Goal: Task Accomplishment & Management: Manage account settings

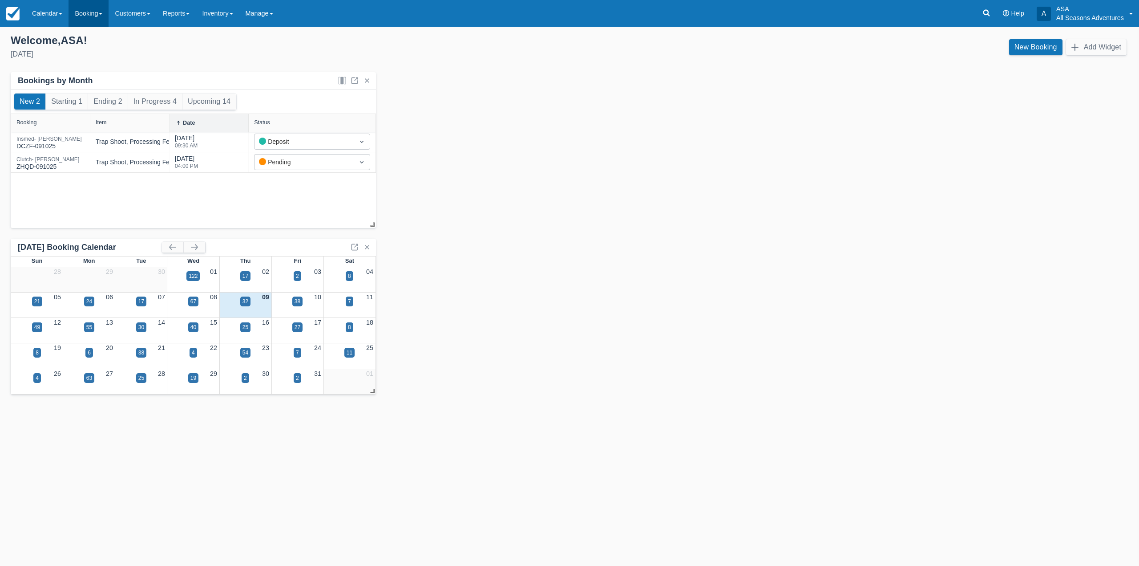
click at [73, 19] on link "Booking" at bounding box center [89, 13] width 40 height 27
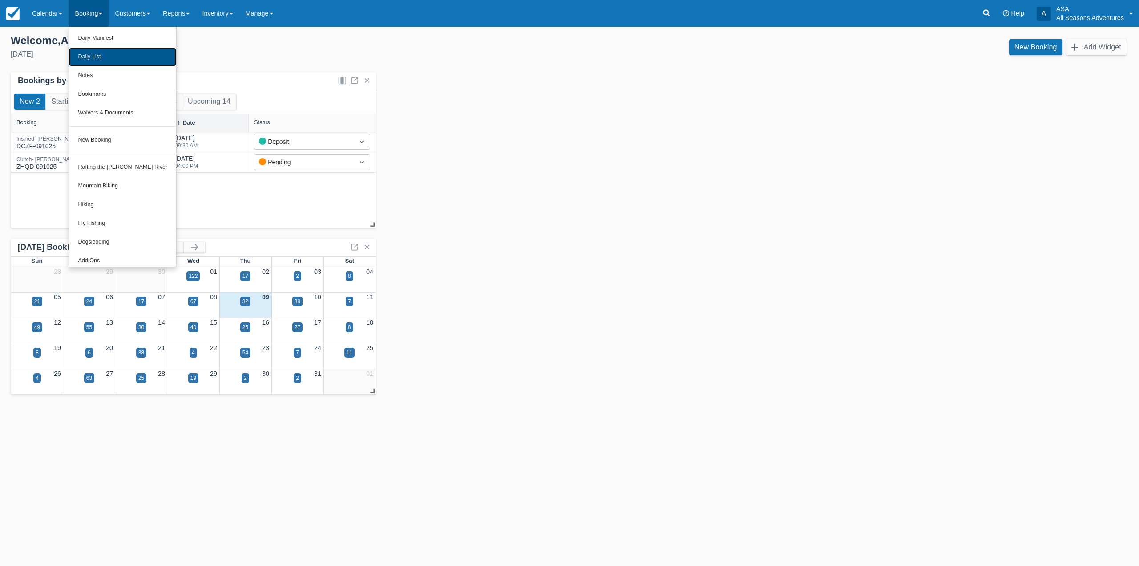
click at [104, 56] on link "Daily List" at bounding box center [122, 57] width 107 height 19
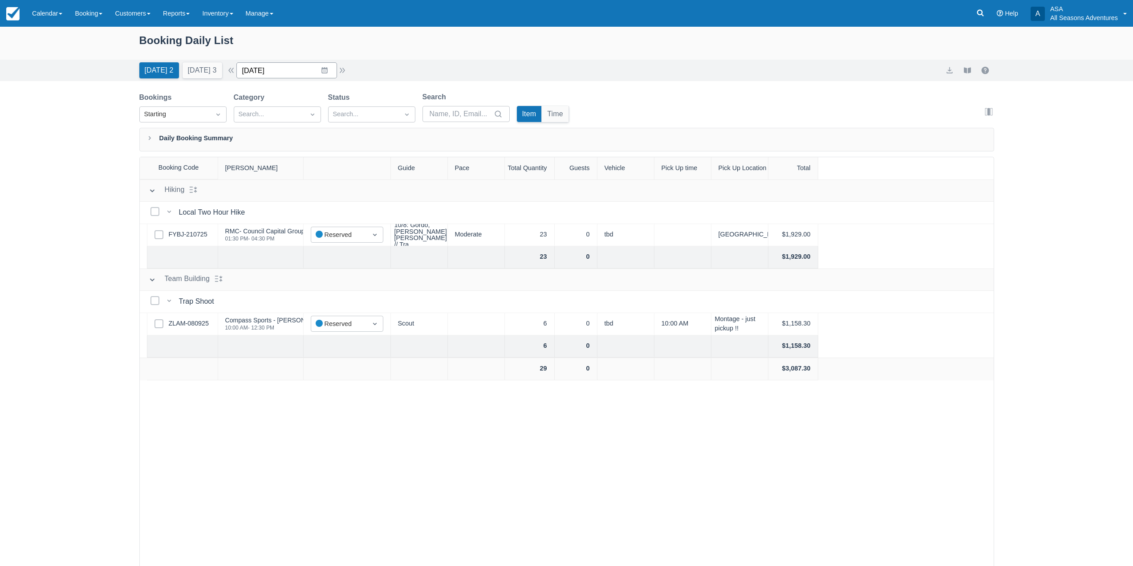
click at [337, 76] on input "10/09/25" at bounding box center [286, 70] width 101 height 16
click at [291, 174] on td "14" at bounding box center [289, 172] width 17 height 17
type input "10/14/25"
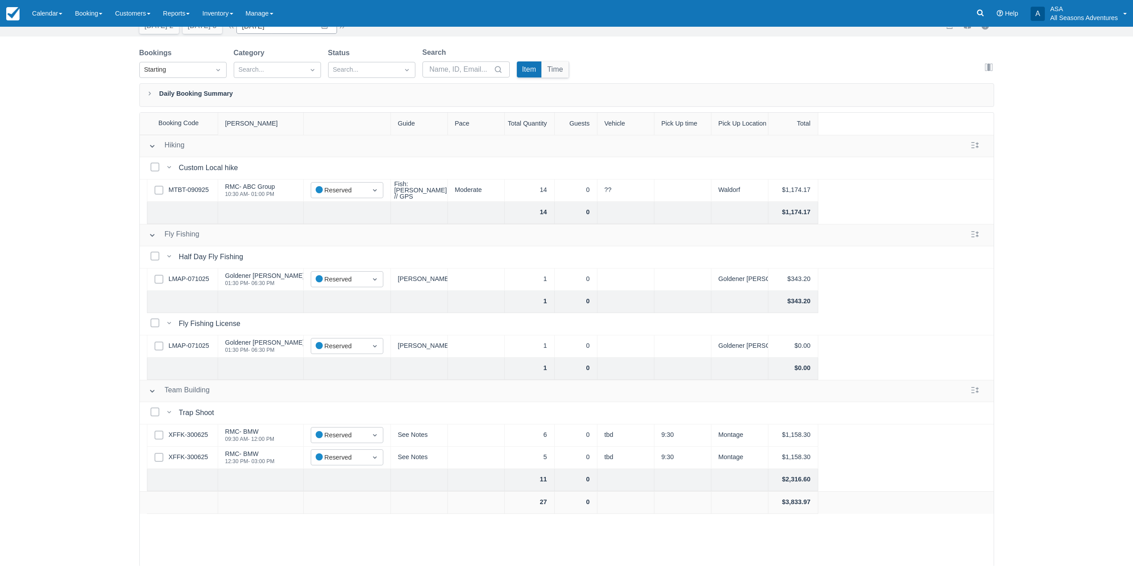
scroll to position [45, 0]
click at [99, 423] on div "Booking Daily List Today 2 Tomorrow 3 Date 10/14/25 Navigate forward to interac…" at bounding box center [566, 273] width 1133 height 584
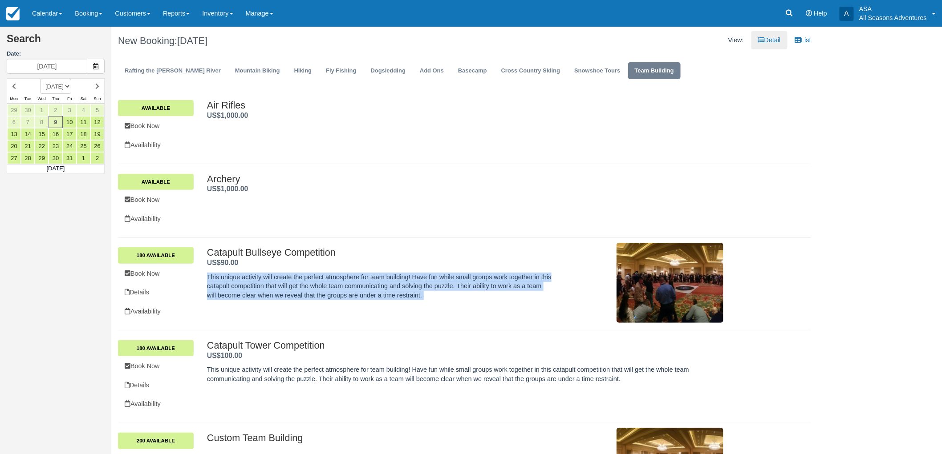
click at [415, 288] on p "This unique activity will create the perfect atmosphere for team building! Have…" at bounding box center [379, 287] width 344 height 28
click at [465, 300] on div "Catapult Bullseye Competition . US$90.00 . This unique activity will create the…" at bounding box center [379, 275] width 344 height 57
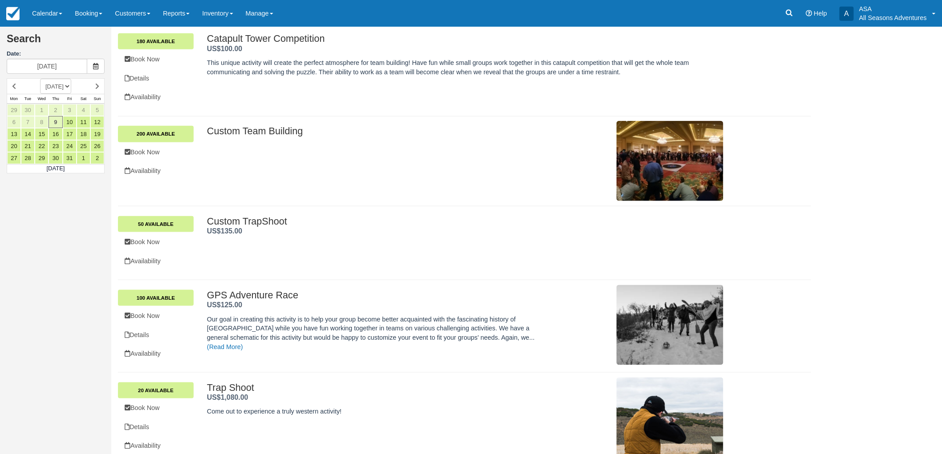
scroll to position [319, 0]
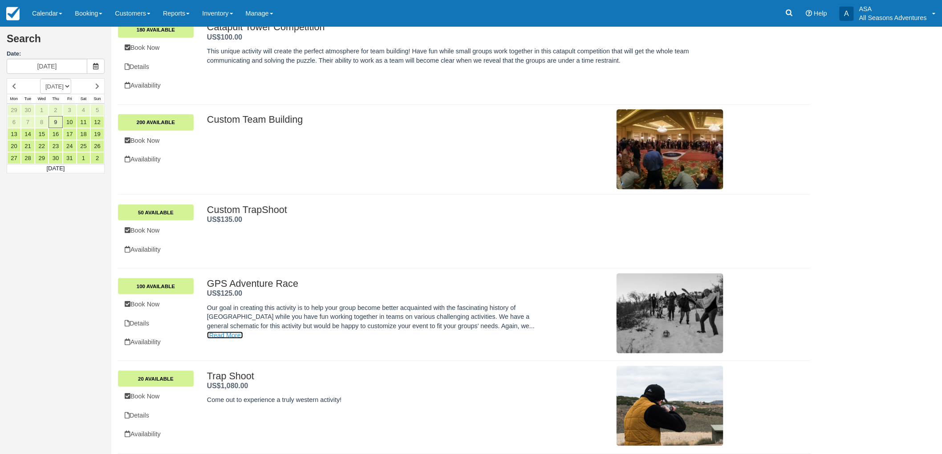
click at [243, 332] on link "(Read More)" at bounding box center [225, 335] width 36 height 7
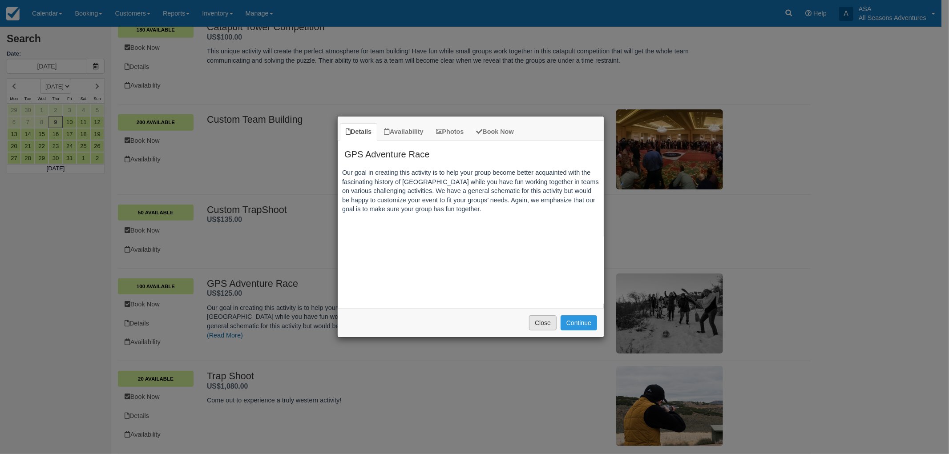
click at [543, 327] on button "Close" at bounding box center [543, 322] width 28 height 15
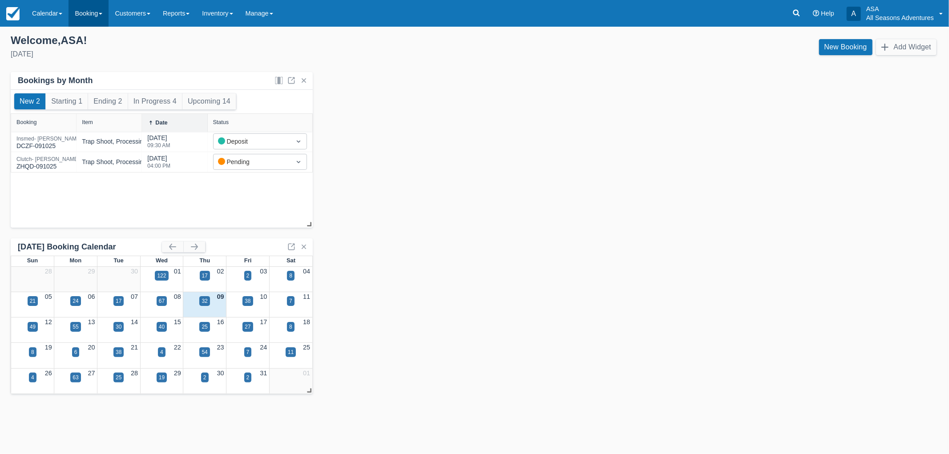
click at [100, 21] on link "Booking" at bounding box center [89, 13] width 40 height 27
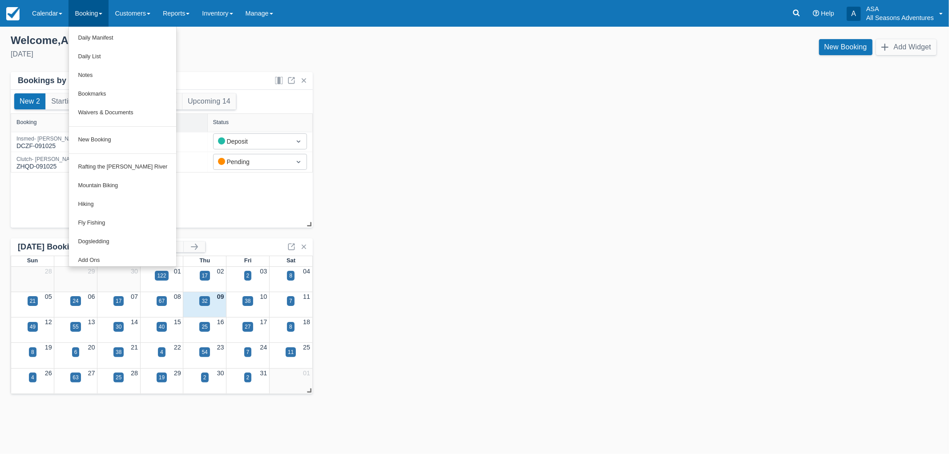
click at [217, 28] on div "Templates help to speed up your product set-up, so you can start taking booking…" at bounding box center [474, 241] width 949 height 428
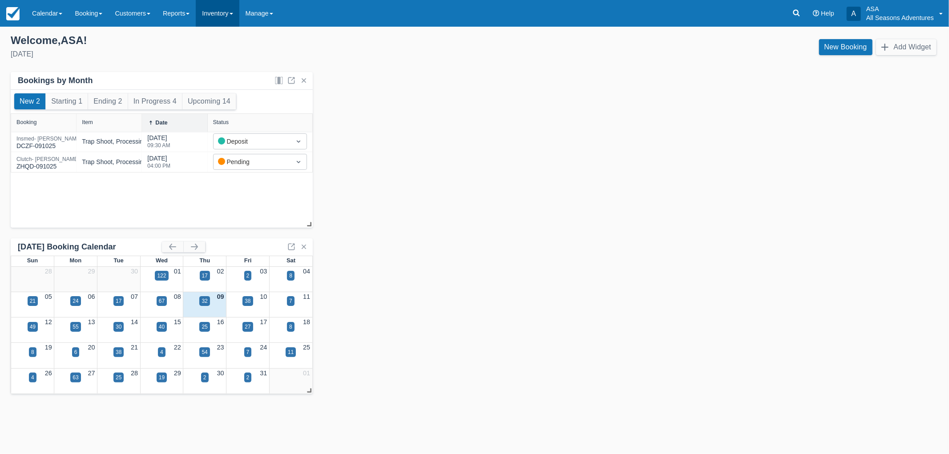
click at [218, 18] on link "Inventory" at bounding box center [217, 13] width 43 height 27
click at [230, 166] on link "New Item" at bounding box center [231, 159] width 70 height 19
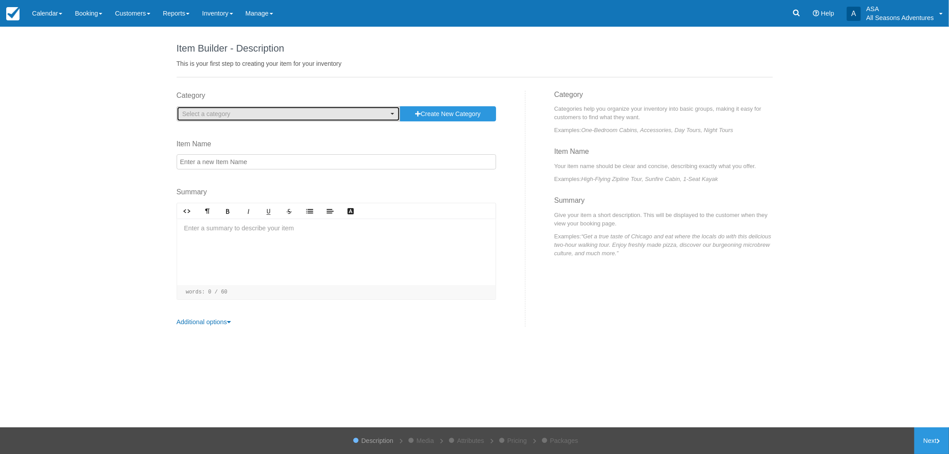
click at [224, 112] on span "Select a category" at bounding box center [206, 113] width 48 height 7
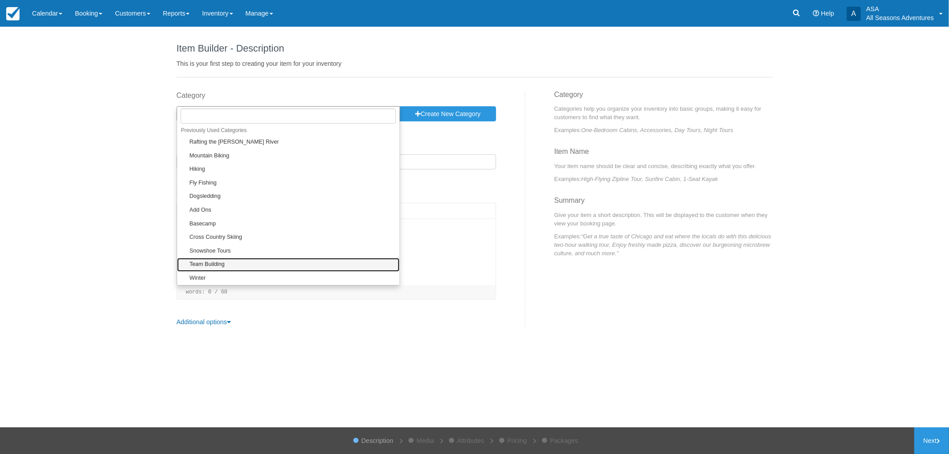
click at [230, 261] on link "Team Building" at bounding box center [288, 265] width 223 height 14
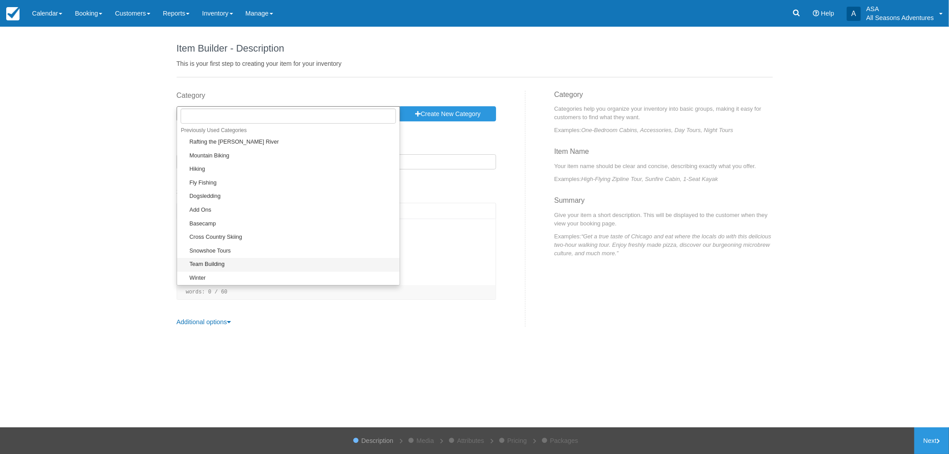
select select "3"
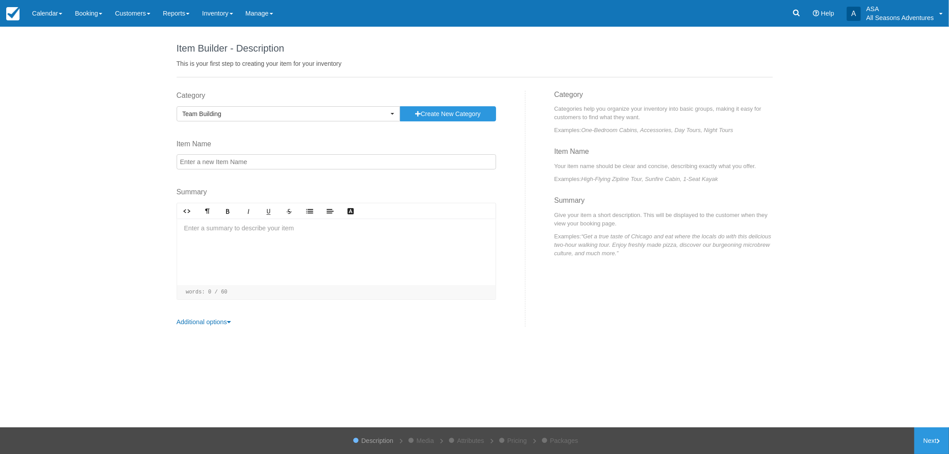
click at [224, 164] on input "Item Name" at bounding box center [337, 161] width 320 height 15
type input "Photo Scavenger Hunt"
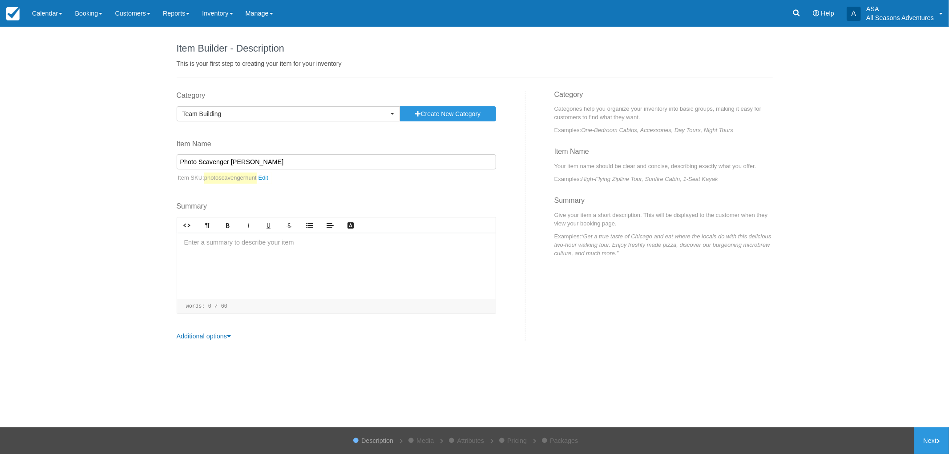
click at [306, 265] on div at bounding box center [336, 266] width 319 height 67
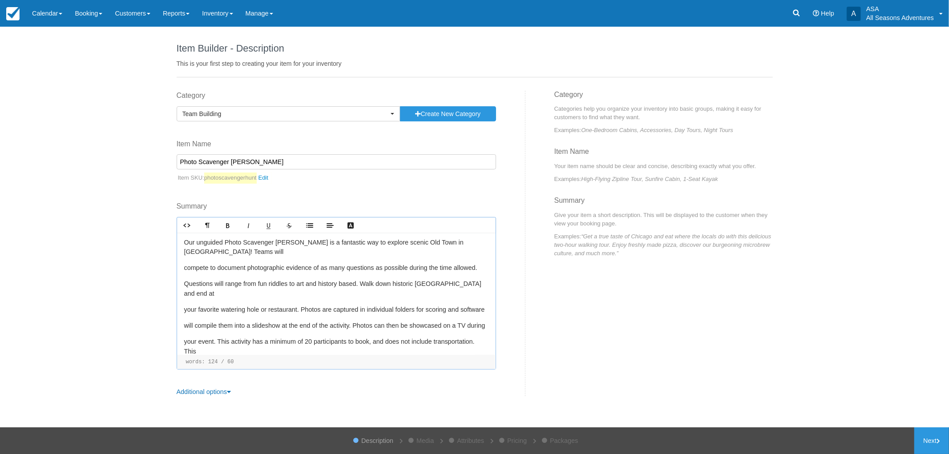
click at [183, 268] on div "Our unguided Photo Scavenger Hunt is a fantastic way to explore scenic Old Town…" at bounding box center [336, 294] width 319 height 122
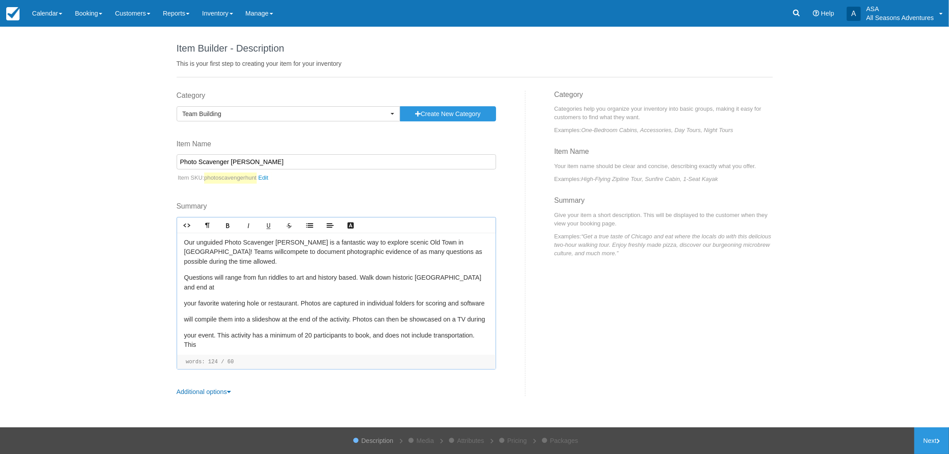
click at [184, 277] on p "Questions will range from fun riddles to art and history based. Walk down histo…" at bounding box center [336, 282] width 304 height 19
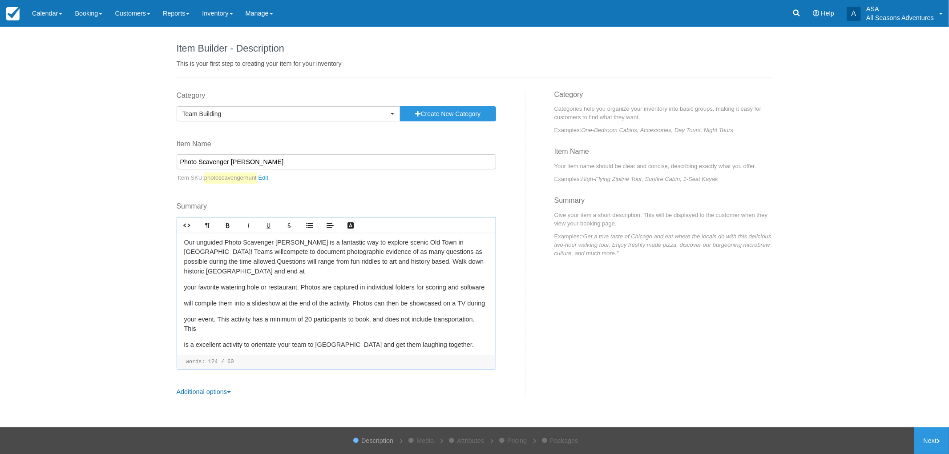
click at [184, 289] on p "your favorite watering hole or restaurant. Photos are captured in individual fo…" at bounding box center [336, 288] width 304 height 10
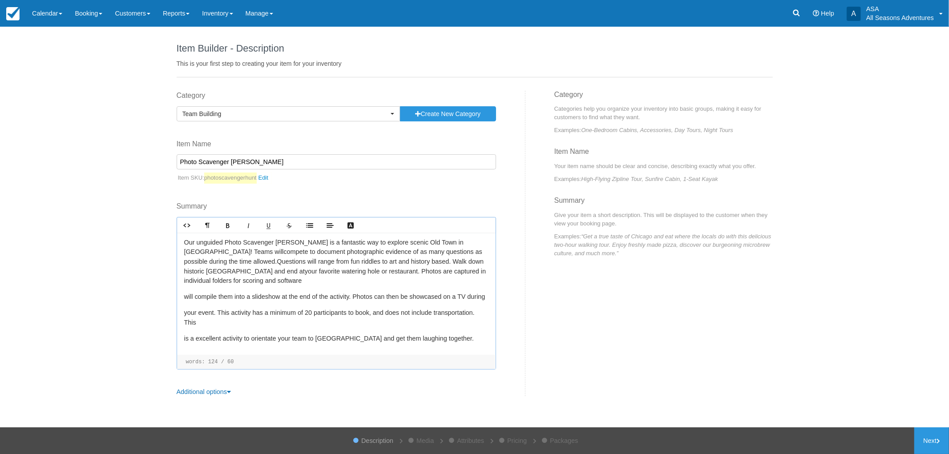
click at [182, 296] on div "Our unguided Photo Scavenger Hunt is a fantastic way to explore scenic Old Town…" at bounding box center [336, 294] width 319 height 122
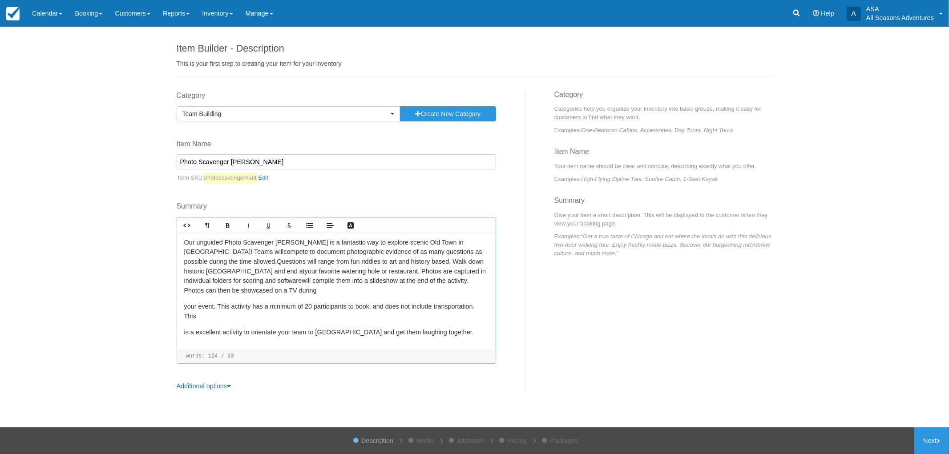
click at [181, 307] on div "Our unguided Photo Scavenger Hunt is a fantastic way to explore scenic Old Town…" at bounding box center [336, 291] width 319 height 117
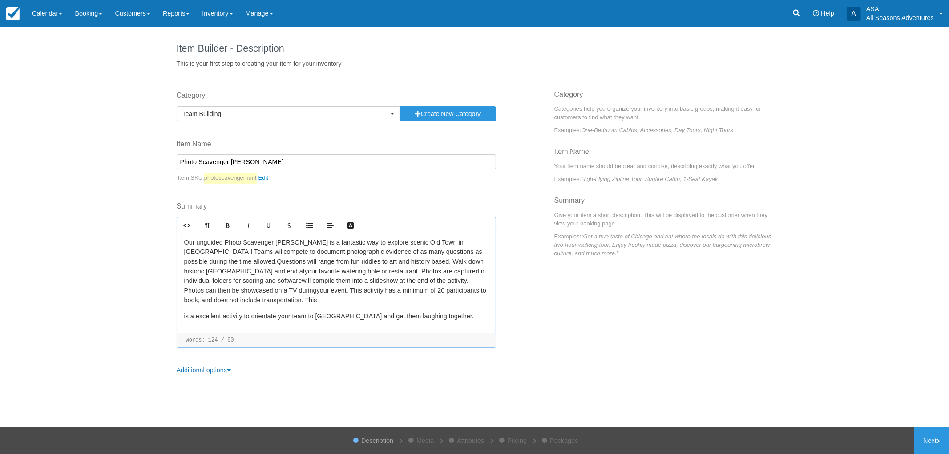
click at [181, 315] on div "Our unguided Photo Scavenger Hunt is a fantastic way to explore scenic Old Town…" at bounding box center [336, 283] width 319 height 101
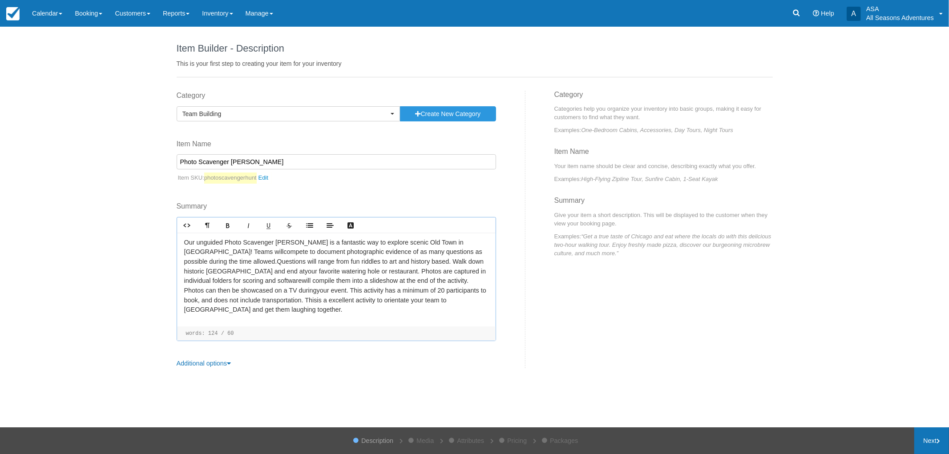
click at [936, 444] on link "Next" at bounding box center [931, 441] width 35 height 27
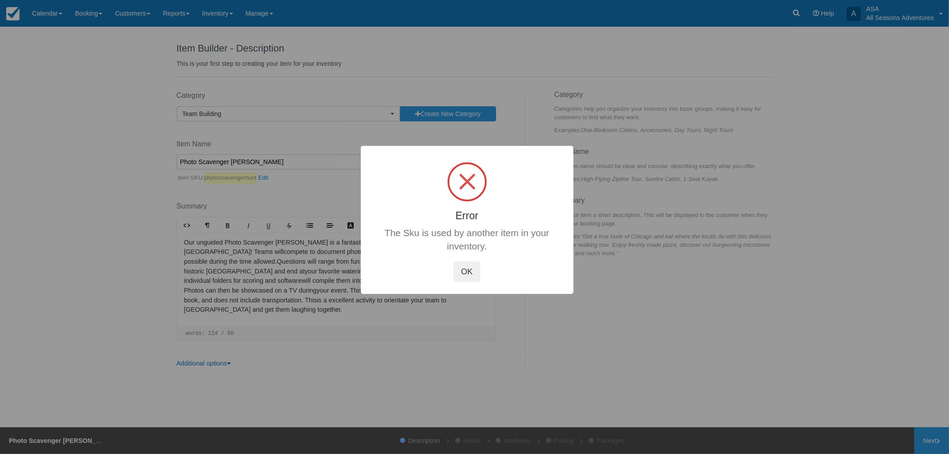
click at [469, 269] on button "OK" at bounding box center [466, 272] width 27 height 20
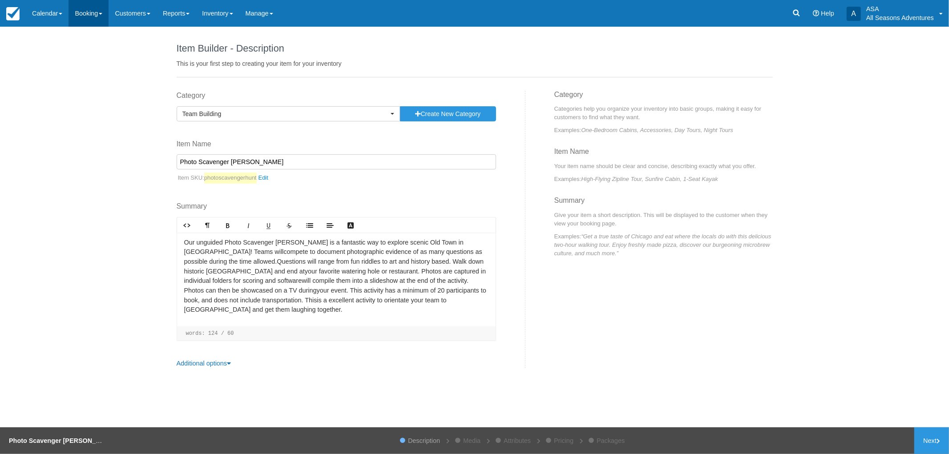
click at [79, 12] on link "Booking" at bounding box center [89, 13] width 40 height 27
click at [231, 310] on p "Our unguided Photo Scavenger Hunt is a fantastic way to explore scenic Old Town…" at bounding box center [336, 276] width 304 height 77
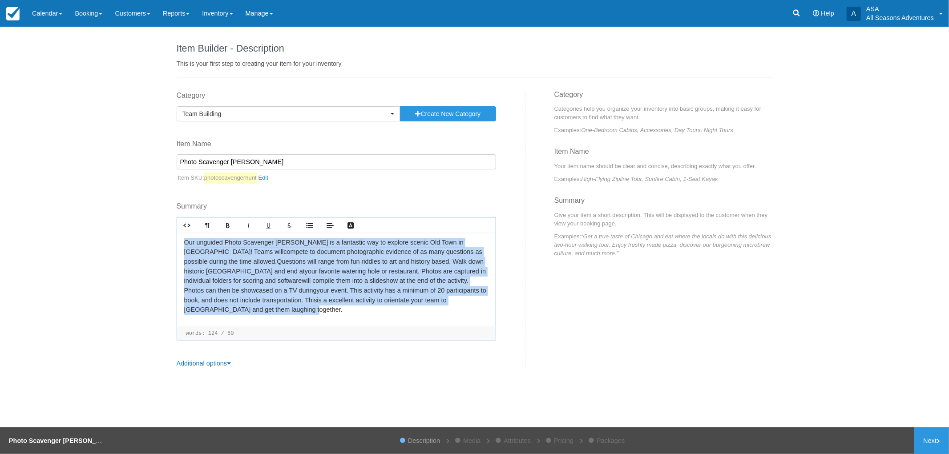
drag, startPoint x: 230, startPoint y: 310, endPoint x: 162, endPoint y: 216, distance: 116.2
click at [162, 216] on div "Item Builder - Description This is your first step to creating your item for yo…" at bounding box center [474, 227] width 949 height 401
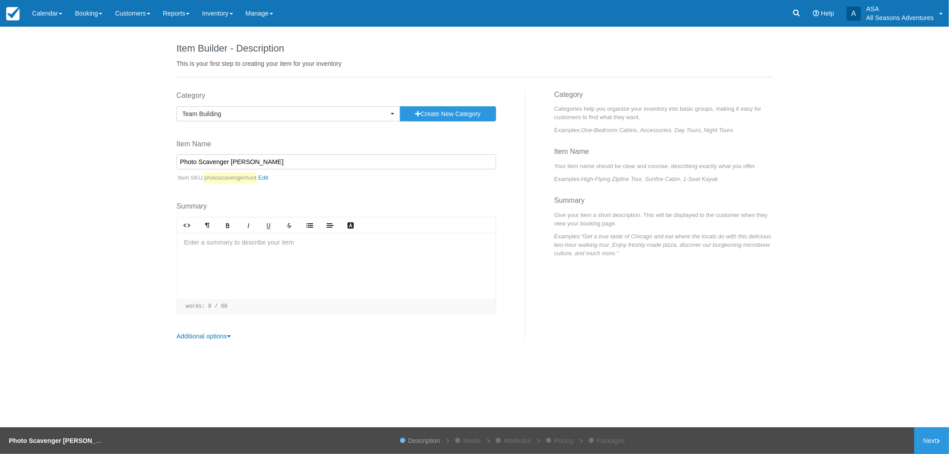
drag, startPoint x: 259, startPoint y: 165, endPoint x: 133, endPoint y: 149, distance: 126.1
click at [133, 149] on div "Item Builder - Description This is your first step to creating your item for yo…" at bounding box center [474, 227] width 949 height 401
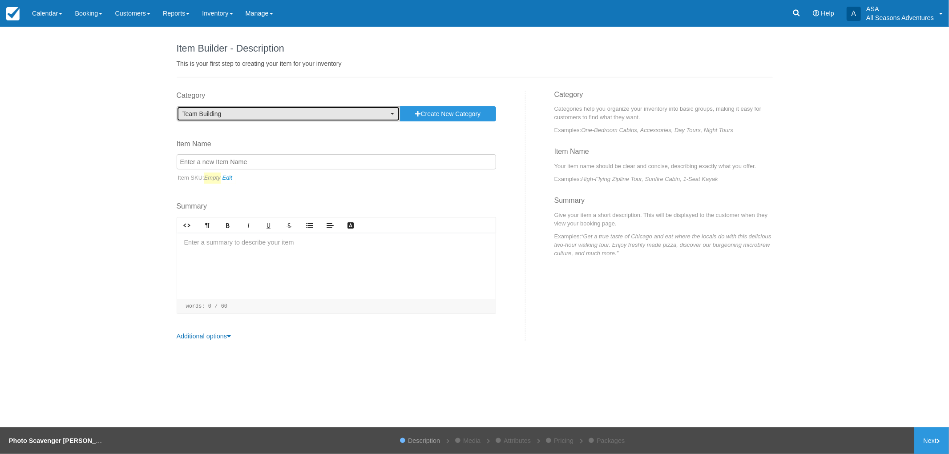
click at [247, 113] on span "Team Building" at bounding box center [285, 113] width 206 height 9
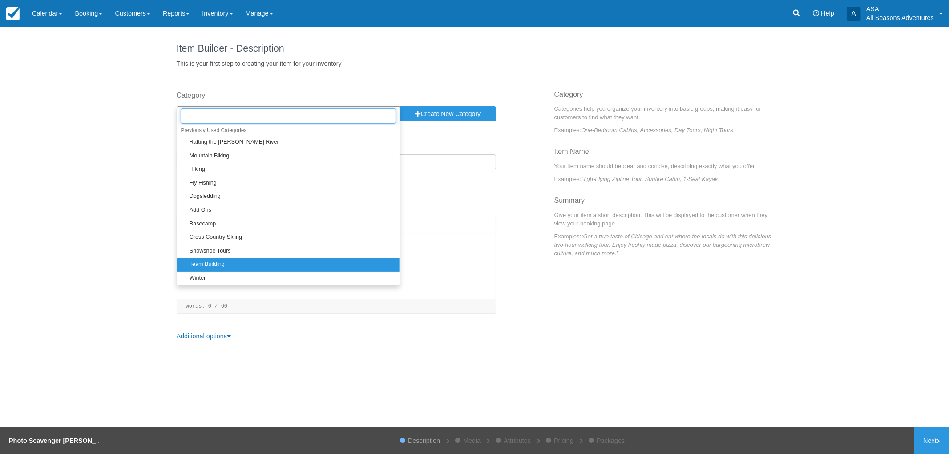
click at [208, 113] on input "text" at bounding box center [289, 116] width 216 height 15
click at [137, 73] on div "Item Builder - Description This is your first step to creating your item for yo…" at bounding box center [474, 227] width 949 height 401
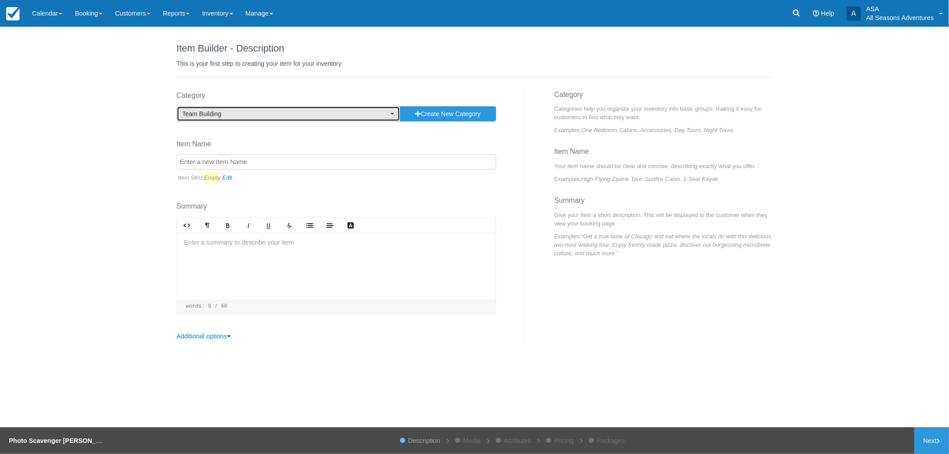
drag, startPoint x: 259, startPoint y: 118, endPoint x: 205, endPoint y: 116, distance: 54.3
click at [205, 116] on span "Team Building" at bounding box center [285, 113] width 206 height 9
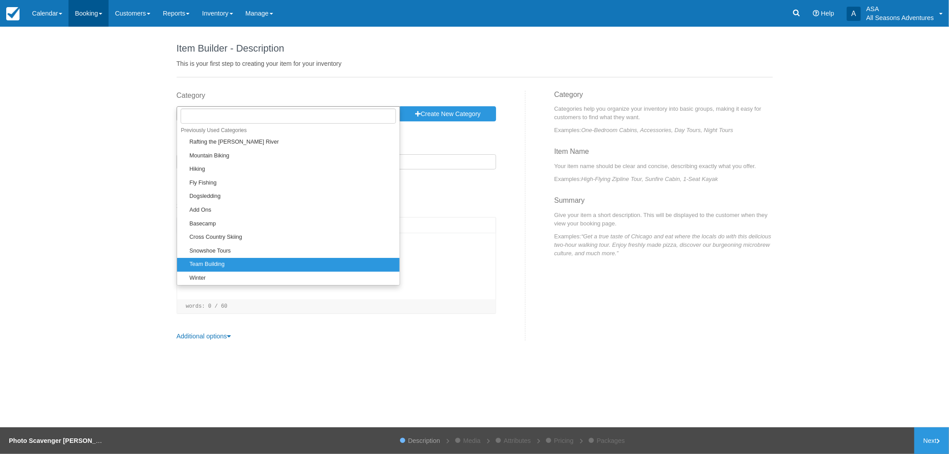
click at [82, 12] on link "Booking" at bounding box center [89, 13] width 40 height 27
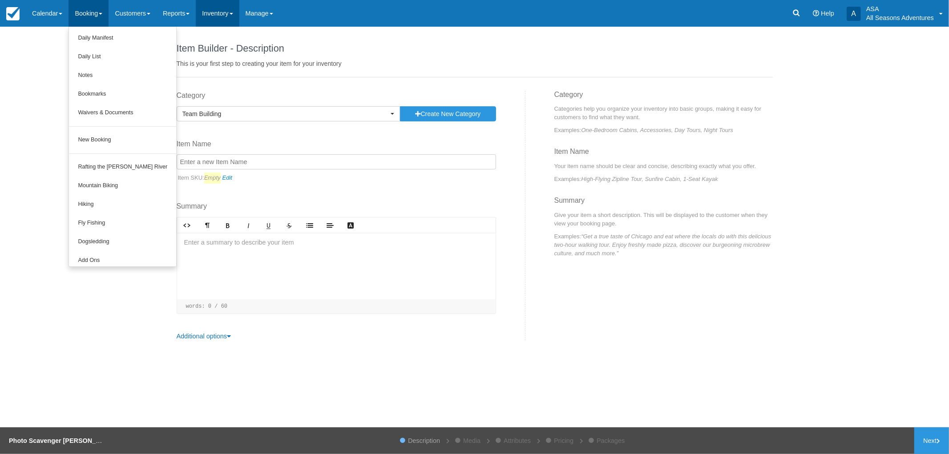
click at [211, 5] on link "Inventory" at bounding box center [217, 13] width 43 height 27
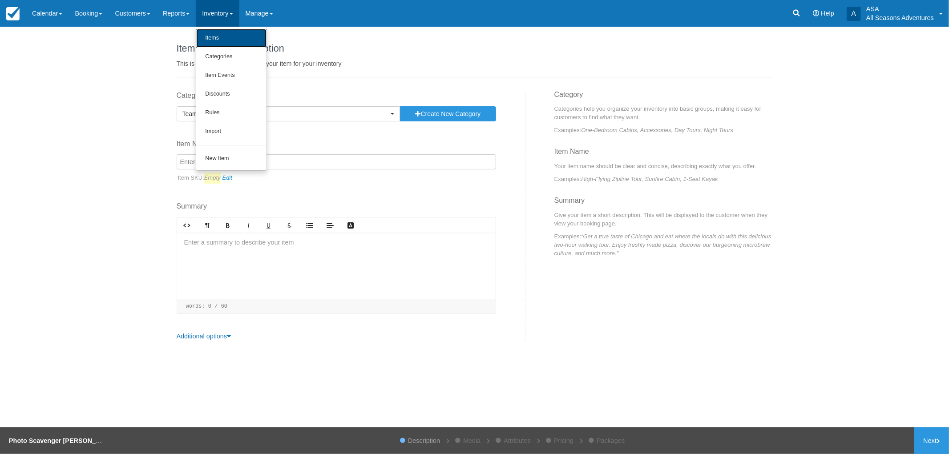
click at [231, 45] on link "Items" at bounding box center [231, 38] width 70 height 19
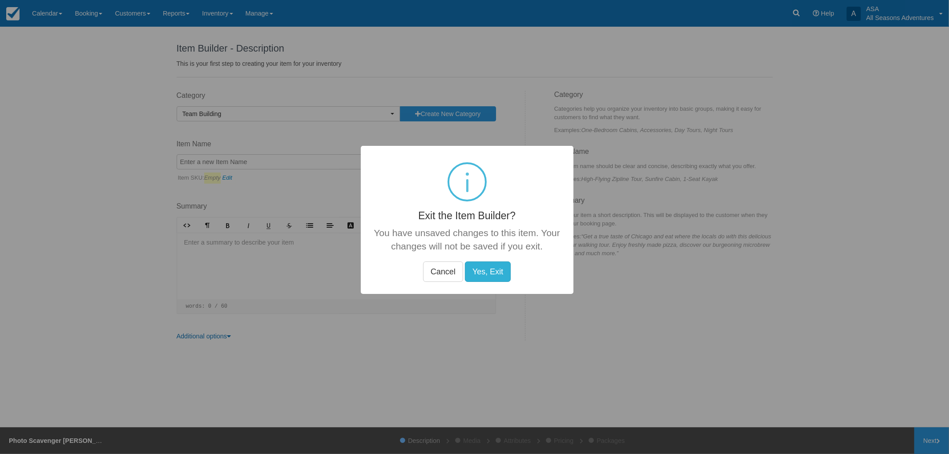
click at [470, 270] on button "Yes, Exit" at bounding box center [488, 272] width 46 height 20
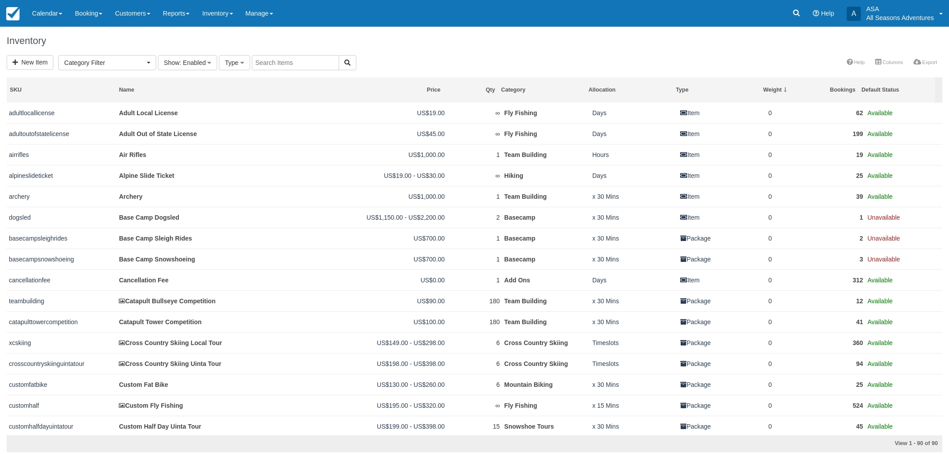
select select
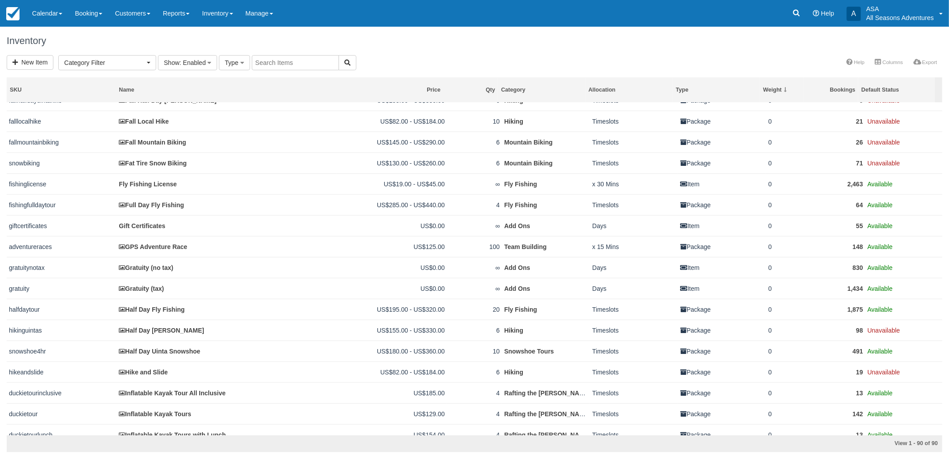
scroll to position [741, 0]
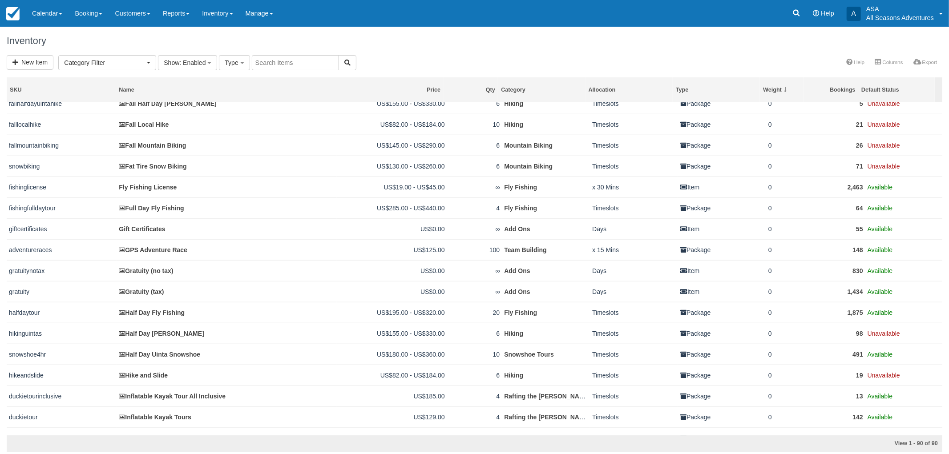
click at [291, 61] on input "text" at bounding box center [295, 62] width 87 height 15
type input "photo"
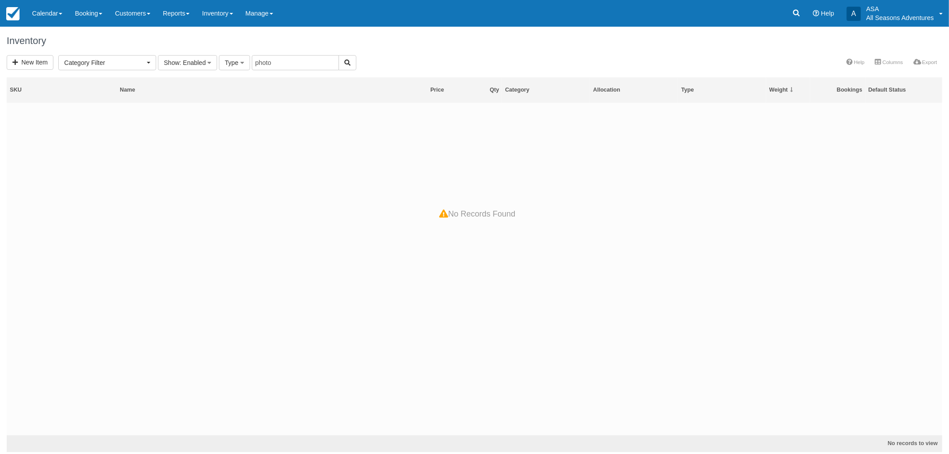
click at [487, 216] on h4 "No Records Found" at bounding box center [477, 214] width 76 height 9
select select
click at [44, 59] on link "New Item" at bounding box center [30, 62] width 47 height 15
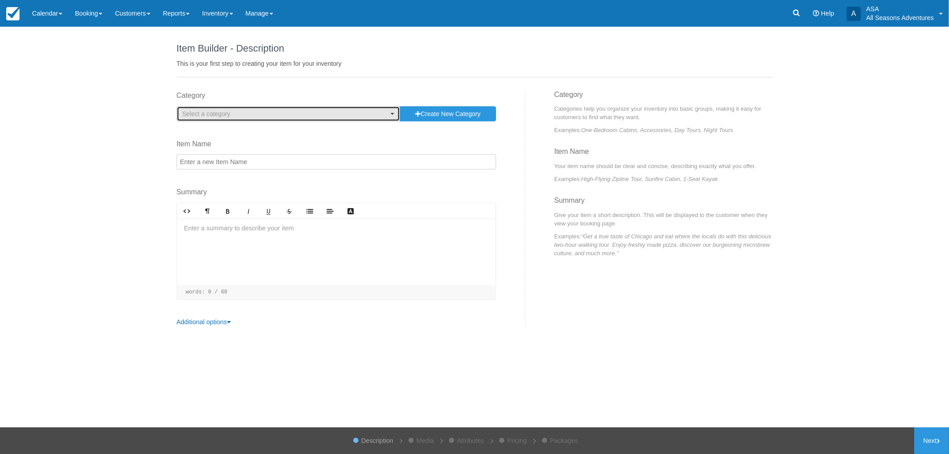
click at [207, 117] on span "Select a category" at bounding box center [285, 113] width 206 height 9
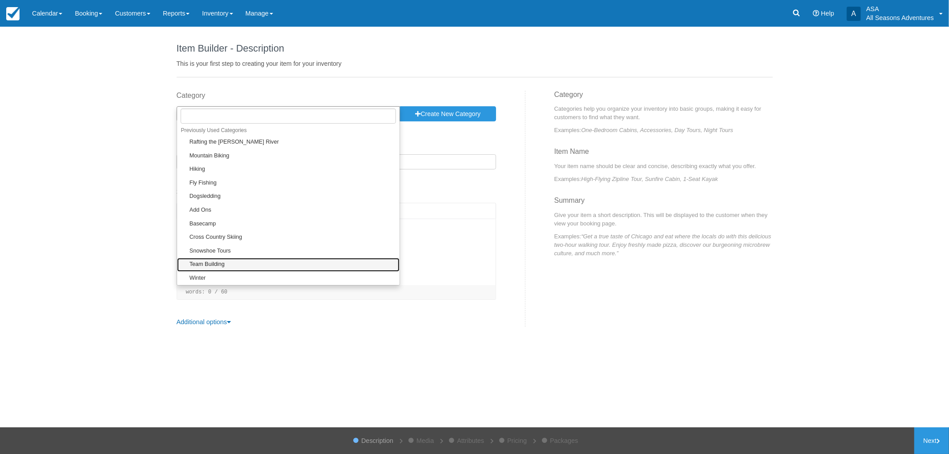
click at [237, 267] on link "Team Building" at bounding box center [288, 265] width 223 height 14
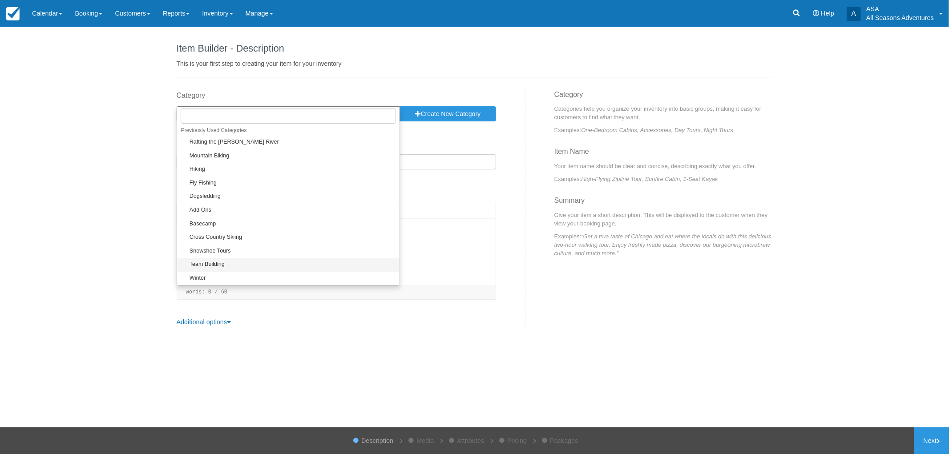
select select "3"
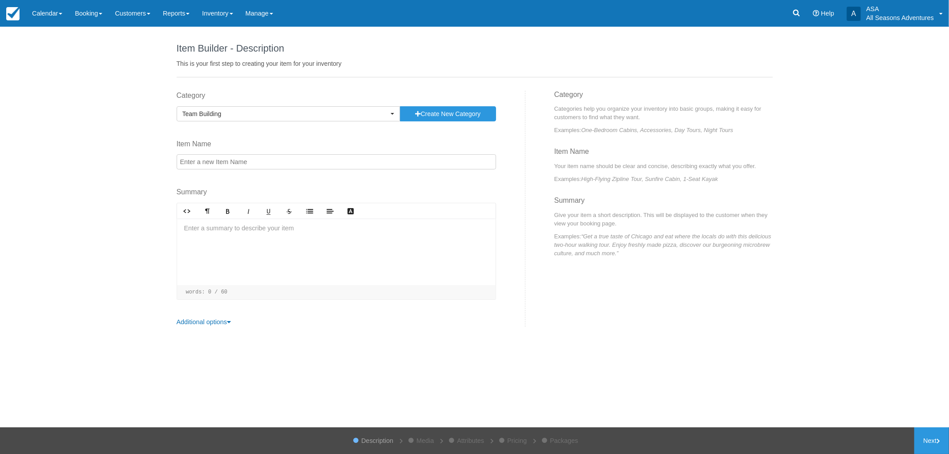
click at [218, 162] on input "Item Name" at bounding box center [337, 161] width 320 height 15
type input "Photo Scavenger [PERSON_NAME]"
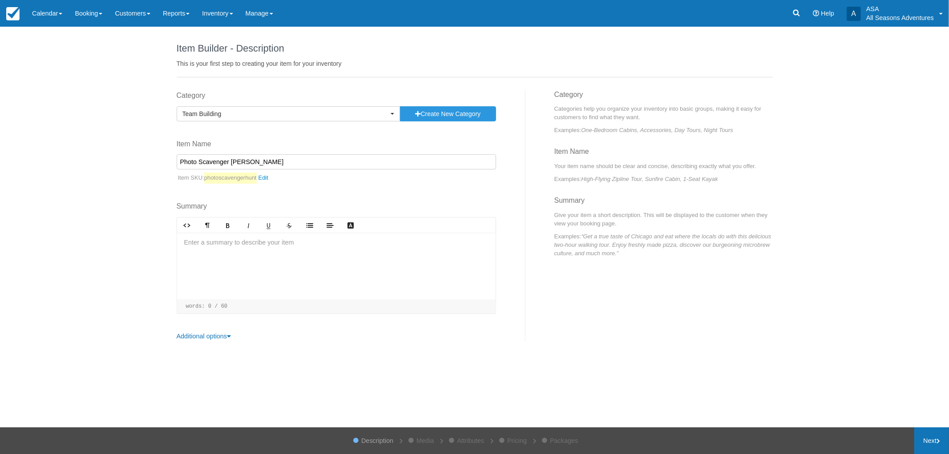
click at [929, 438] on link "Next" at bounding box center [931, 441] width 35 height 27
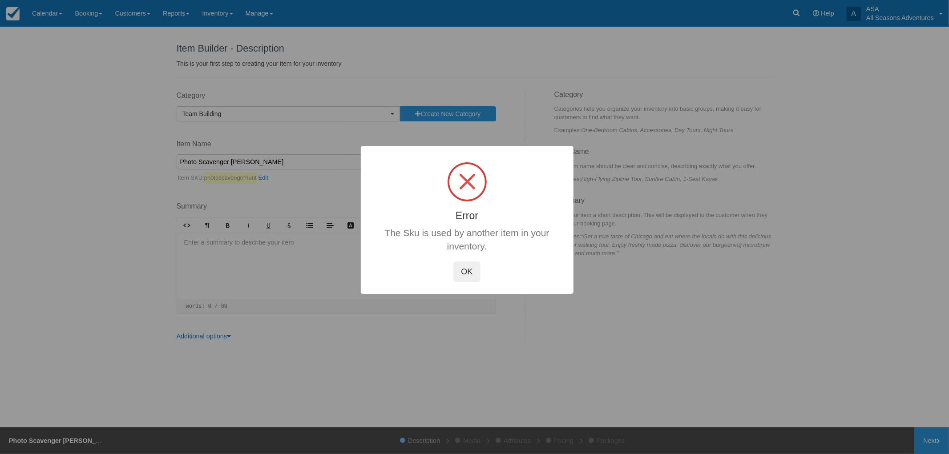
click at [470, 273] on button "OK" at bounding box center [466, 272] width 27 height 20
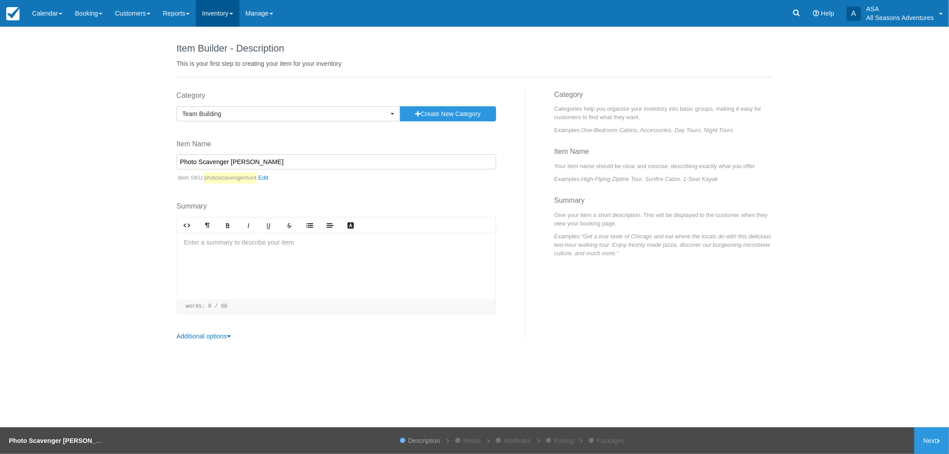
click at [219, 11] on link "Inventory" at bounding box center [217, 13] width 43 height 27
click at [236, 72] on link "Item Events" at bounding box center [231, 75] width 70 height 19
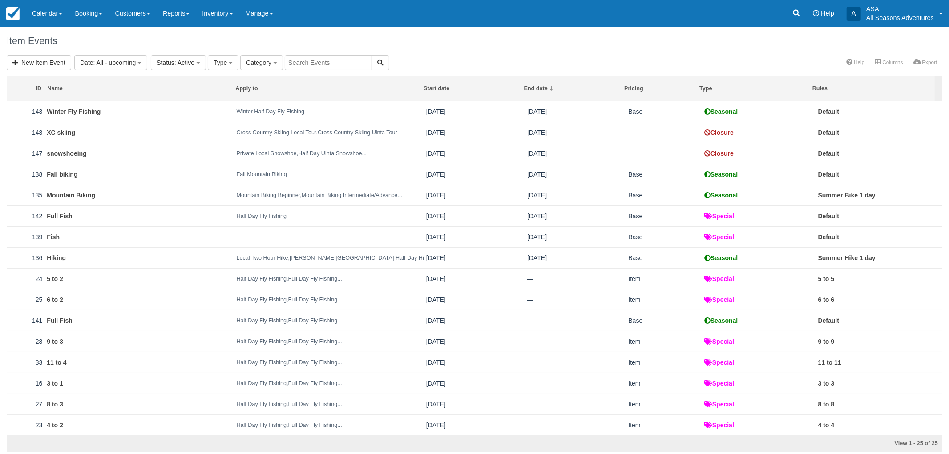
click at [297, 65] on input "text" at bounding box center [328, 62] width 87 height 15
type input "photo"
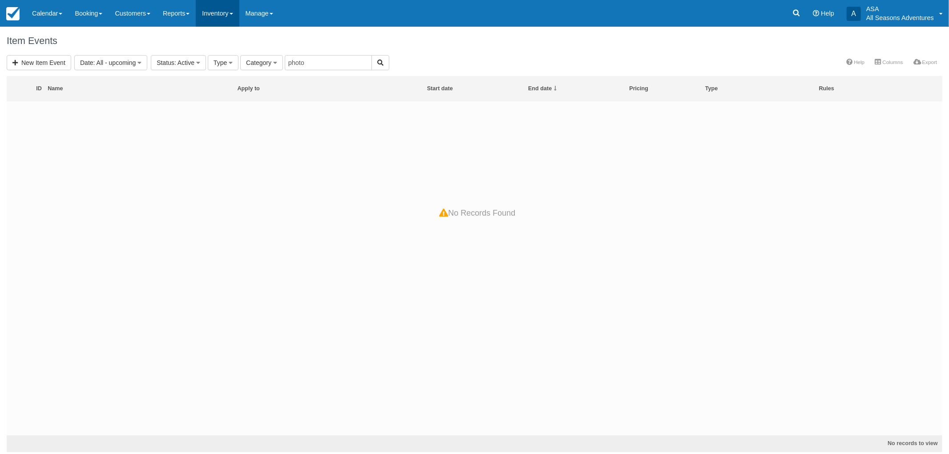
click at [234, 13] on link "Inventory" at bounding box center [217, 13] width 43 height 27
click at [248, 63] on link "Categories" at bounding box center [231, 57] width 70 height 19
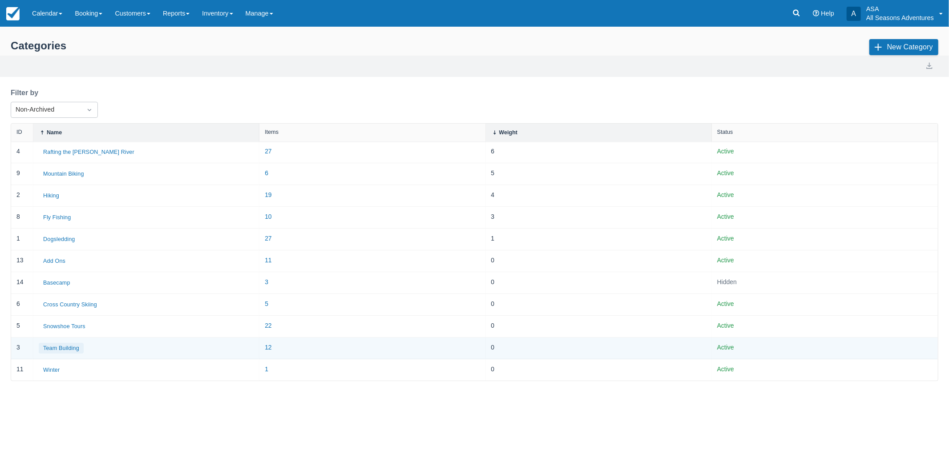
click at [68, 351] on button "Team Building" at bounding box center [61, 348] width 45 height 11
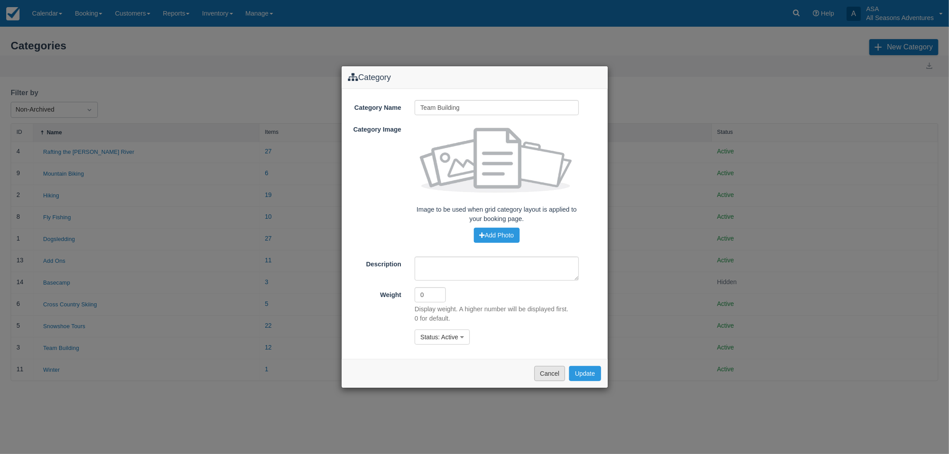
click at [544, 372] on button "Cancel" at bounding box center [549, 373] width 31 height 15
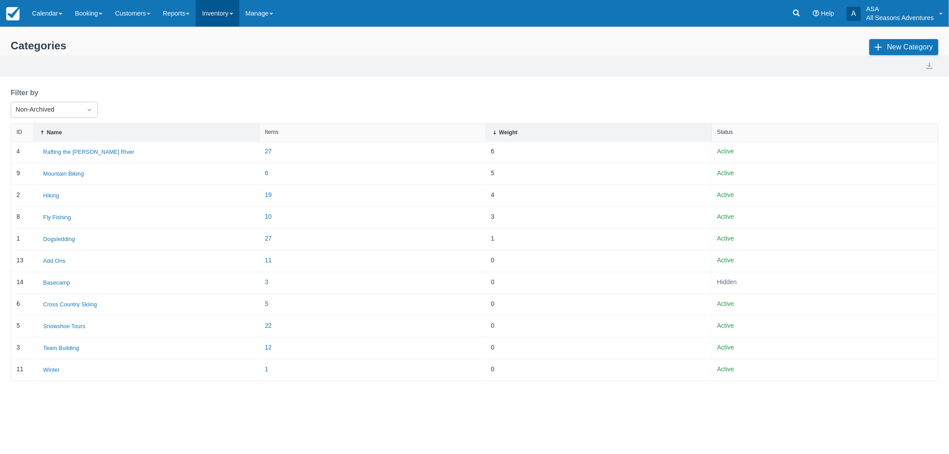
click at [218, 9] on link "Inventory" at bounding box center [217, 13] width 43 height 27
click at [219, 43] on link "Items" at bounding box center [231, 38] width 70 height 19
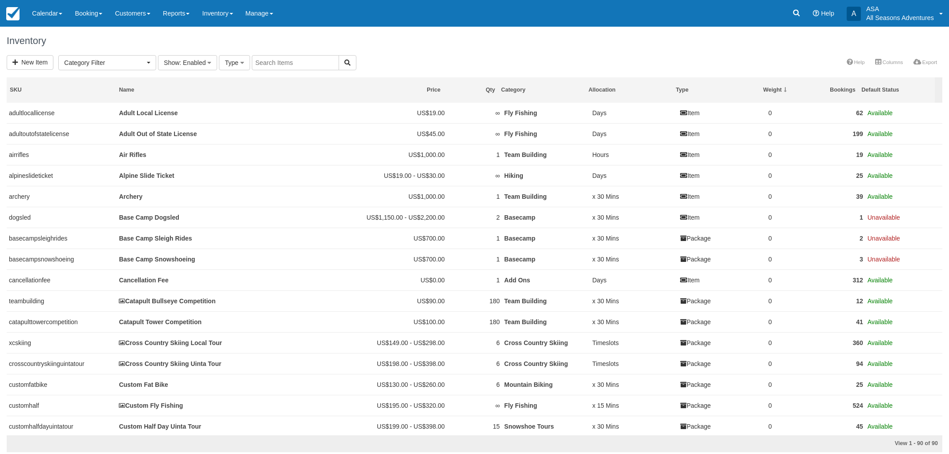
select select
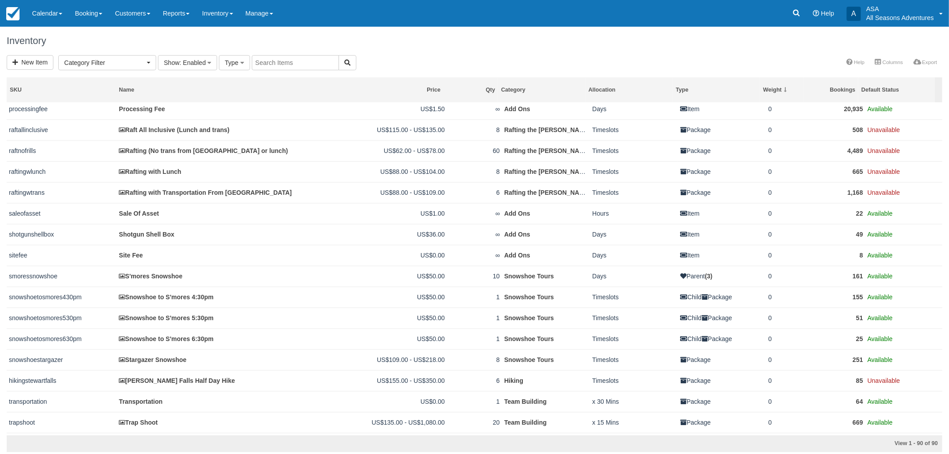
scroll to position [1558, 0]
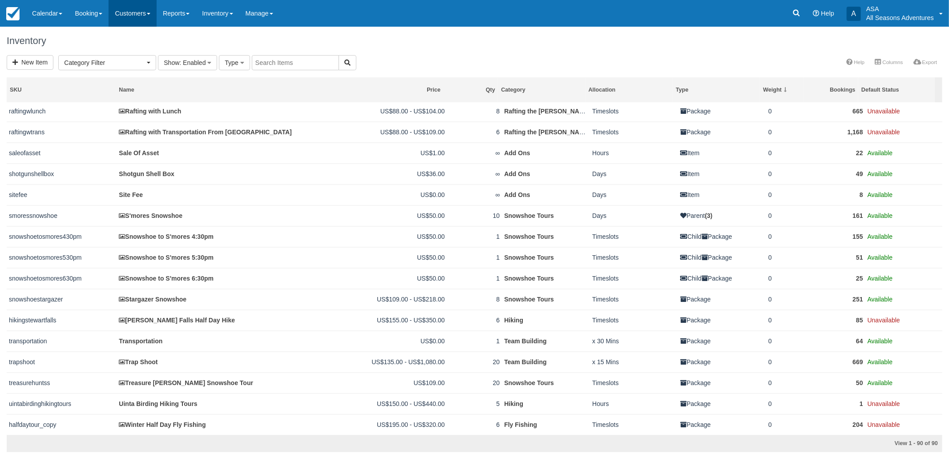
click at [133, 15] on link "Customers" at bounding box center [133, 13] width 48 height 27
click at [83, 9] on link "Booking" at bounding box center [89, 13] width 40 height 27
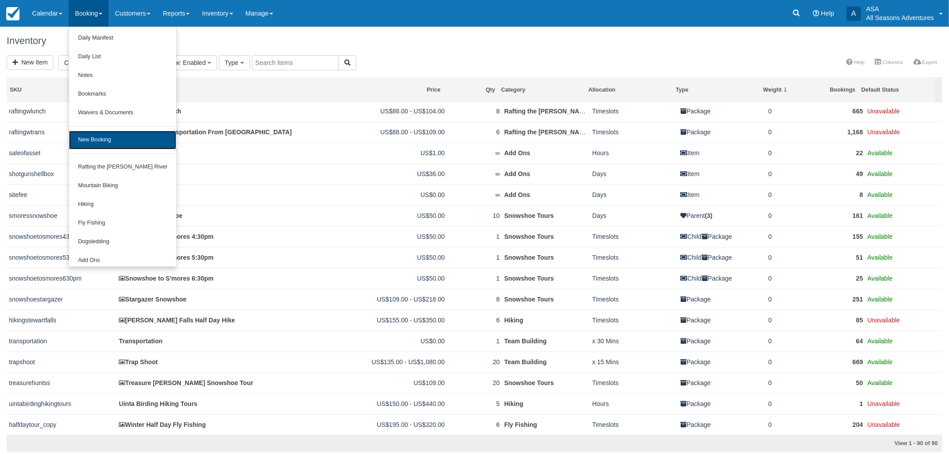
click at [103, 133] on link "New Booking" at bounding box center [122, 140] width 107 height 19
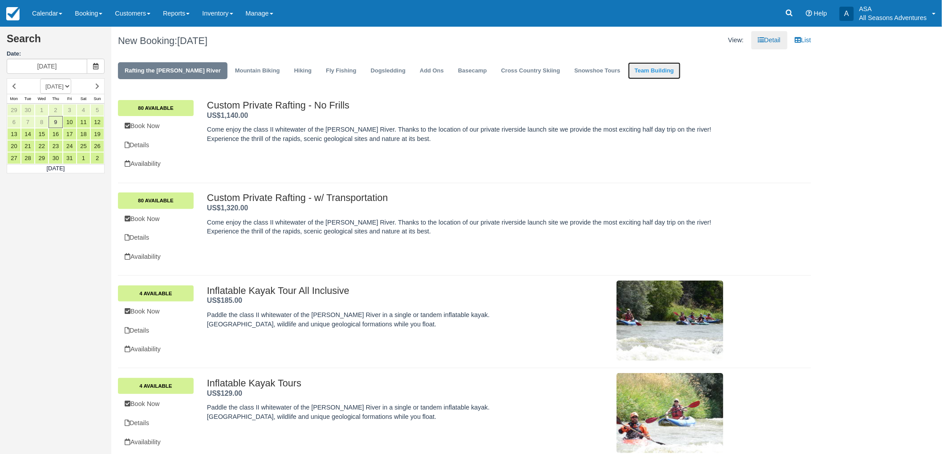
click at [628, 73] on link "Team Building" at bounding box center [654, 70] width 53 height 17
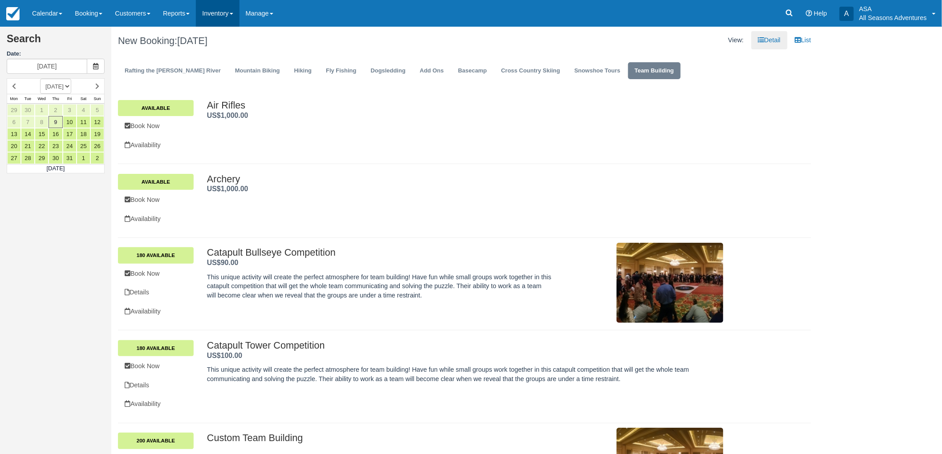
click at [214, 23] on link "Inventory" at bounding box center [217, 13] width 43 height 27
click at [220, 40] on link "Items" at bounding box center [231, 38] width 70 height 19
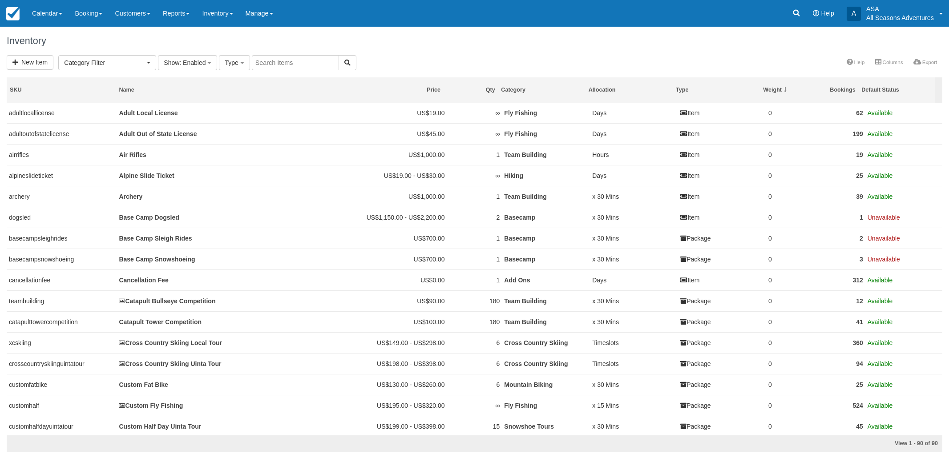
select select
click at [166, 64] on span "Show" at bounding box center [172, 62] width 16 height 7
click at [236, 51] on div "Inventory" at bounding box center [474, 41] width 949 height 28
click at [235, 58] on button "Type" at bounding box center [234, 62] width 31 height 15
click at [185, 59] on span ": Enabled" at bounding box center [192, 62] width 26 height 7
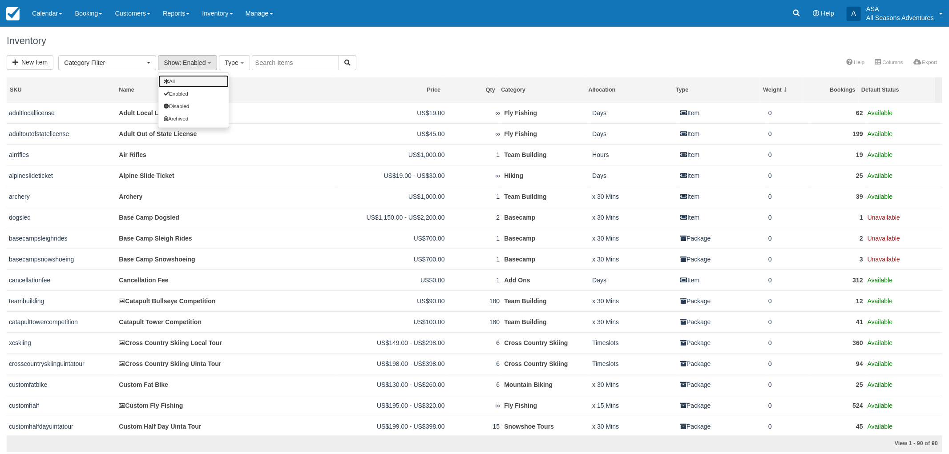
click at [186, 81] on link "All" at bounding box center [193, 81] width 70 height 12
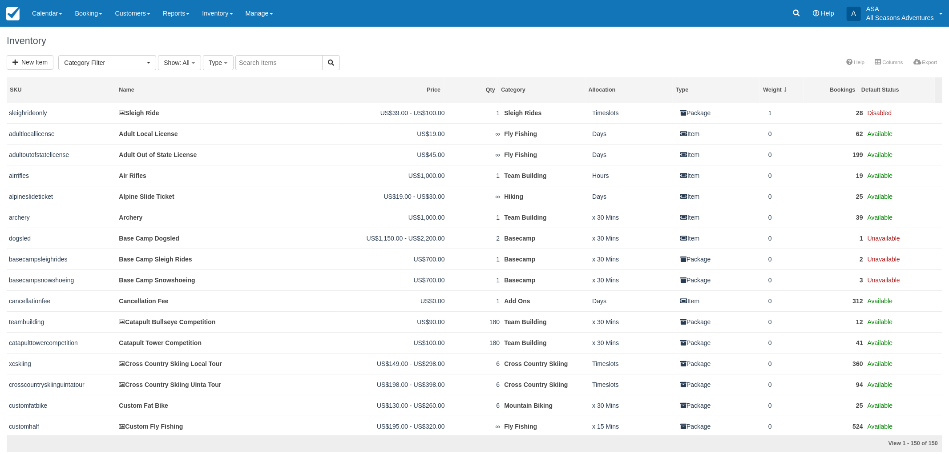
click at [269, 68] on input "text" at bounding box center [278, 62] width 87 height 15
type input "photo"
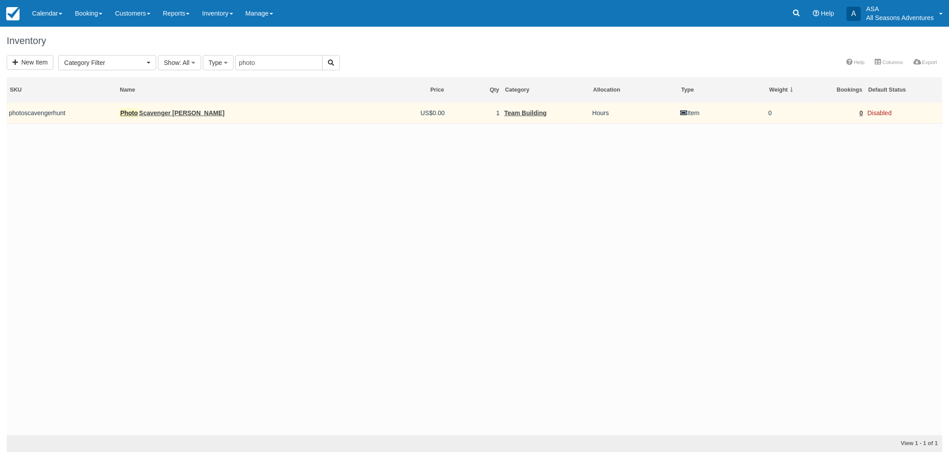
click at [154, 109] on td "Photo Scavenger Hunt" at bounding box center [227, 113] width 220 height 21
click at [170, 113] on link "Photo Scavenger Hunt" at bounding box center [171, 112] width 105 height 7
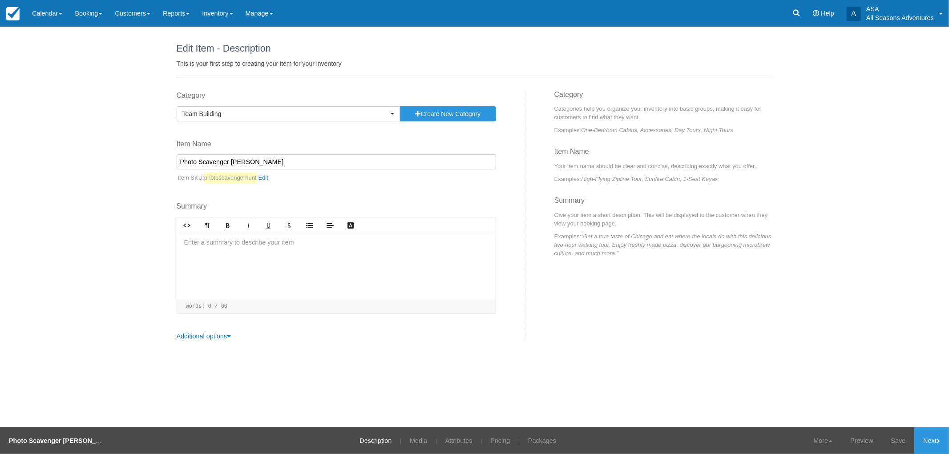
click at [255, 248] on div at bounding box center [336, 266] width 319 height 67
paste div
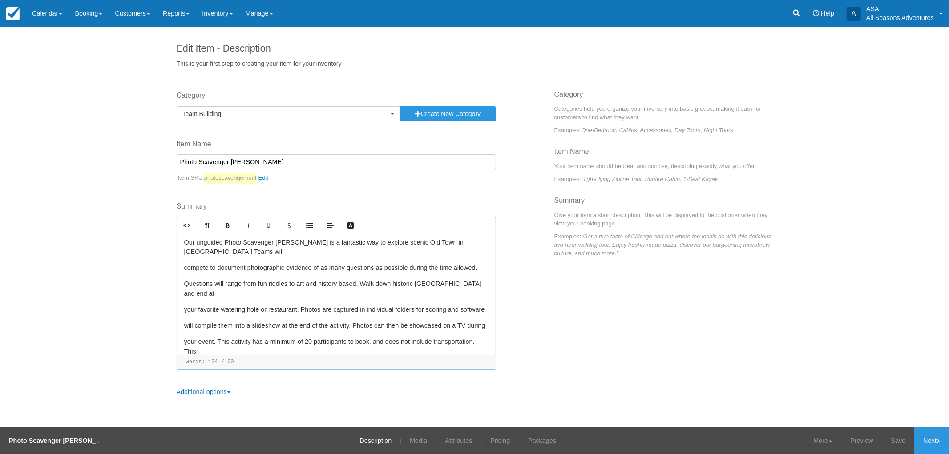
click at [184, 268] on p "compete to document photographic evidence of as many questions as possible duri…" at bounding box center [336, 268] width 304 height 10
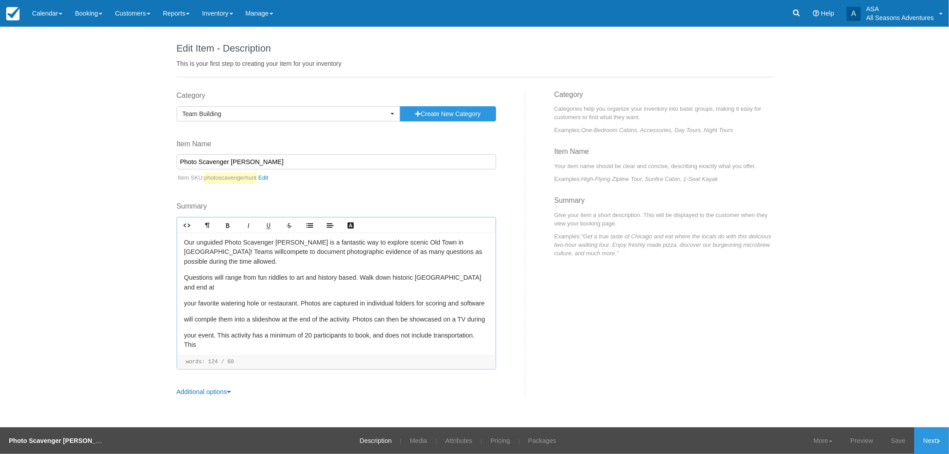
click at [184, 276] on p "Questions will range from fun riddles to art and history based. Walk down histo…" at bounding box center [336, 282] width 304 height 19
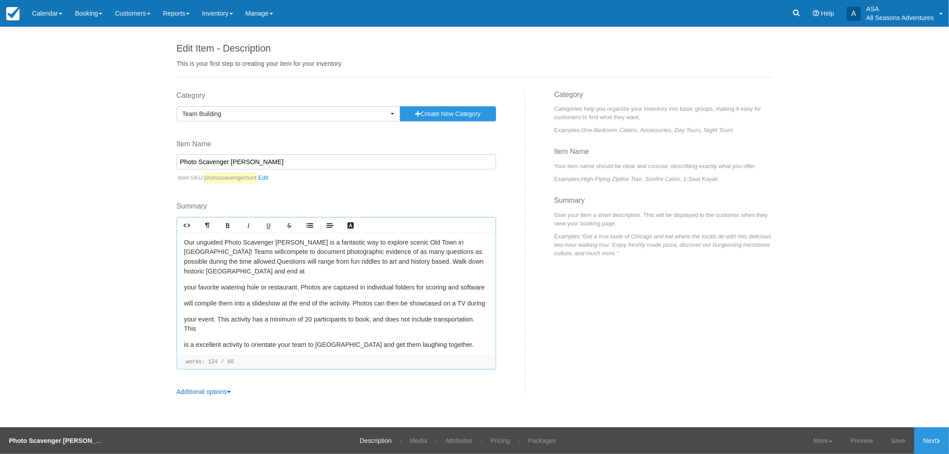
click at [183, 287] on div "Our unguided Photo Scavenger Hunt is a fantastic way to explore scenic Old Town…" at bounding box center [336, 294] width 319 height 122
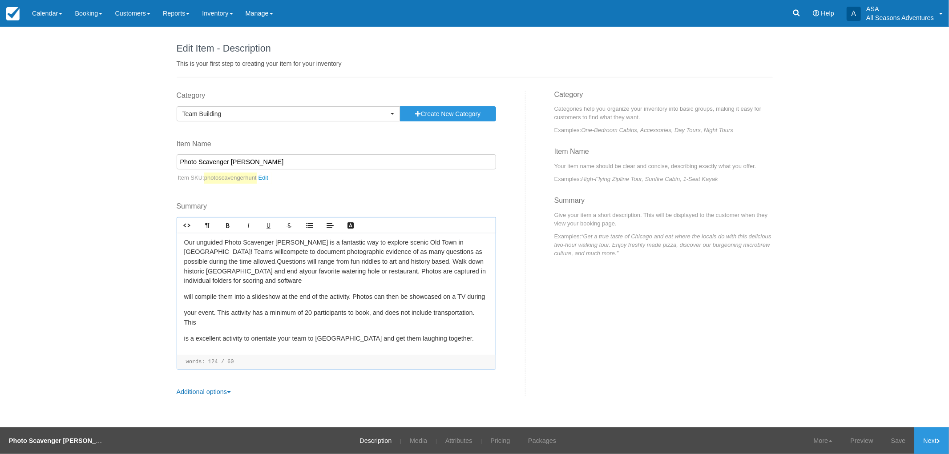
click at [184, 291] on div "Our unguided Photo Scavenger Hunt is a fantastic way to explore scenic Old Town…" at bounding box center [336, 294] width 319 height 122
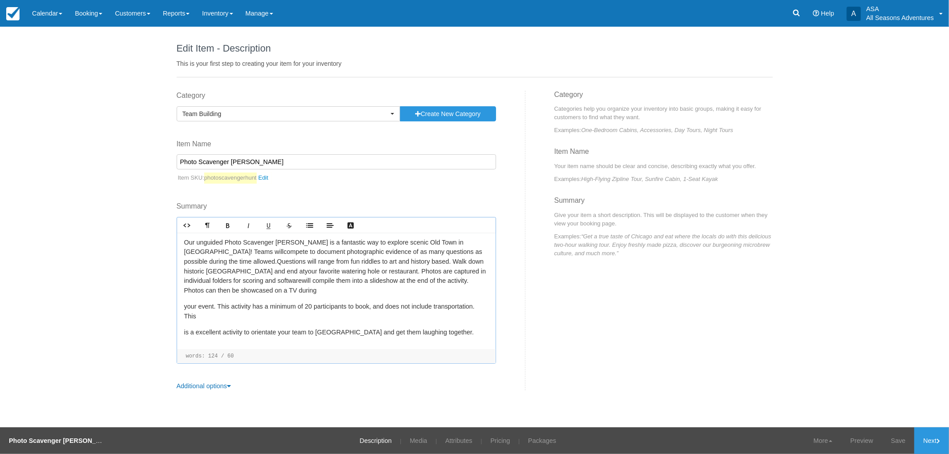
click at [188, 302] on p "your event. This activity has a minimum of 20 participants to book, and does no…" at bounding box center [336, 311] width 304 height 19
click at [182, 306] on div "Our unguided Photo Scavenger Hunt is a fantastic way to explore scenic Old Town…" at bounding box center [336, 291] width 319 height 117
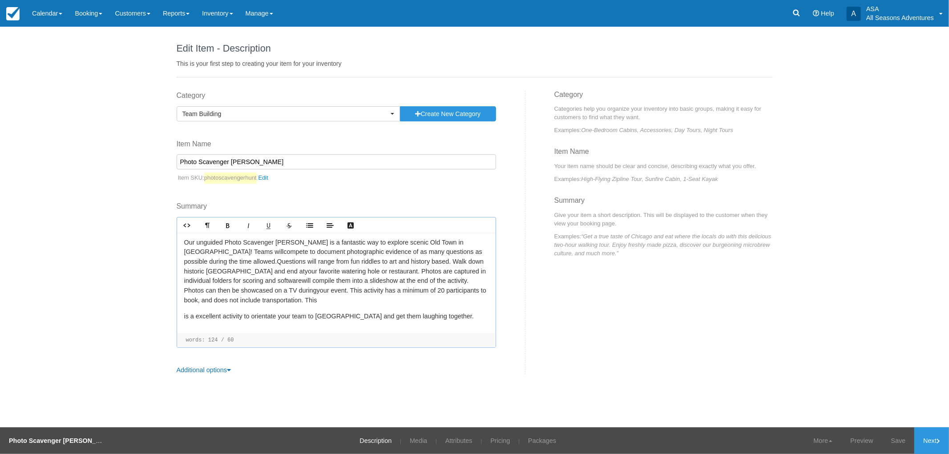
click at [185, 316] on p "is a excellent activity to orientate your team to Park City and get them laughi…" at bounding box center [336, 317] width 304 height 10
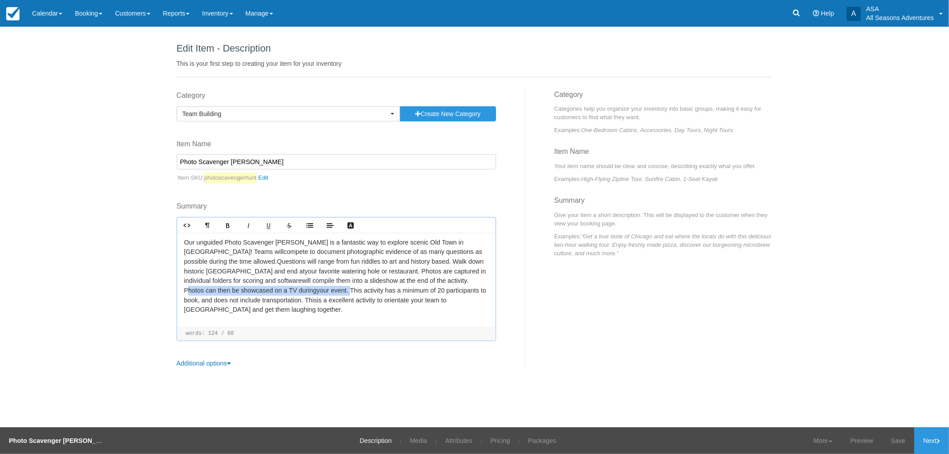
drag, startPoint x: 254, startPoint y: 290, endPoint x: 392, endPoint y: 281, distance: 138.2
click at [392, 281] on p "Our unguided Photo Scavenger Hunt is a fantastic way to explore scenic Old Town…" at bounding box center [336, 276] width 304 height 77
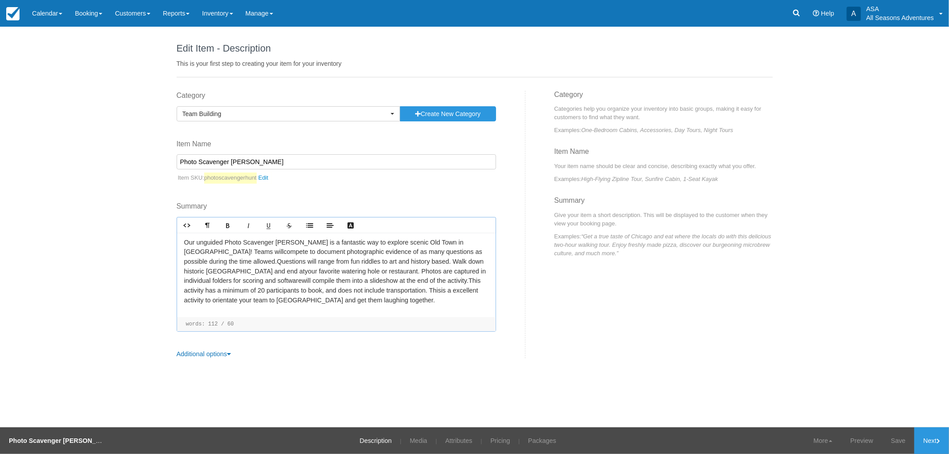
click at [345, 301] on p "Our unguided Photo Scavenger Hunt is a fantastic way to explore scenic Old Town…" at bounding box center [336, 271] width 304 height 67
drag, startPoint x: 367, startPoint y: 261, endPoint x: 185, endPoint y: 266, distance: 181.6
click at [185, 266] on p "Our unguided Photo Scavenger Hunt is a fantastic way to explore scenic Old Town…" at bounding box center [336, 271] width 304 height 67
click at [308, 292] on p "Our unguided Photo Scavenger Hunt is a fantastic way to explore scenic Old Town…" at bounding box center [336, 271] width 304 height 67
drag, startPoint x: 305, startPoint y: 269, endPoint x: 368, endPoint y: 263, distance: 63.9
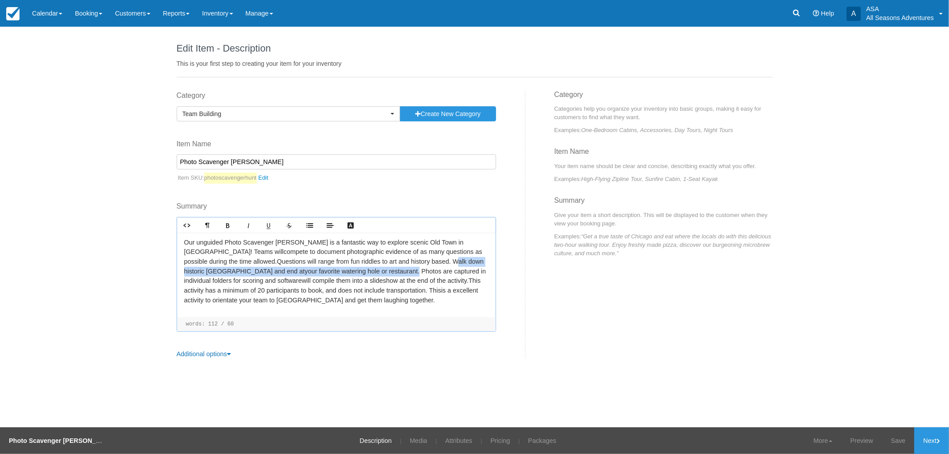
click at [368, 263] on p "Our unguided Photo Scavenger Hunt is a fantastic way to explore scenic Old Town…" at bounding box center [336, 271] width 304 height 67
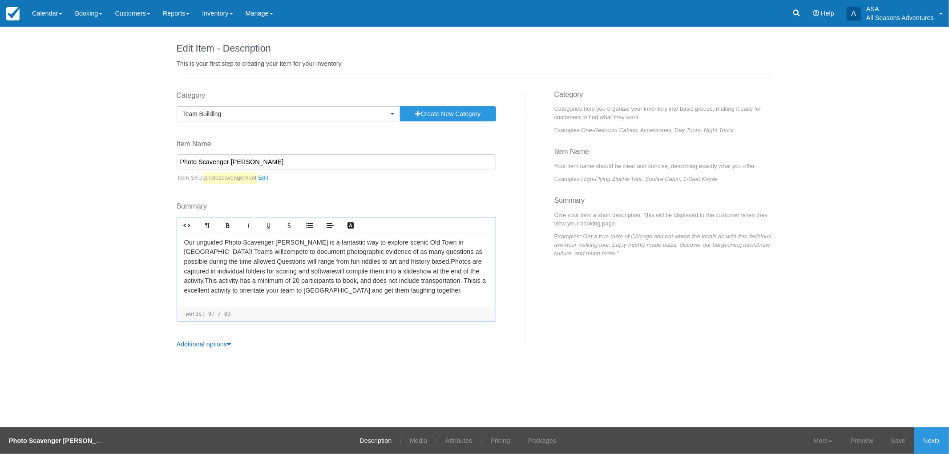
click at [368, 263] on p "Our unguided Photo Scavenger Hunt is a fantastic way to explore scenic Old Town…" at bounding box center [336, 267] width 304 height 58
drag, startPoint x: 385, startPoint y: 294, endPoint x: 398, endPoint y: 281, distance: 18.6
click at [398, 281] on p "Our unguided Photo Scavenger Hunt is a fantastic way to explore scenic Old Town…" at bounding box center [336, 267] width 304 height 58
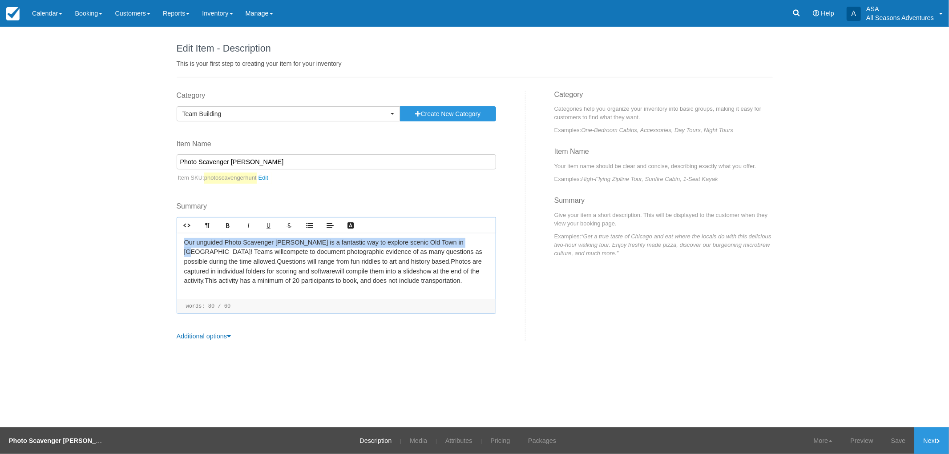
drag, startPoint x: 458, startPoint y: 241, endPoint x: 174, endPoint y: 240, distance: 284.4
click at [174, 240] on div "Category Team Building Previously Used Categories Rafting the Weber River Mount…" at bounding box center [348, 216] width 356 height 251
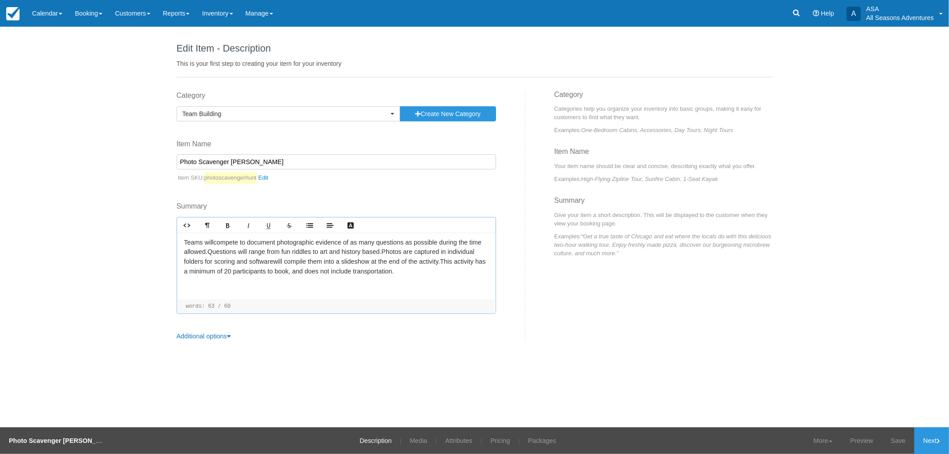
click at [251, 272] on p "Teams will ﻿ compete to document photographic evidence of as many questions as …" at bounding box center [336, 257] width 304 height 38
click at [388, 267] on p "Teams will ﻿ compete to document photographic evidence of as many questions as …" at bounding box center [336, 257] width 304 height 38
click at [234, 271] on p "Teams will ﻿ compete to document photographic evidence of as many questions as …" at bounding box center [336, 257] width 304 height 38
click at [318, 274] on p "Teams will ﻿ compete to document photographic evidence of as many questions as …" at bounding box center [336, 257] width 304 height 38
click at [206, 251] on p "Teams will ﻿ compete to document photographic evidence of as many questions as …" at bounding box center [336, 257] width 304 height 38
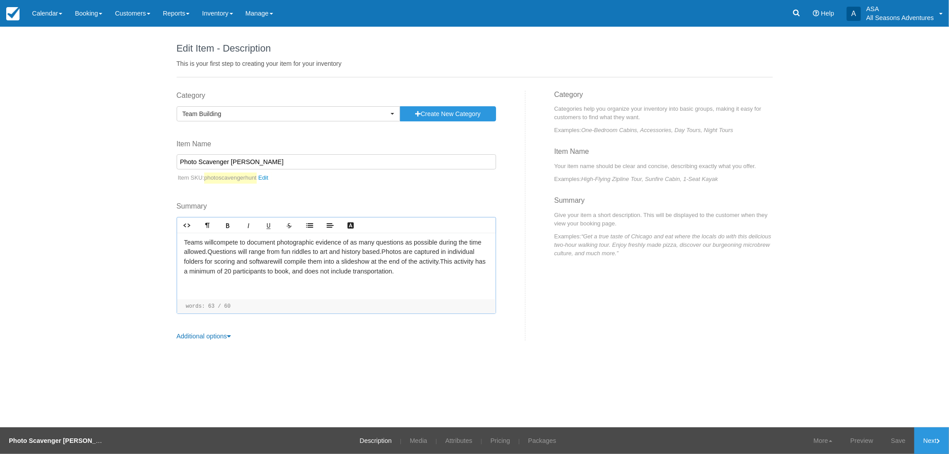
click at [252, 251] on p "Teams will ﻿ compete to document photographic evidence of as many questions as …" at bounding box center [336, 257] width 304 height 38
click at [257, 266] on p "Teams will ﻿ compete to document photographic evidence of as many questions as …" at bounding box center [336, 257] width 304 height 38
click at [332, 271] on p "Teams will ﻿ compete to document photographic evidence of as many questions as …" at bounding box center [336, 257] width 304 height 38
click at [402, 289] on div "Teams will ﻿ compete to document photographic evidence of as many questions as …" at bounding box center [336, 266] width 319 height 67
drag, startPoint x: 229, startPoint y: 272, endPoint x: 452, endPoint y: 264, distance: 223.1
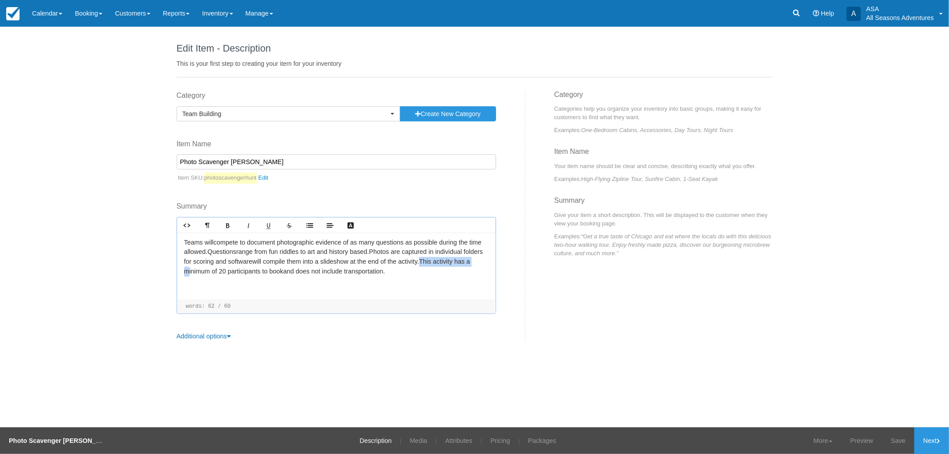
click at [452, 264] on p "Teams will ﻿ compete to document photographic evidence of as many questions as …" at bounding box center [336, 257] width 304 height 38
click at [438, 296] on div "Teams will ﻿ compete to document photographic evidence of as many questions as …" at bounding box center [336, 266] width 319 height 67
click at [936, 437] on link "Next" at bounding box center [931, 441] width 35 height 27
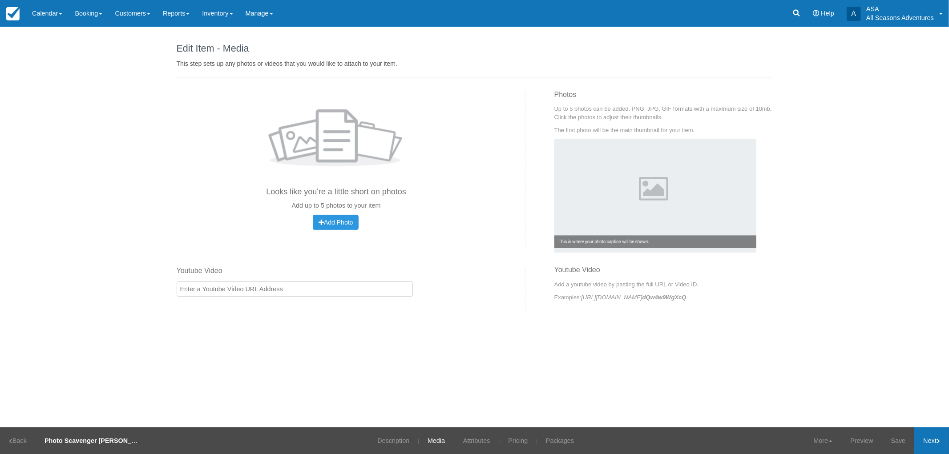
click at [936, 437] on link "Next" at bounding box center [931, 441] width 35 height 27
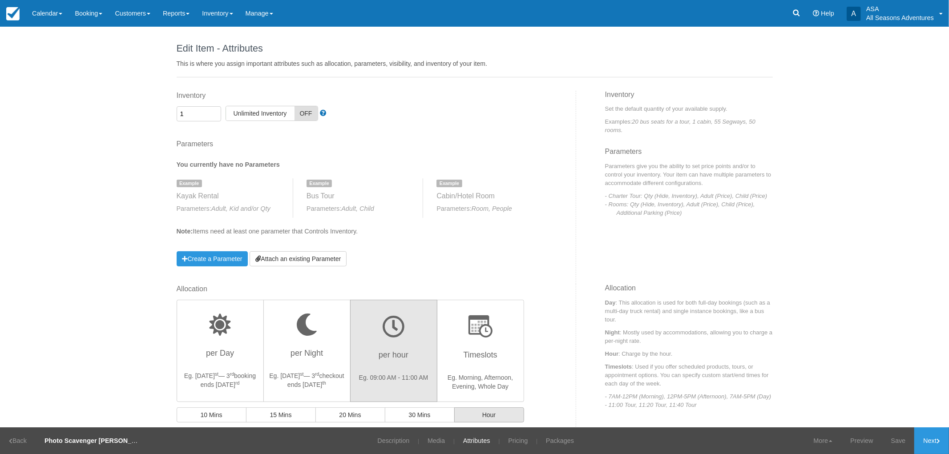
click at [202, 116] on input "1" at bounding box center [199, 113] width 44 height 15
type input "20"
click at [158, 194] on div "Edit Item - Description This is your first step to creating your item for your …" at bounding box center [474, 227] width 949 height 401
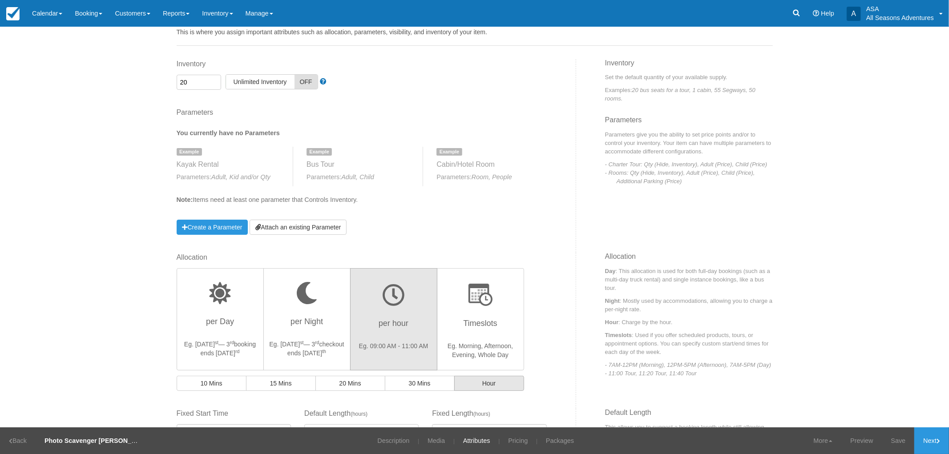
scroll to position [49, 0]
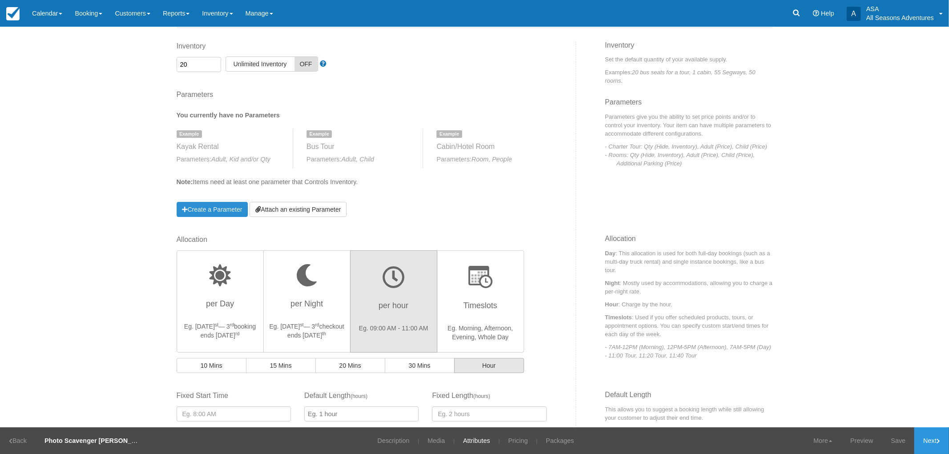
click at [220, 210] on link "Create a Parameter" at bounding box center [213, 209] width 72 height 15
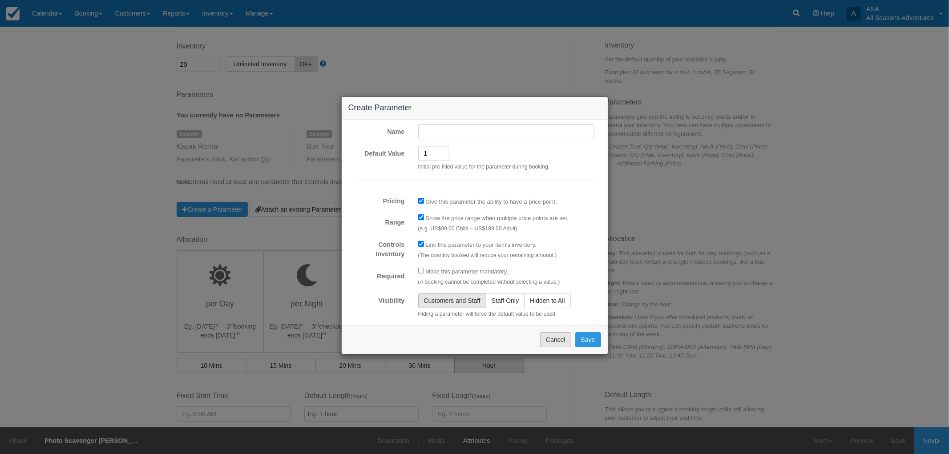
click at [554, 343] on button "Cancel" at bounding box center [555, 339] width 31 height 15
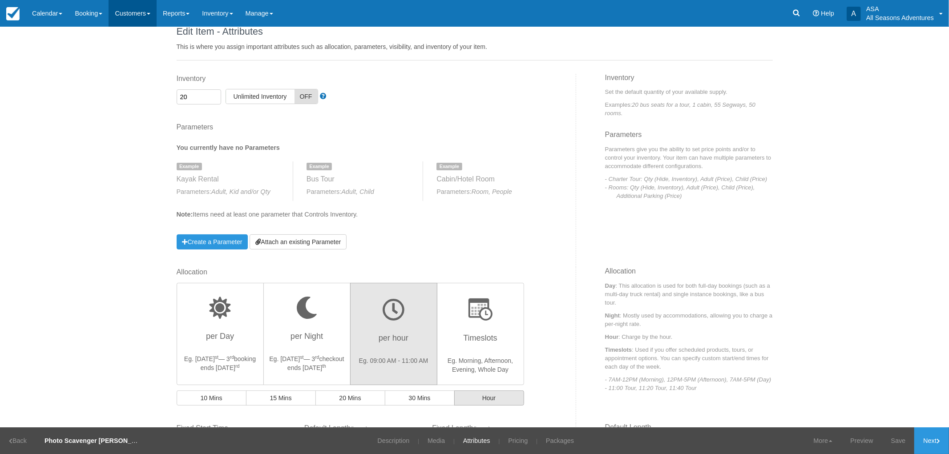
scroll to position [0, 0]
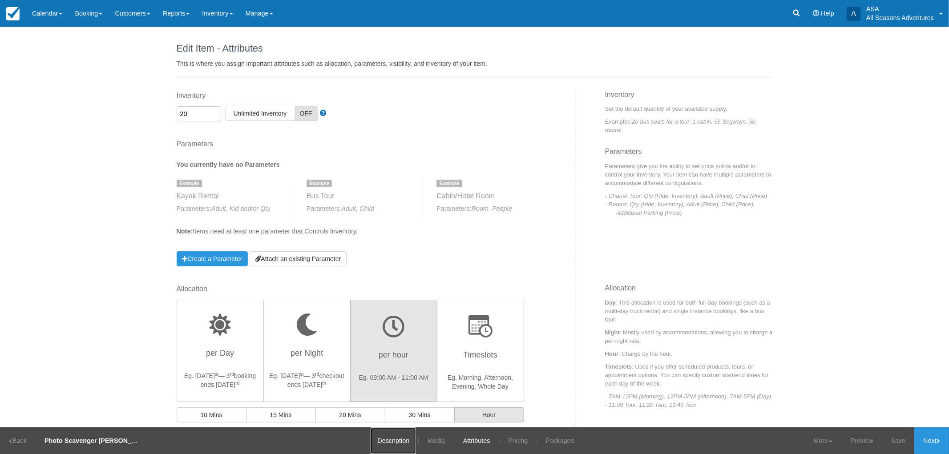
click at [378, 438] on link "Description" at bounding box center [393, 441] width 45 height 27
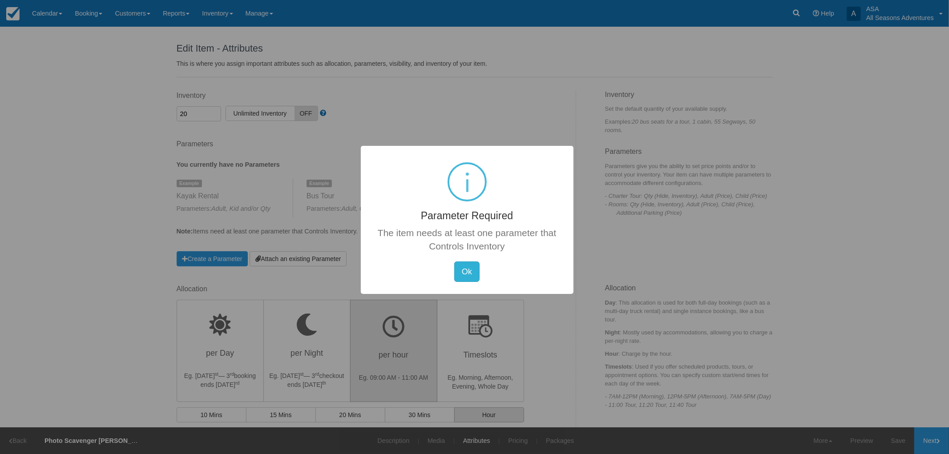
click at [470, 269] on button "Ok" at bounding box center [466, 272] width 25 height 20
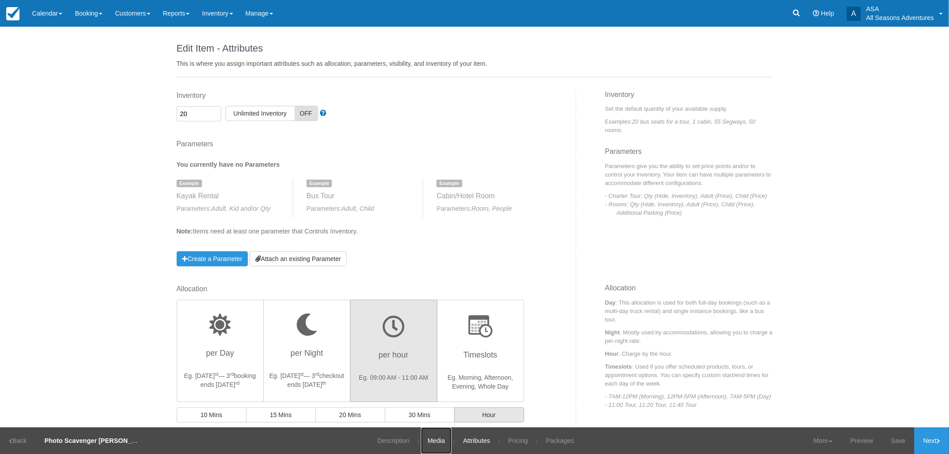
click at [434, 439] on link "Media" at bounding box center [436, 441] width 31 height 27
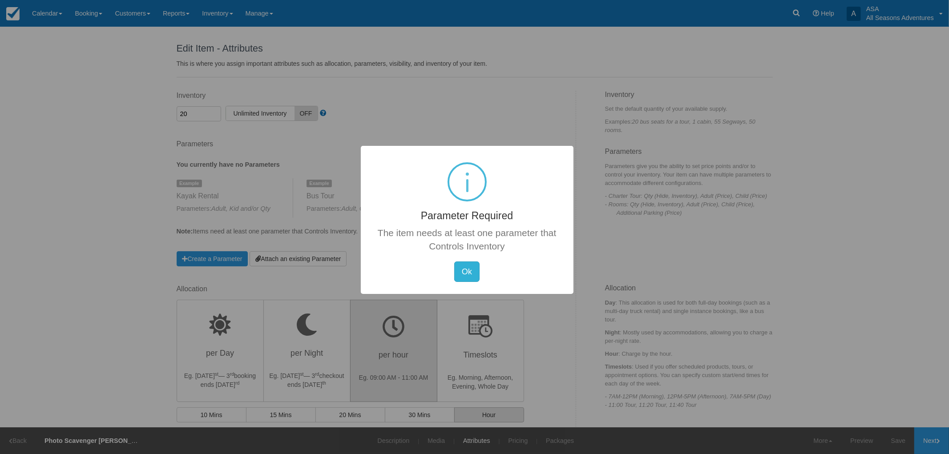
click at [469, 273] on button "Ok" at bounding box center [466, 272] width 25 height 20
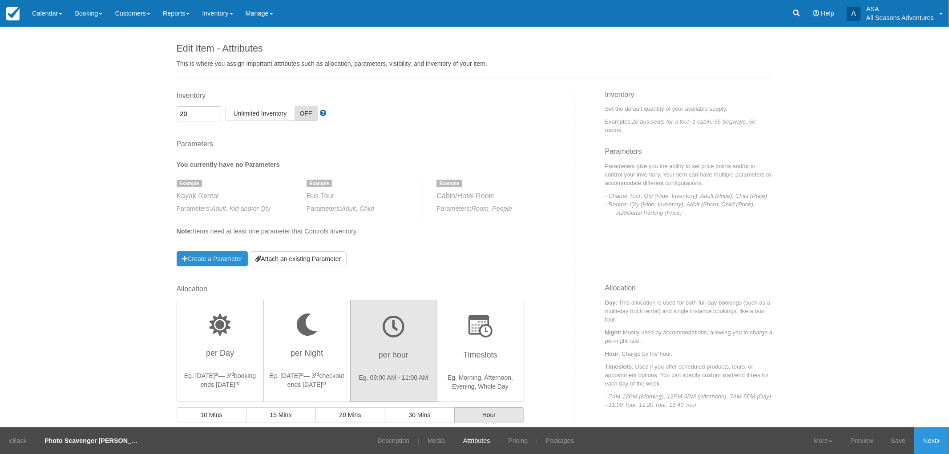
click at [221, 263] on link "Create a Parameter" at bounding box center [213, 258] width 72 height 15
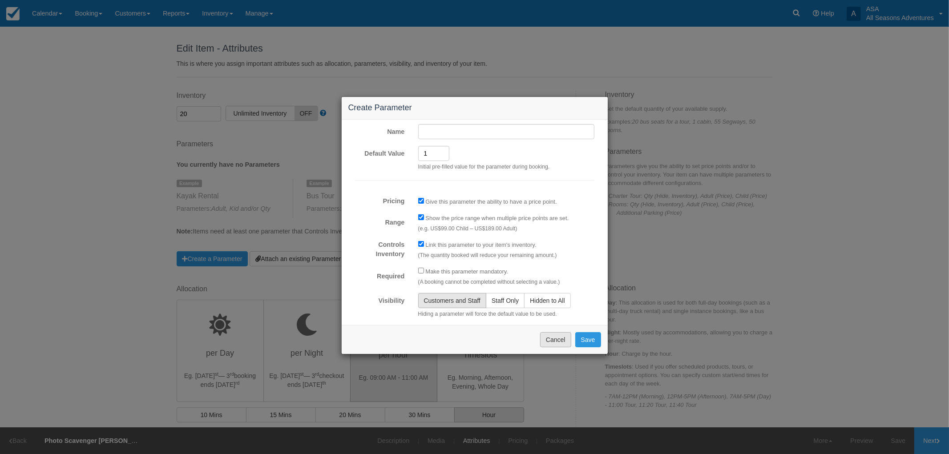
click at [546, 338] on button "Cancel" at bounding box center [555, 339] width 31 height 15
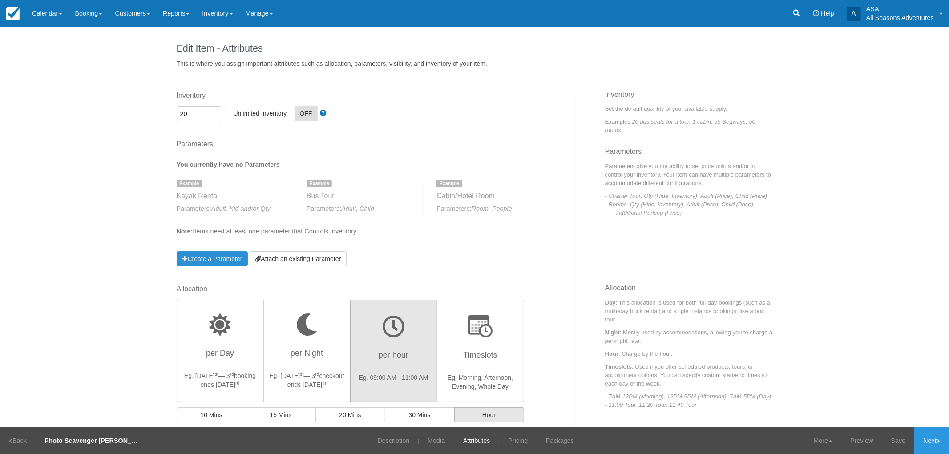
click at [224, 258] on link "Create a Parameter" at bounding box center [213, 258] width 72 height 15
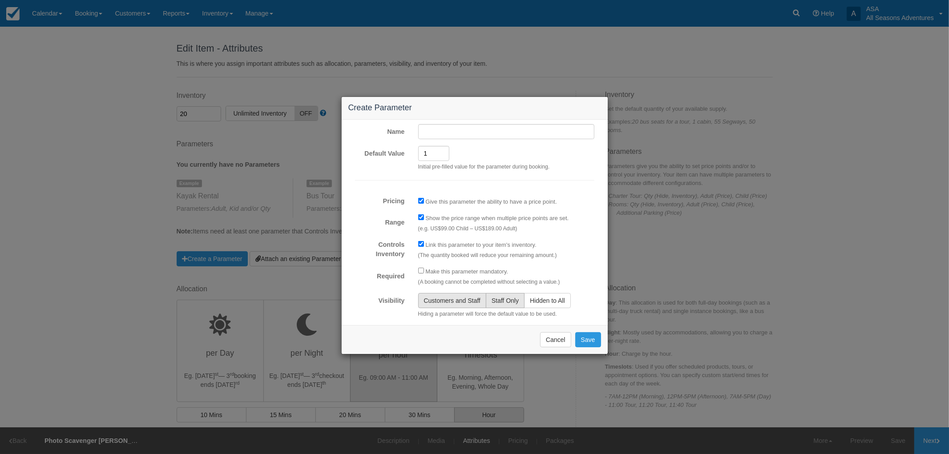
click at [500, 295] on button "Staff Only" at bounding box center [505, 300] width 39 height 15
radio input "true"
click at [421, 126] on input "Name" at bounding box center [506, 131] width 176 height 15
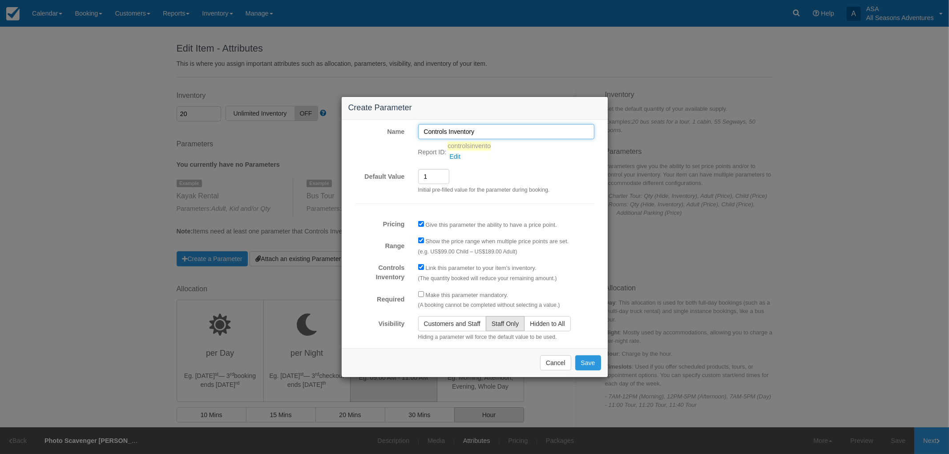
type input "Controls Inventory"
click at [590, 367] on button "Save" at bounding box center [588, 363] width 26 height 15
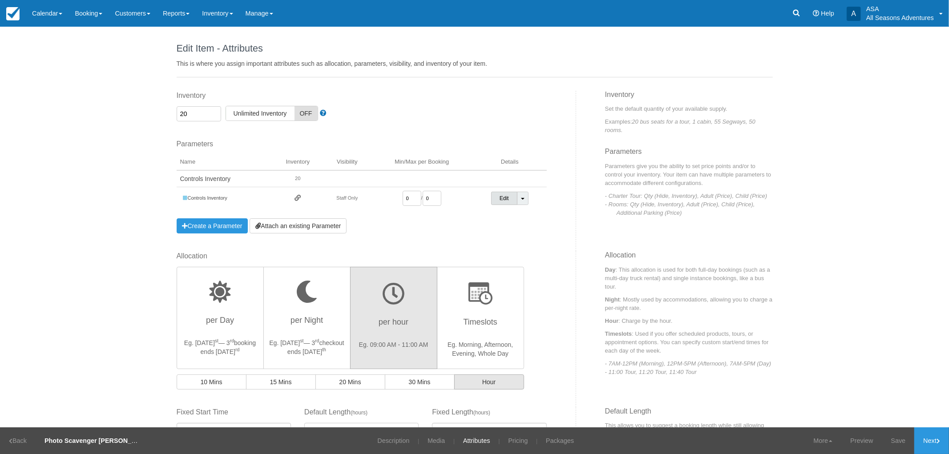
click at [498, 203] on link "Edit" at bounding box center [504, 198] width 26 height 13
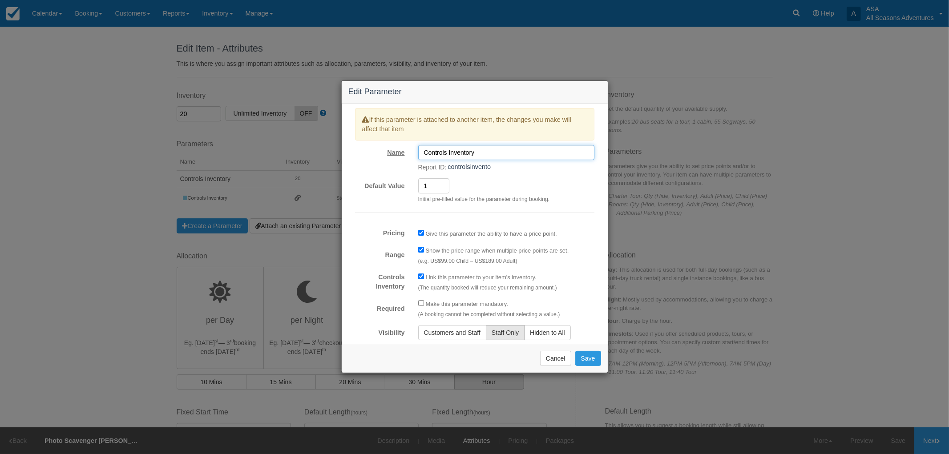
drag, startPoint x: 482, startPoint y: 157, endPoint x: 402, endPoint y: 153, distance: 80.7
click at [402, 153] on div "Name Controls Inventory Report ID: controlsinvento" at bounding box center [474, 156] width 253 height 31
type input "t"
type input "q"
type input "Qty"
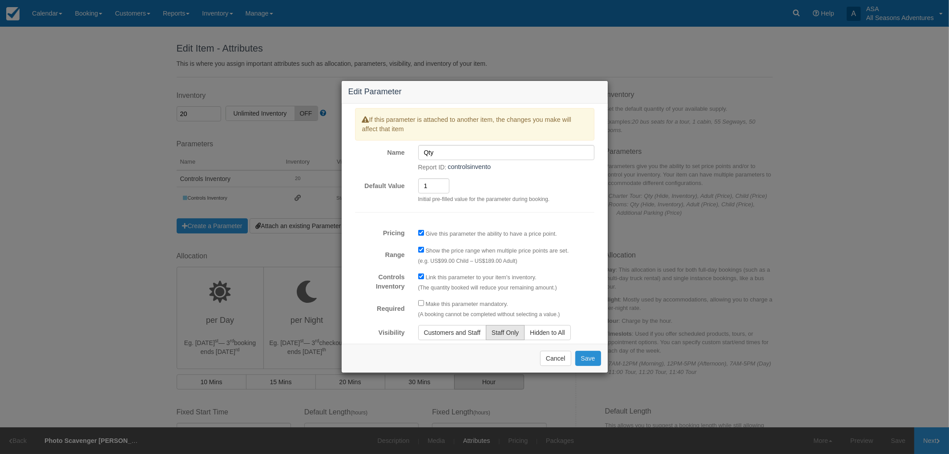
click at [588, 358] on button "Save" at bounding box center [588, 358] width 26 height 15
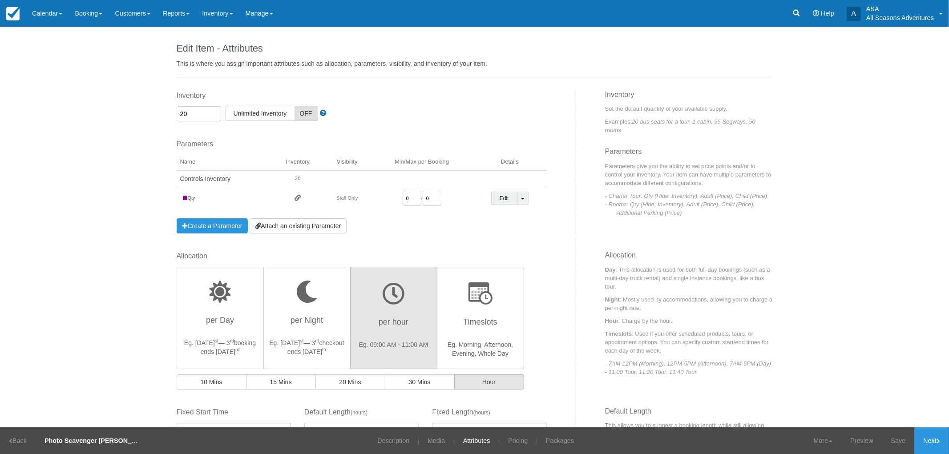
click at [435, 199] on input "0" at bounding box center [432, 198] width 19 height 15
type input "1"
drag, startPoint x: 199, startPoint y: 113, endPoint x: 162, endPoint y: 108, distance: 36.8
click at [162, 108] on div "Edit Item - Description This is your first step to creating your item for your …" at bounding box center [474, 227] width 949 height 401
type input "1"
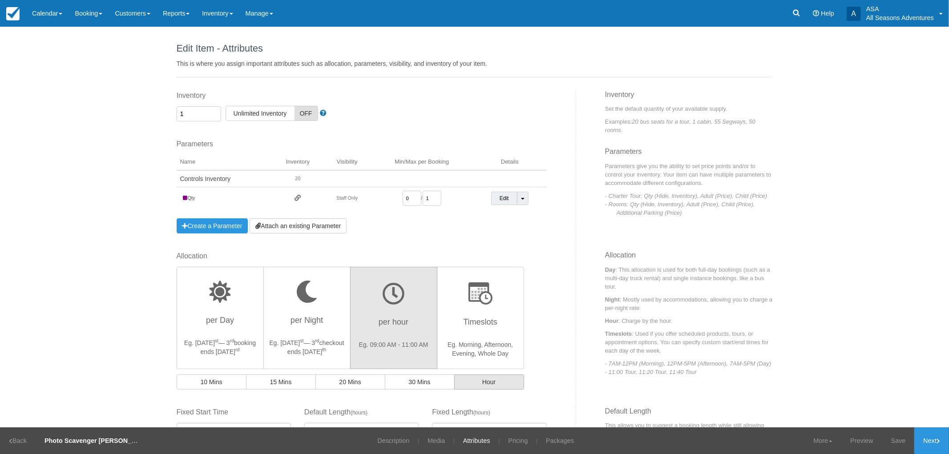
click at [162, 108] on div "Edit Item - Description This is your first step to creating your item for your …" at bounding box center [474, 227] width 949 height 401
click at [386, 437] on link "Description" at bounding box center [393, 441] width 45 height 27
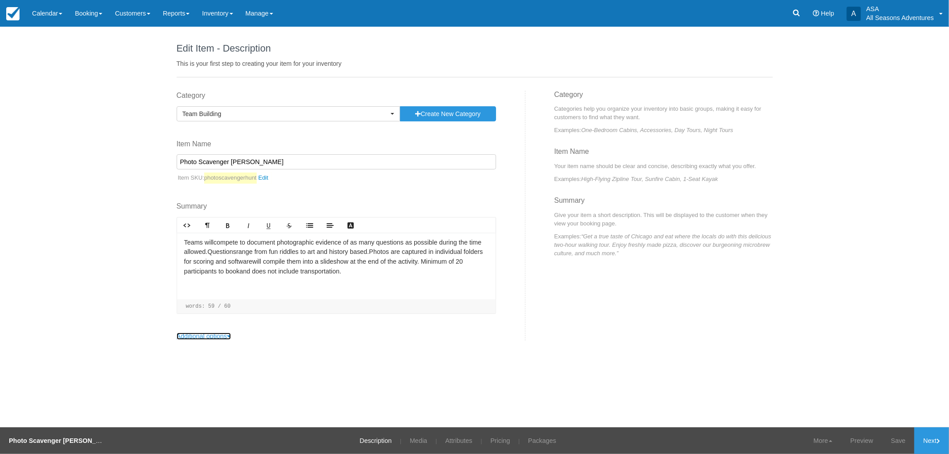
click at [231, 337] on icon at bounding box center [229, 336] width 4 height 6
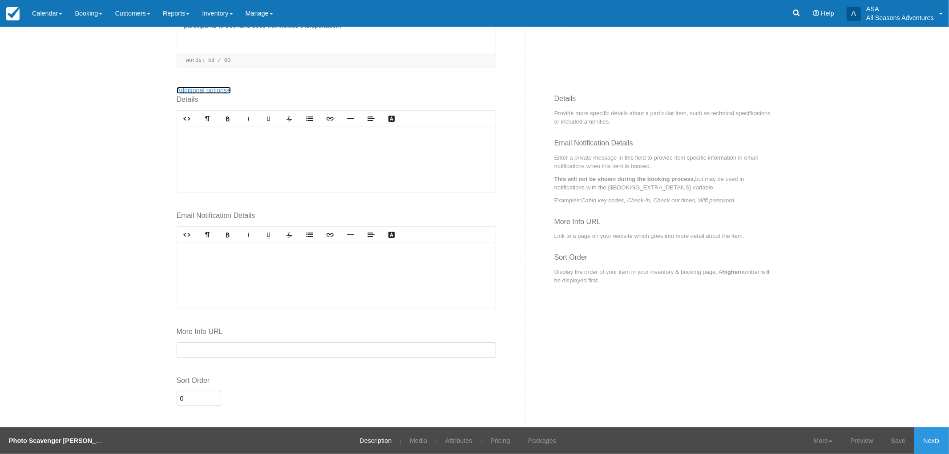
scroll to position [255, 0]
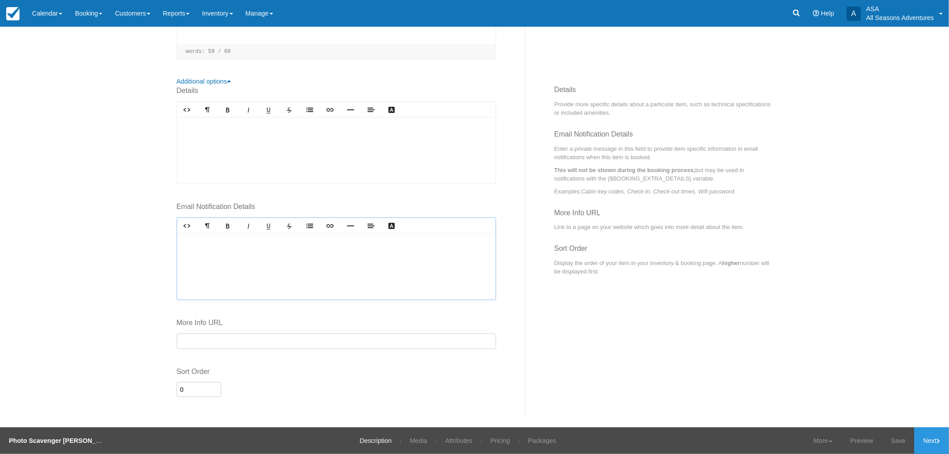
click at [243, 250] on div at bounding box center [336, 266] width 319 height 67
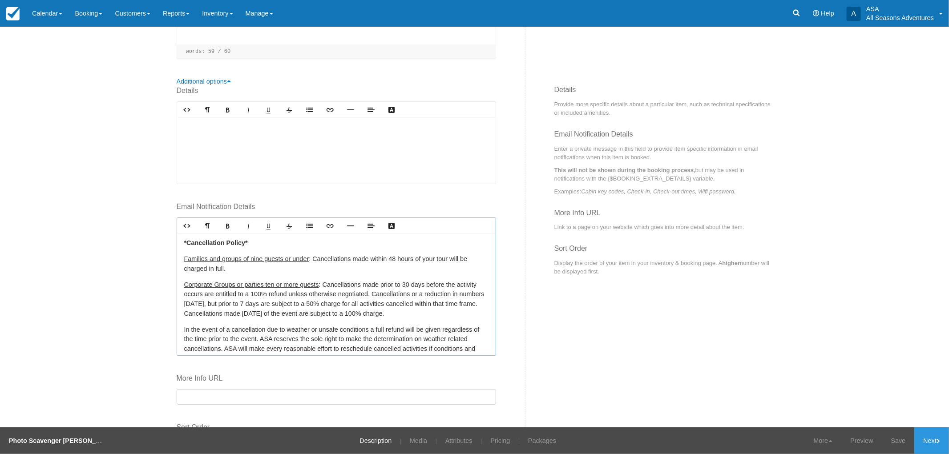
click at [227, 153] on div at bounding box center [336, 150] width 319 height 67
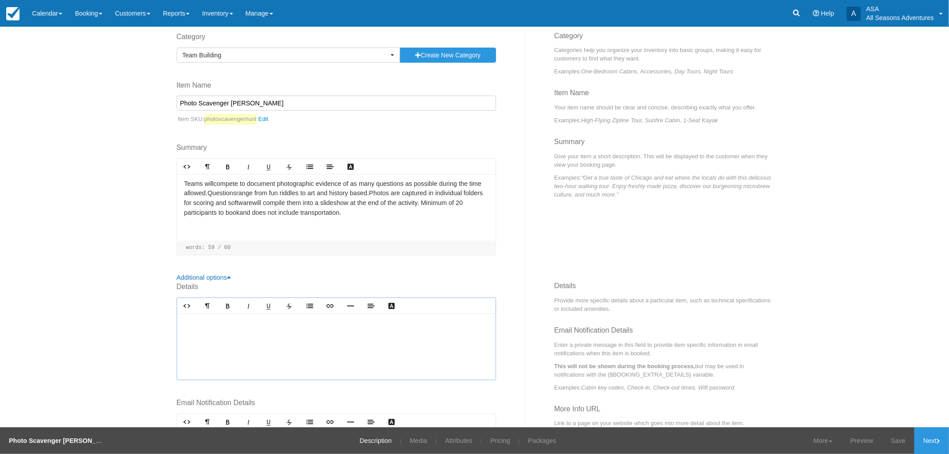
scroll to position [57, 0]
click at [389, 216] on p "Teams will ﻿ compete to document photographic evidence of as many questions as …" at bounding box center [336, 200] width 304 height 38
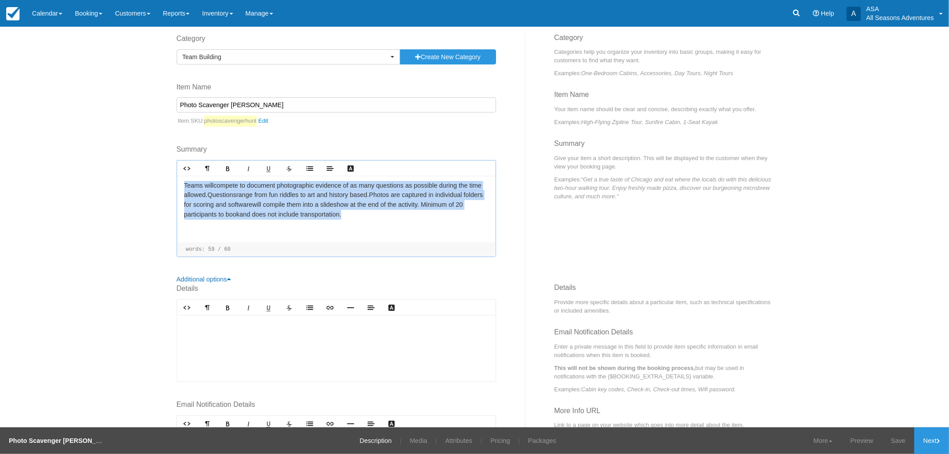
drag, startPoint x: 376, startPoint y: 215, endPoint x: 180, endPoint y: 183, distance: 198.9
click at [184, 183] on p "Teams will ﻿ compete to document photographic evidence of as many questions as …" at bounding box center [336, 200] width 304 height 38
copy p "Teams will ﻿ compete to document photographic evidence of as many questions as …"
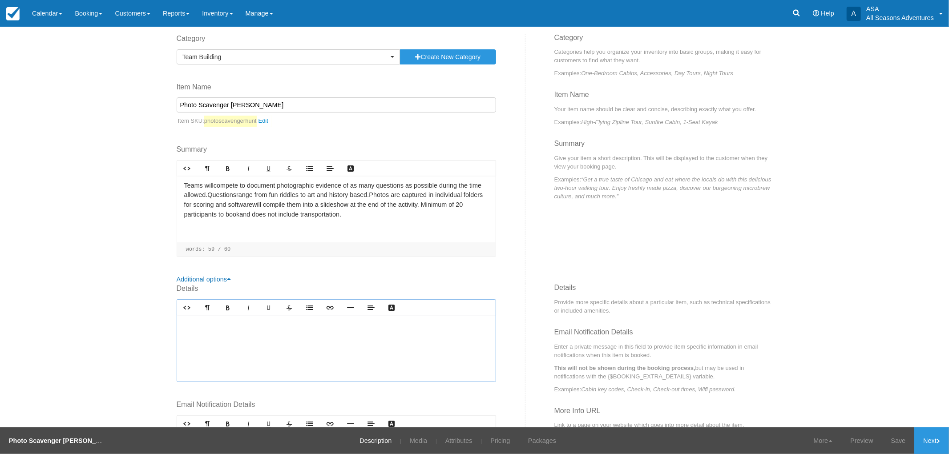
click at [195, 350] on div at bounding box center [336, 348] width 319 height 67
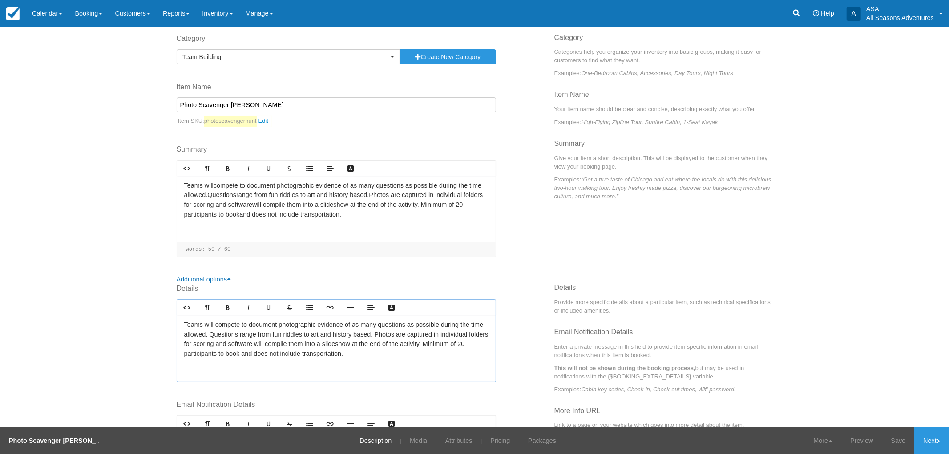
click at [328, 342] on p "Teams will ﻿compete to document photographic evidence of as many questions as p…" at bounding box center [336, 339] width 304 height 38
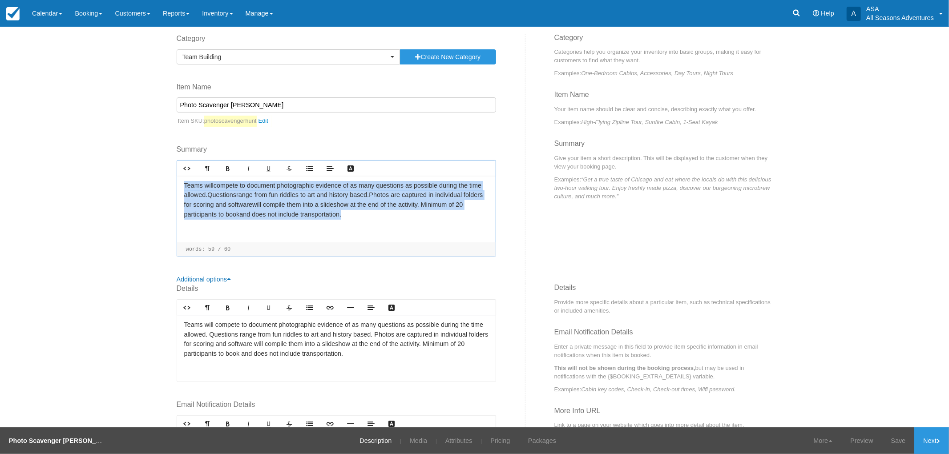
drag, startPoint x: 373, startPoint y: 218, endPoint x: 166, endPoint y: 182, distance: 210.2
click at [170, 182] on div "Category Team Building Previously Used Categories Rafting the Weber River Mount…" at bounding box center [348, 159] width 356 height 251
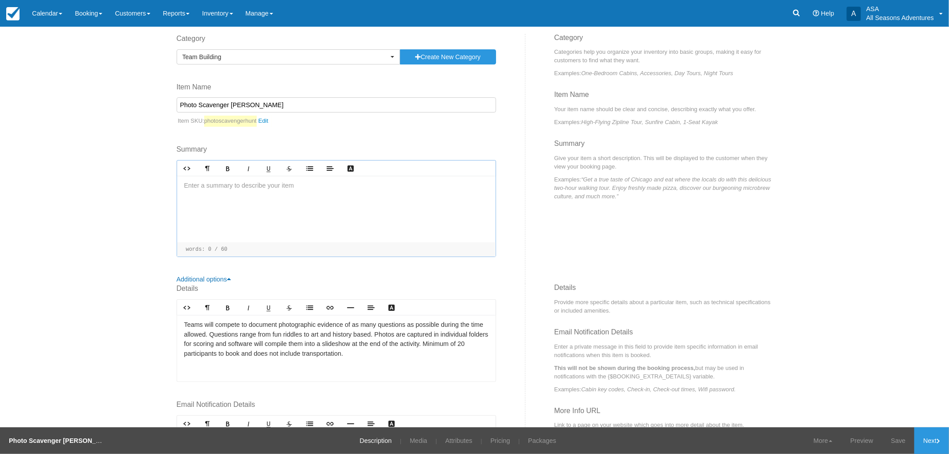
click at [283, 328] on p "Teams will ﻿compete to document photographic evidence of as many questions as p…" at bounding box center [336, 339] width 304 height 38
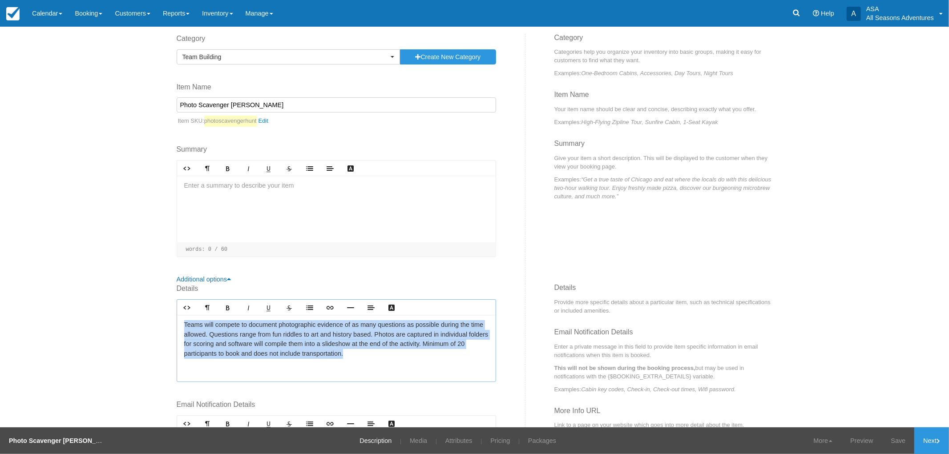
drag, startPoint x: 388, startPoint y: 356, endPoint x: 149, endPoint y: 313, distance: 243.2
click at [149, 313] on div "Edit Item - Description This is your first step to creating your item for your …" at bounding box center [474, 227] width 949 height 401
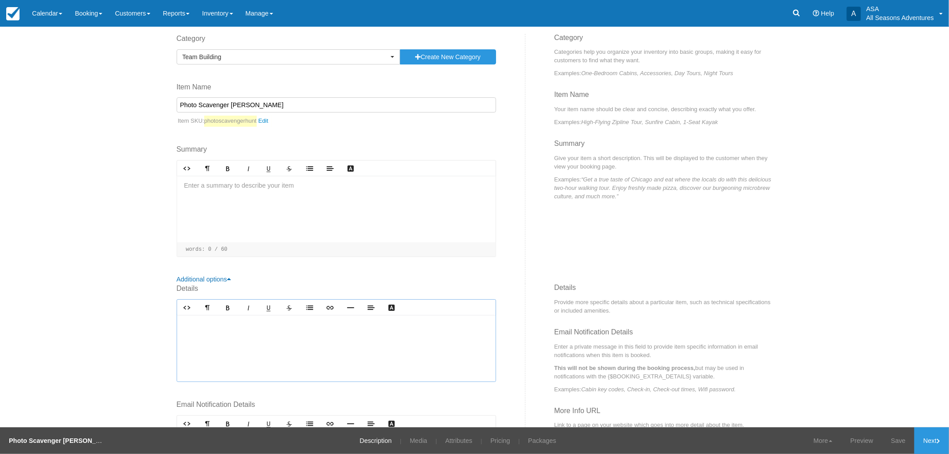
click at [357, 359] on div at bounding box center [336, 348] width 319 height 67
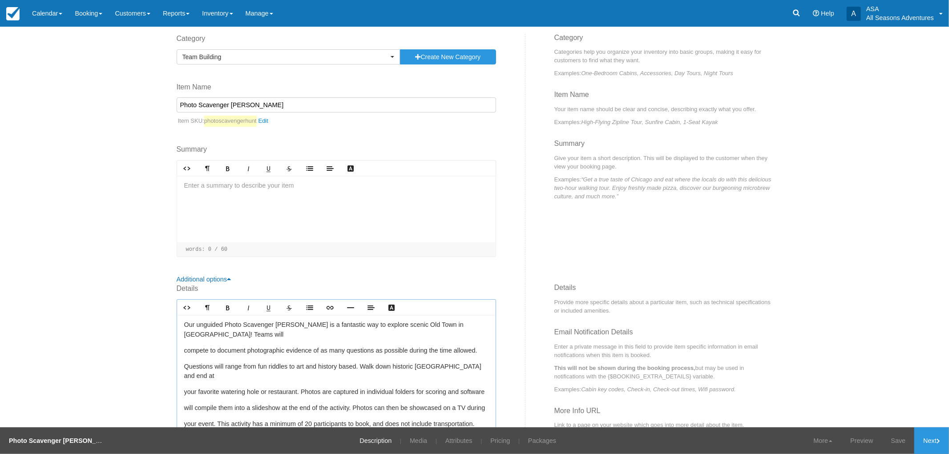
click at [177, 345] on div "Our unguided Photo Scavenger Hunt is a fantastic way to explore scenic Old Town…" at bounding box center [336, 376] width 319 height 122
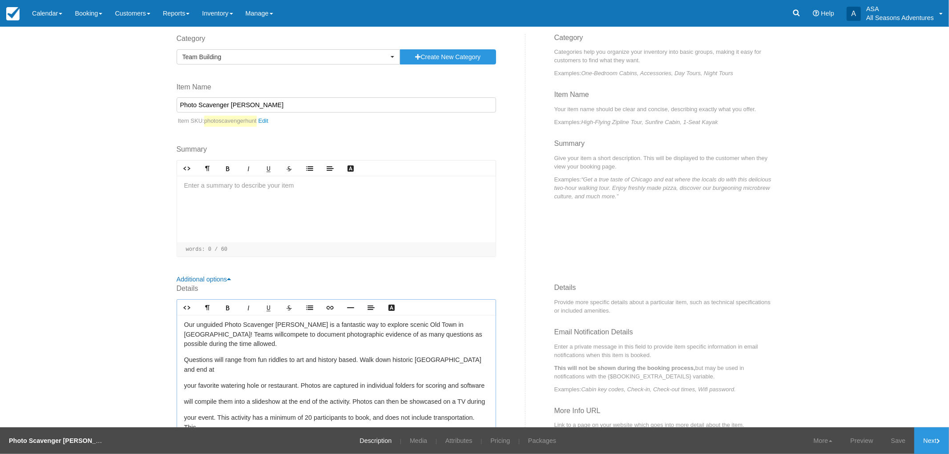
click at [179, 358] on div "Our unguided Photo Scavenger Hunt is a fantastic way to explore scenic Old Town…" at bounding box center [336, 376] width 319 height 122
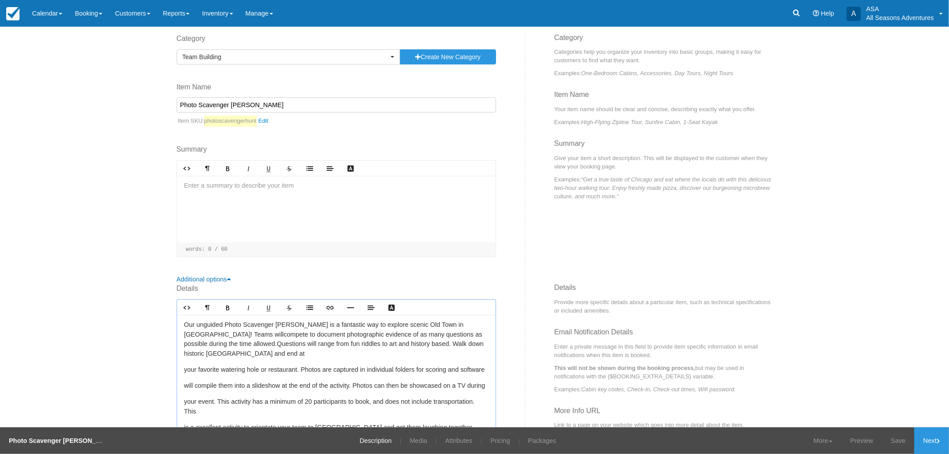
click at [184, 368] on p "your favorite watering hole or restaurant. Photos are captured in individual fo…" at bounding box center [336, 370] width 304 height 10
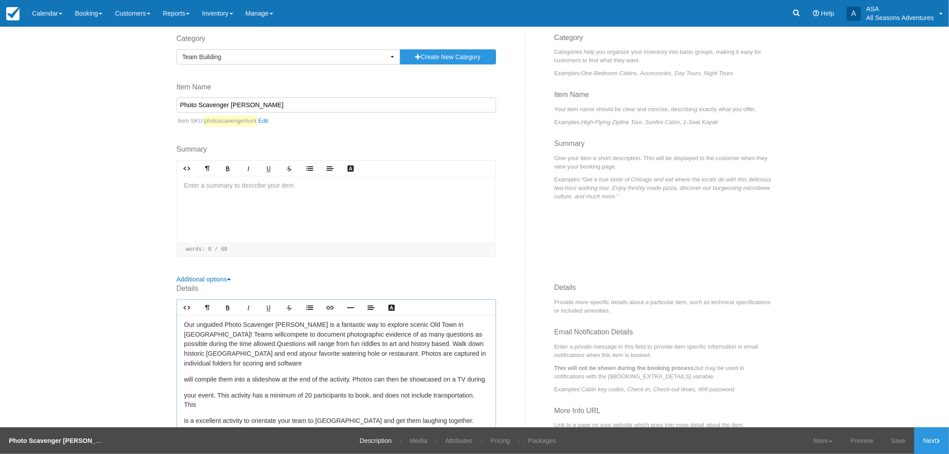
click at [177, 374] on div "Our unguided Photo Scavenger Hunt is a fantastic way to explore scenic Old Town…" at bounding box center [336, 376] width 319 height 122
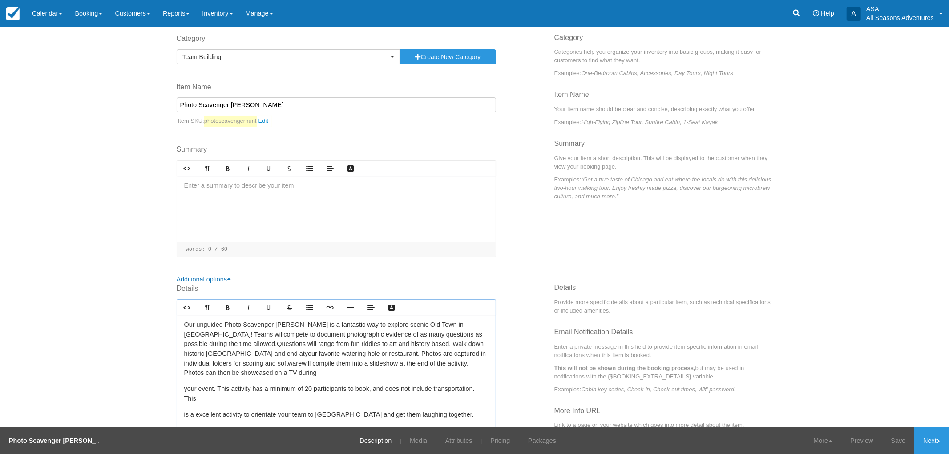
click at [179, 388] on div "Our unguided Photo Scavenger Hunt is a fantastic way to explore scenic Old Town…" at bounding box center [336, 373] width 319 height 117
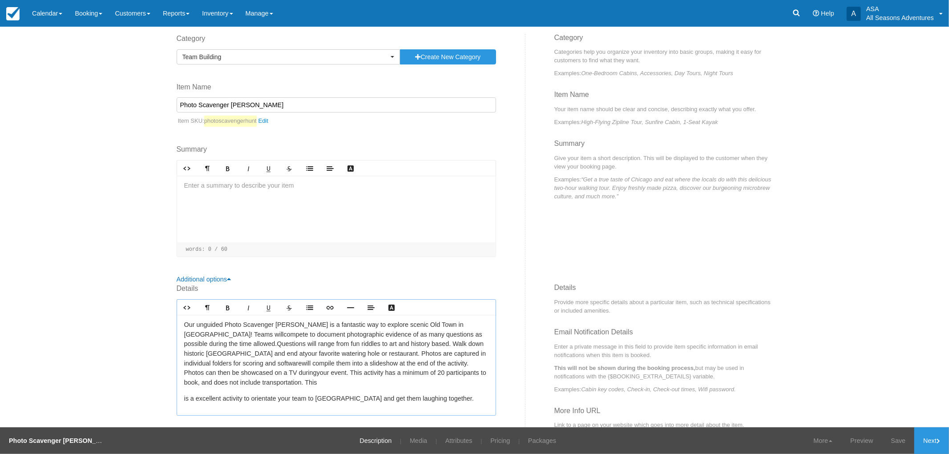
click at [179, 392] on div "Our unguided Photo Scavenger Hunt is a fantastic way to explore scenic Old Town…" at bounding box center [336, 365] width 319 height 101
click at [266, 196] on div at bounding box center [336, 209] width 319 height 67
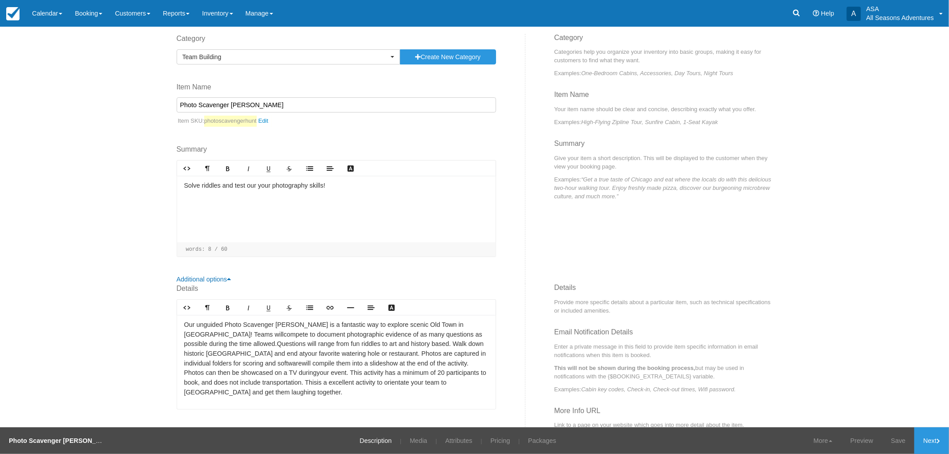
click at [105, 145] on div "Edit Item - Description This is your first step to creating your item for your …" at bounding box center [474, 227] width 949 height 401
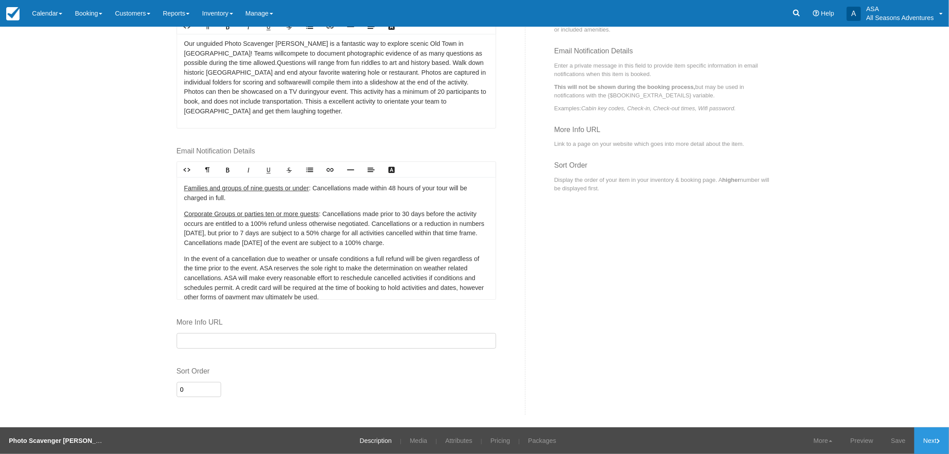
scroll to position [28, 0]
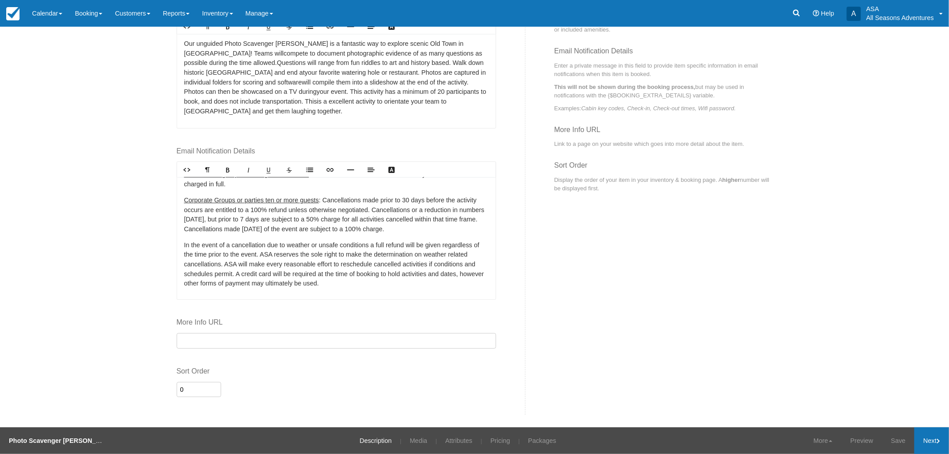
click at [939, 432] on link "Next" at bounding box center [931, 441] width 35 height 27
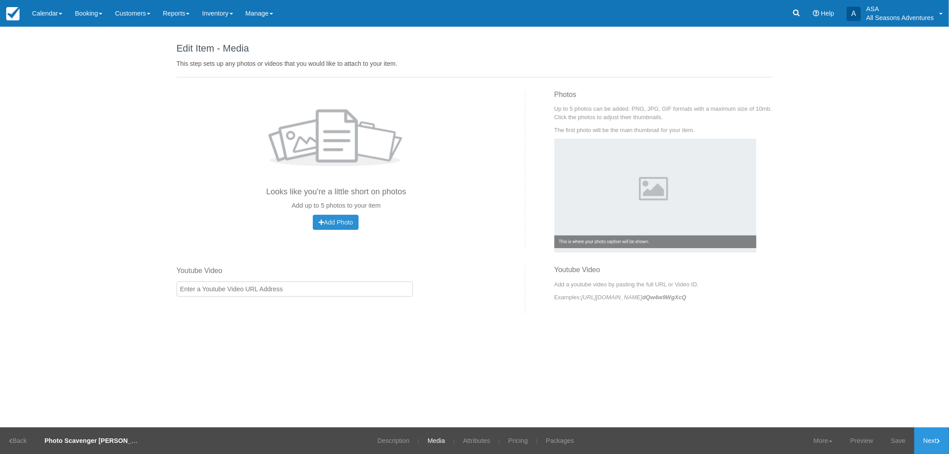
click at [336, 226] on button "Add Photo Uploading..." at bounding box center [336, 222] width 46 height 15
click at [928, 440] on link "Next" at bounding box center [931, 441] width 35 height 27
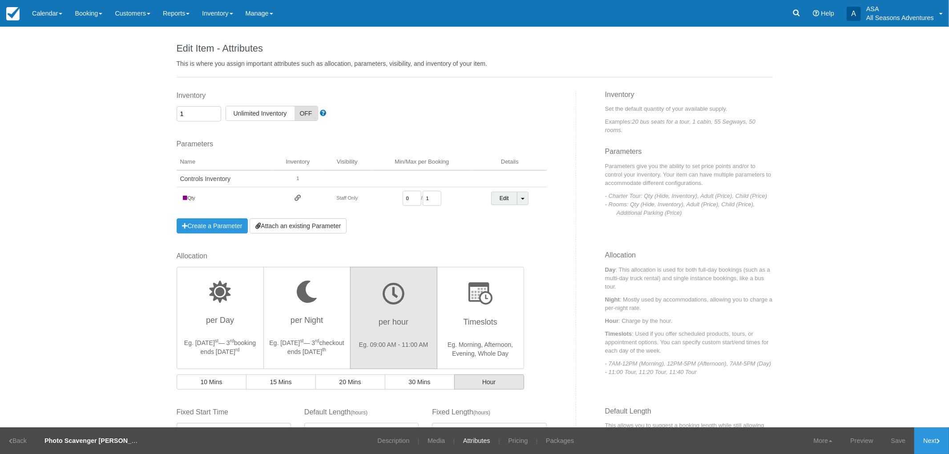
click at [203, 111] on input "1" at bounding box center [199, 113] width 44 height 15
type input "100"
click at [504, 196] on link "Edit" at bounding box center [504, 198] width 26 height 13
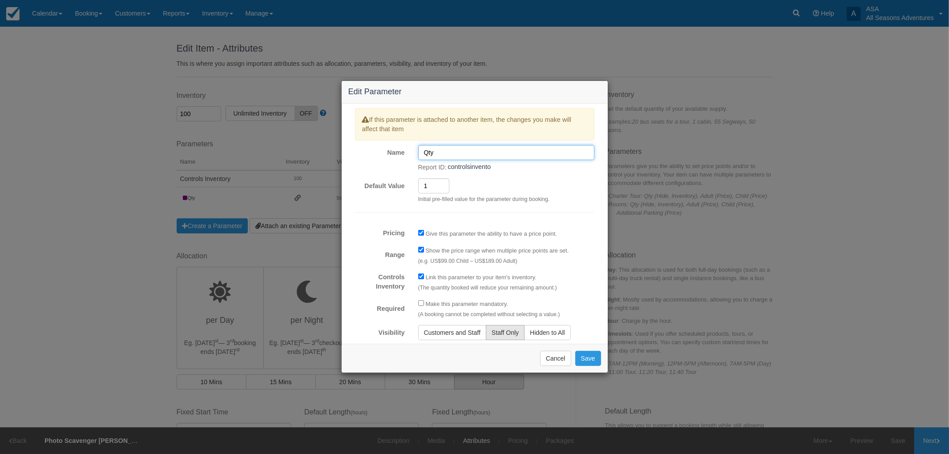
click at [455, 154] on input "Qty" at bounding box center [506, 152] width 176 height 15
type input "Q"
type input "Adult"
click at [585, 354] on button "Save" at bounding box center [588, 358] width 26 height 15
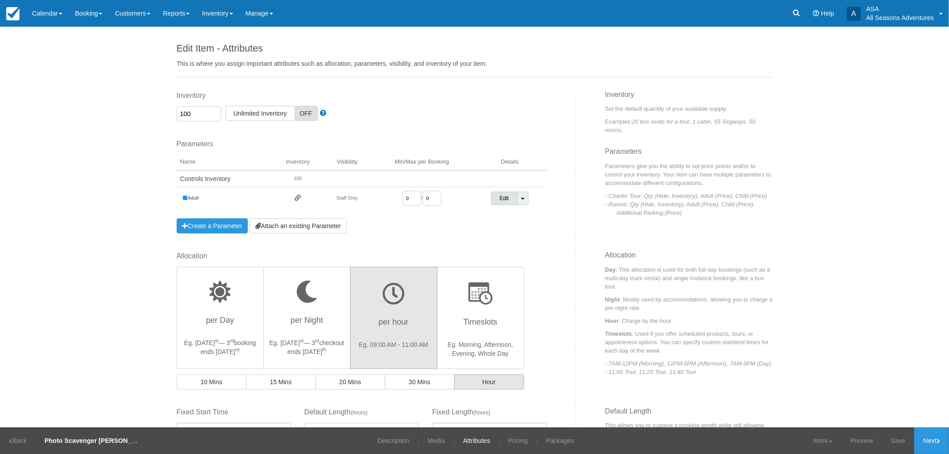
click at [504, 199] on link "Edit" at bounding box center [504, 198] width 26 height 13
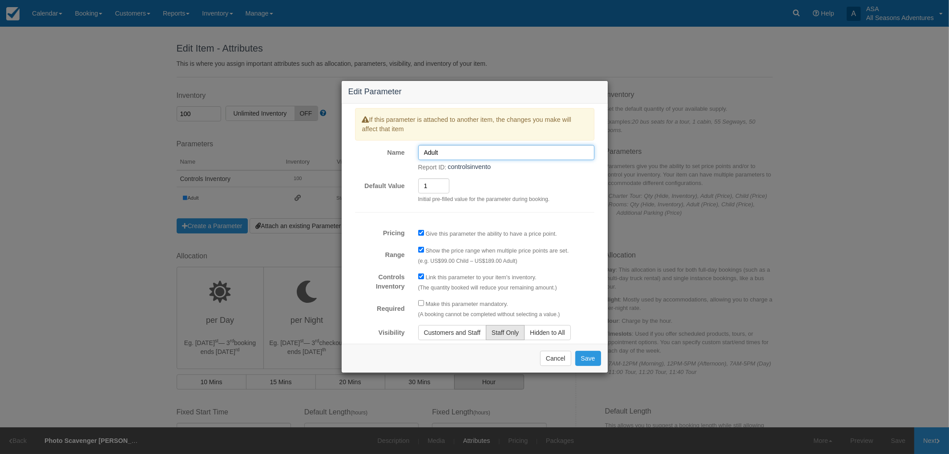
click at [447, 159] on input "Adult" at bounding box center [506, 152] width 176 height 15
type input "Adult^"
click at [594, 361] on button "Save" at bounding box center [588, 358] width 26 height 15
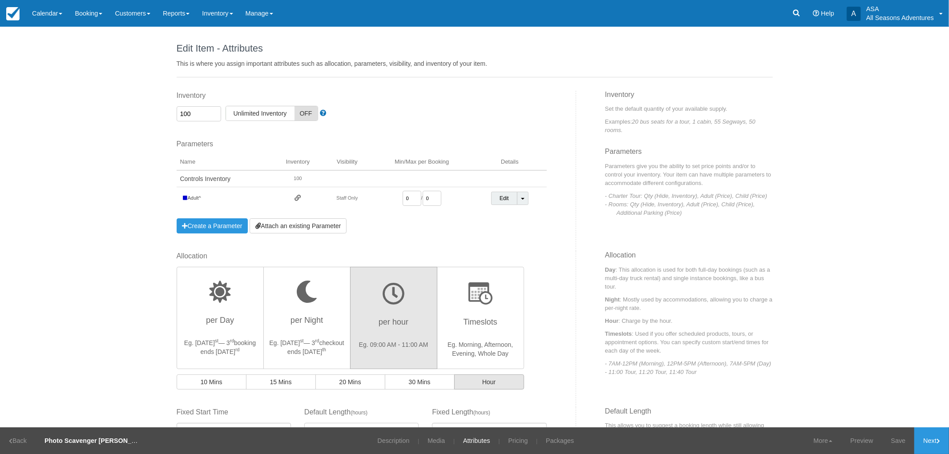
click at [407, 200] on input "0" at bounding box center [412, 198] width 19 height 15
type input "20"
click at [428, 201] on input "0" at bounding box center [432, 198] width 19 height 15
type input "200"
click at [534, 232] on div "Parameters You currently have no Parameters Example Kayak Rental Parameters: Ad…" at bounding box center [362, 186] width 370 height 94
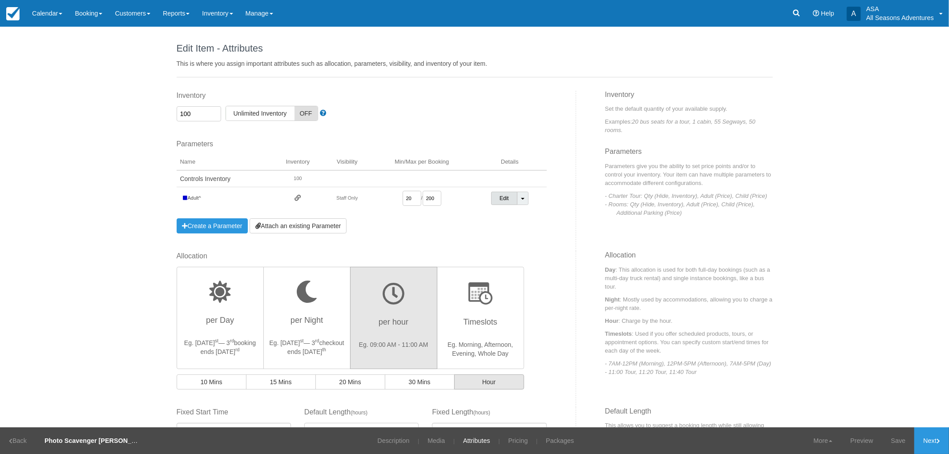
click at [505, 203] on link "Edit" at bounding box center [504, 198] width 26 height 13
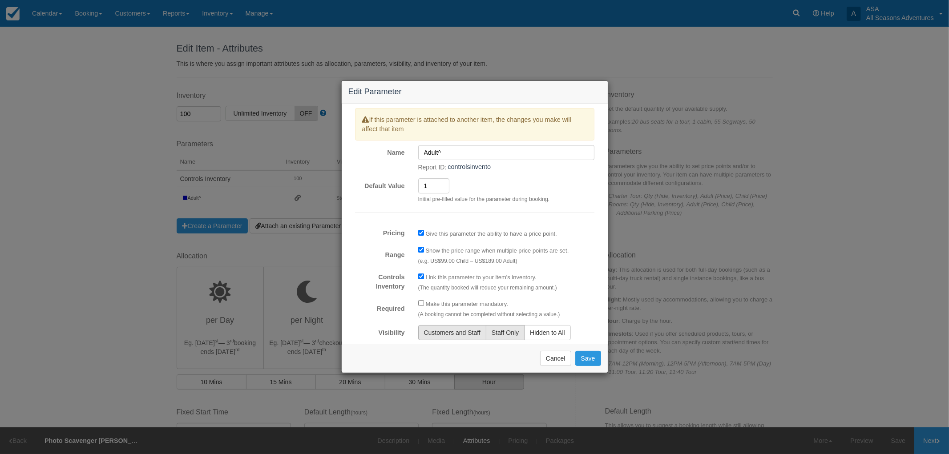
click at [466, 334] on span "Customers and Staff" at bounding box center [452, 332] width 57 height 7
radio input "true"
click at [591, 358] on button "Save" at bounding box center [588, 358] width 26 height 15
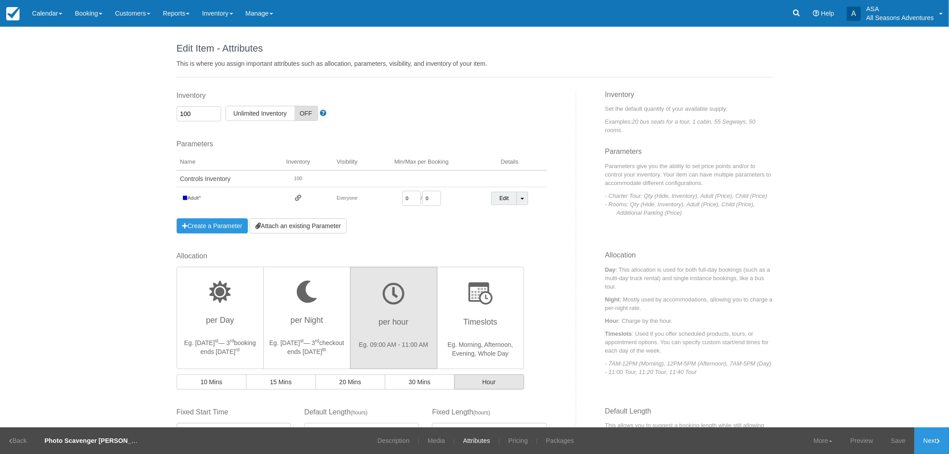
click at [408, 195] on input "0" at bounding box center [411, 198] width 19 height 15
type input "20"
click at [428, 198] on input "0" at bounding box center [431, 198] width 19 height 15
type input "200"
click at [434, 223] on div "Parameters You currently have no Parameters Example Kayak Rental Parameters: Ad…" at bounding box center [362, 186] width 370 height 94
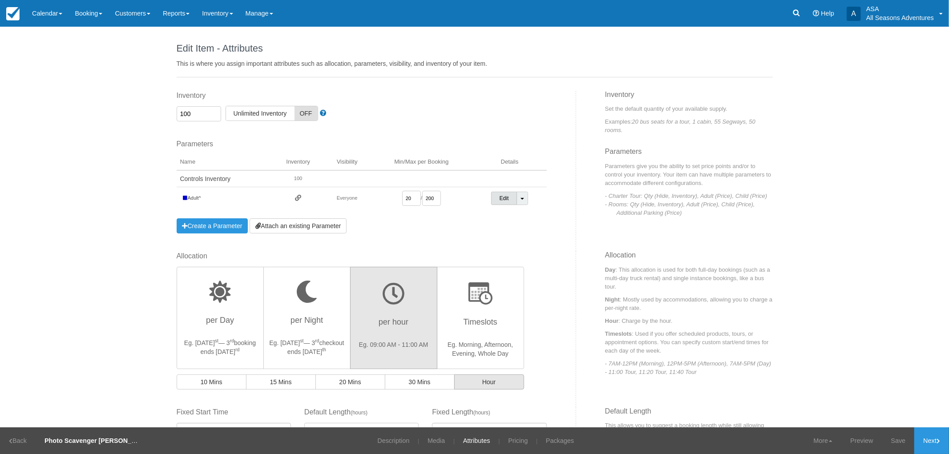
click at [503, 202] on link "Edit" at bounding box center [504, 198] width 26 height 13
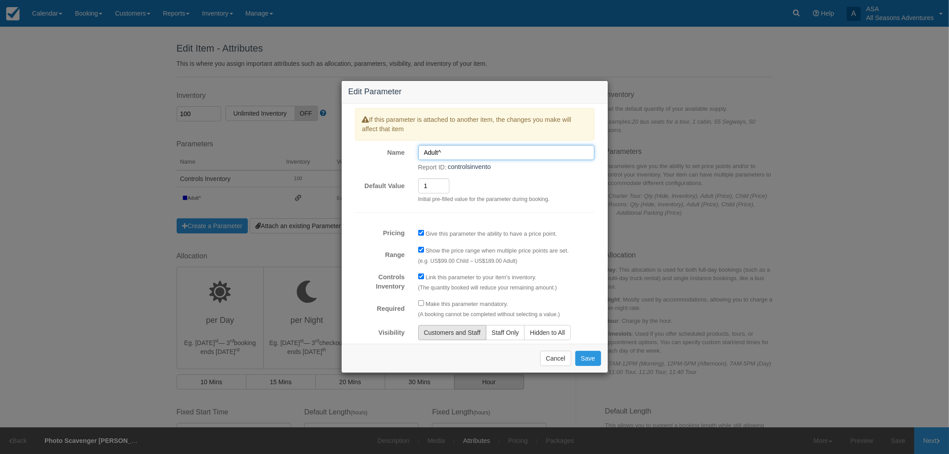
click at [460, 153] on input "Adult^" at bounding box center [506, 152] width 176 height 15
type input "Adult"
click at [585, 356] on button "Save" at bounding box center [588, 358] width 26 height 15
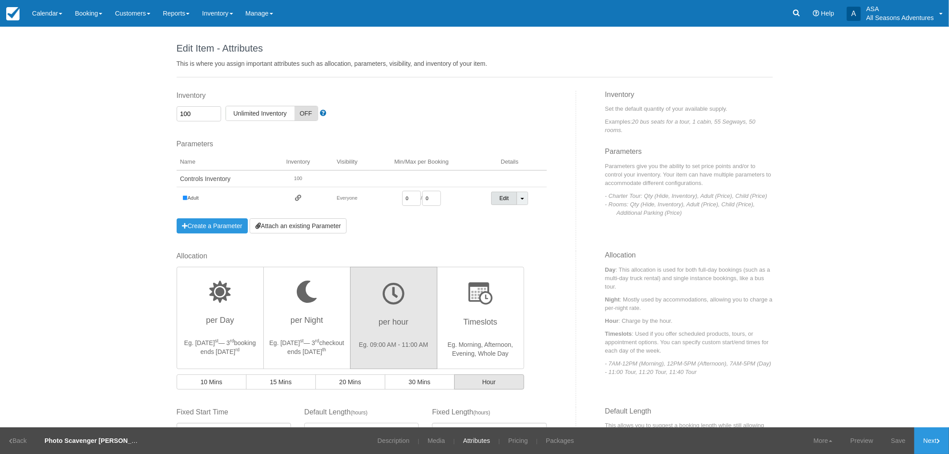
click at [499, 203] on link "Edit" at bounding box center [504, 198] width 26 height 13
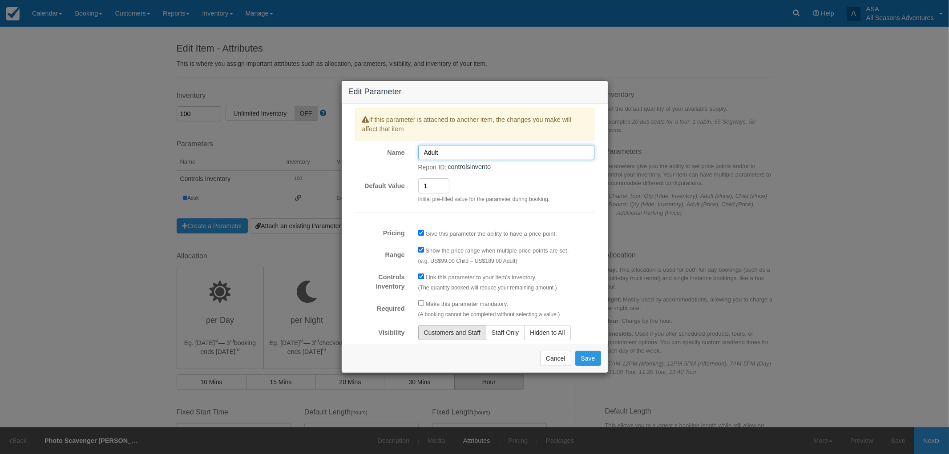
click at [450, 154] on input "Adult" at bounding box center [506, 152] width 176 height 15
type input "Adult^"
click at [421, 306] on input "Required" at bounding box center [421, 303] width 6 height 6
checkbox input "true"
click at [581, 356] on button "Save" at bounding box center [588, 358] width 26 height 15
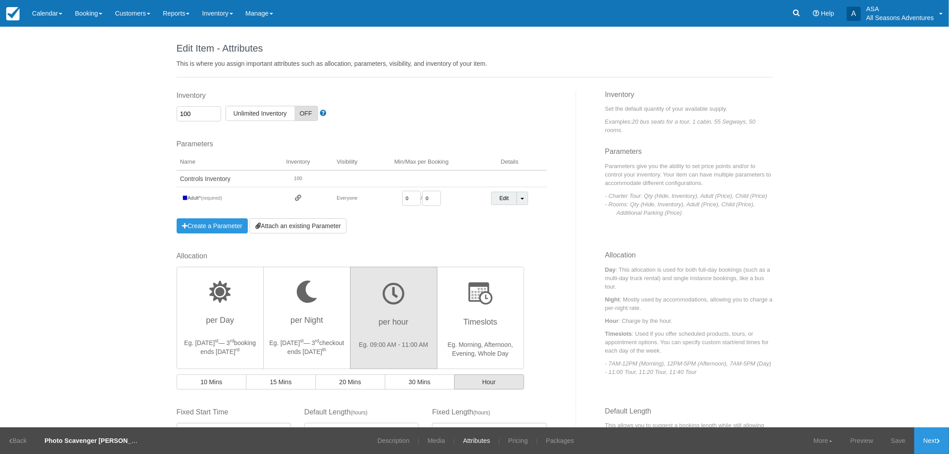
click at [414, 201] on input "0" at bounding box center [411, 198] width 19 height 15
type input "20"
click at [433, 196] on input "0" at bounding box center [431, 198] width 19 height 15
type input "200"
click at [444, 214] on div "Parameters You currently have no Parameters Example Kayak Rental Parameters: Ad…" at bounding box center [362, 186] width 370 height 94
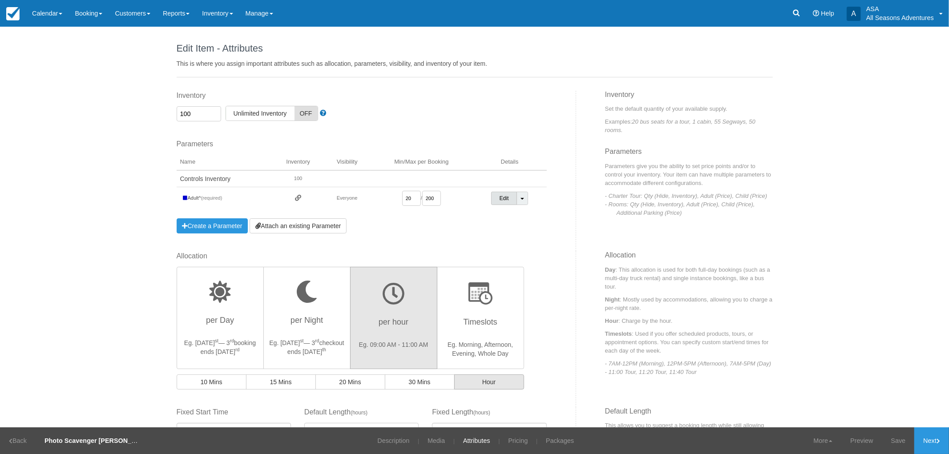
click at [492, 198] on link "Edit" at bounding box center [504, 198] width 26 height 13
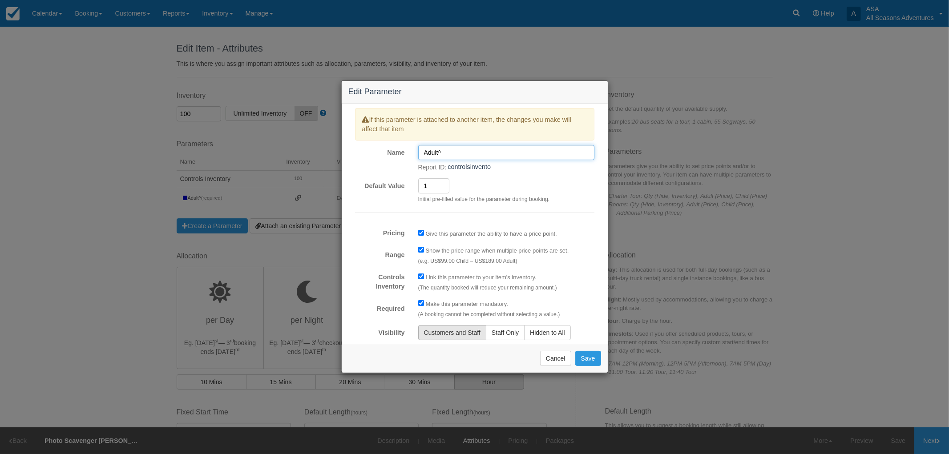
click at [445, 152] on input "Adult^" at bounding box center [506, 152] width 176 height 15
type input "Adult*"
click at [579, 354] on button "Save" at bounding box center [588, 358] width 26 height 15
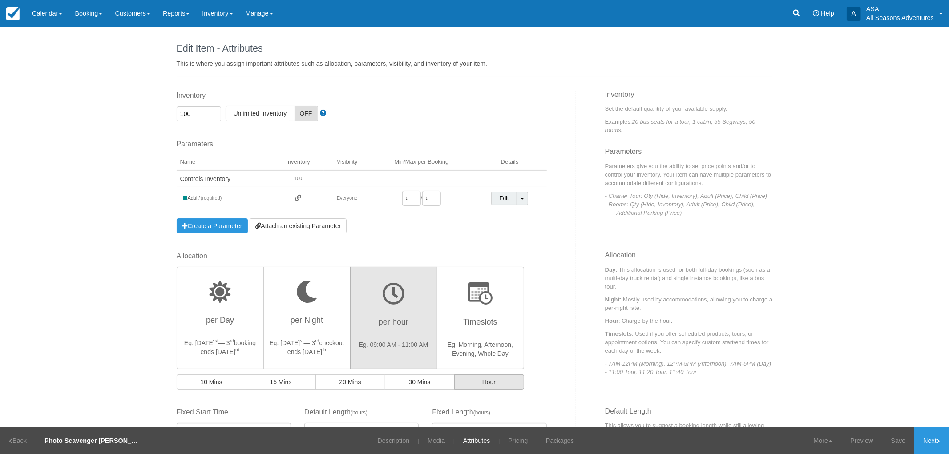
click at [411, 198] on input "0" at bounding box center [411, 198] width 19 height 15
type input "20"
click at [429, 197] on input "0" at bounding box center [431, 198] width 19 height 15
type input "200"
click at [424, 224] on div "Parameters You currently have no Parameters Example Kayak Rental Parameters: Ad…" at bounding box center [362, 186] width 370 height 94
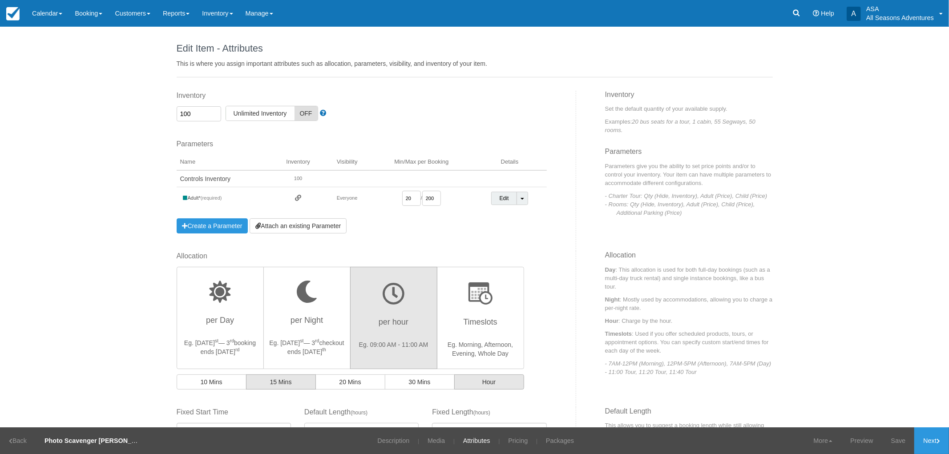
click at [276, 377] on button "15 Mins" at bounding box center [281, 382] width 70 height 15
radio input "true"
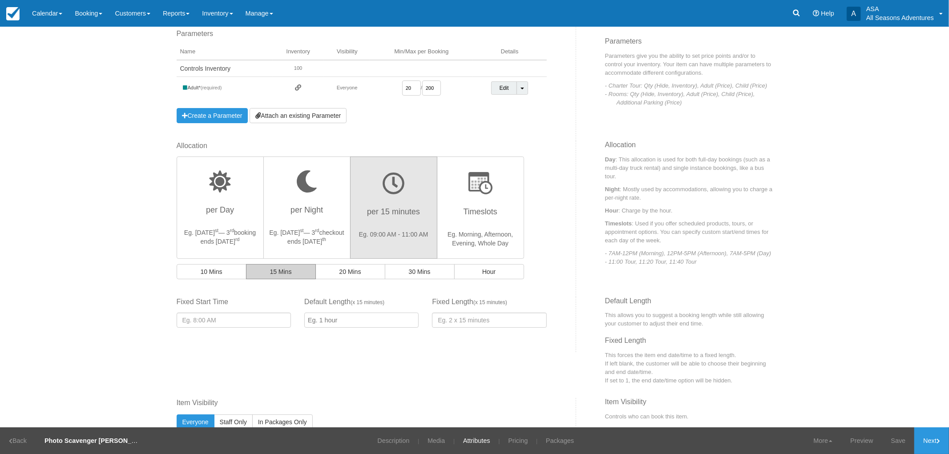
scroll to position [148, 0]
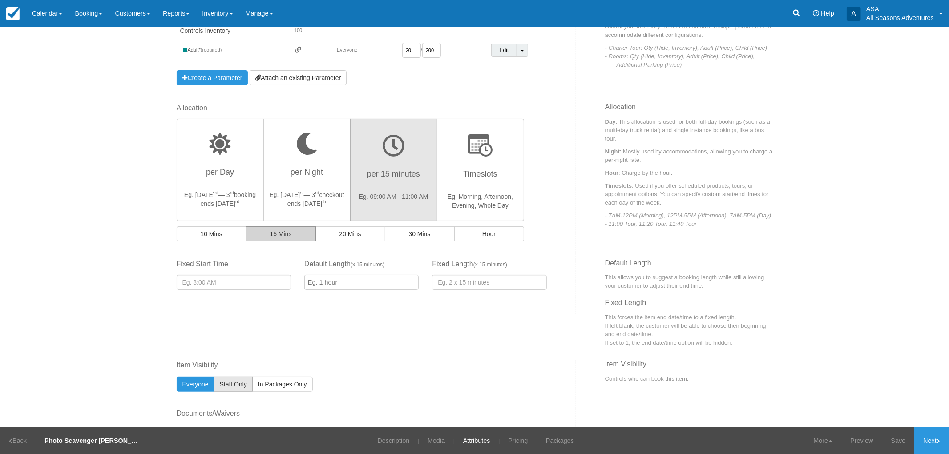
click at [222, 388] on button "Staff Only" at bounding box center [233, 384] width 39 height 15
radio input "true"
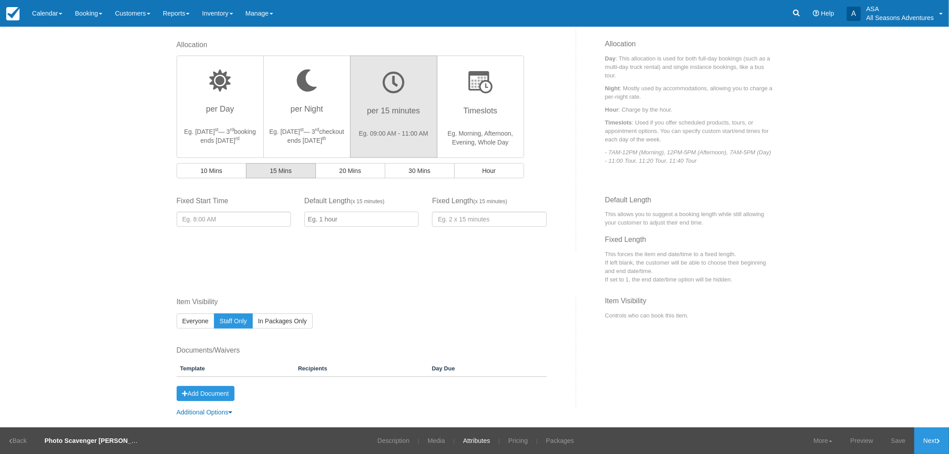
scroll to position [214, 0]
click at [224, 390] on button "Add Document" at bounding box center [206, 391] width 58 height 15
select select
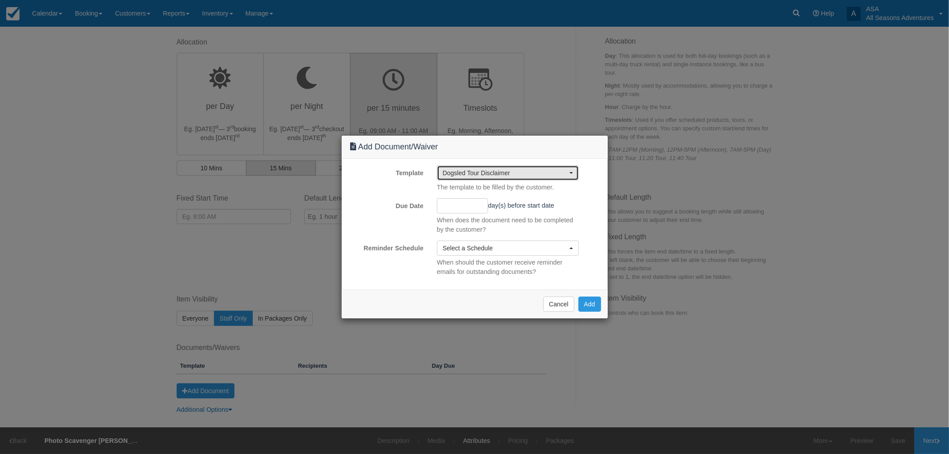
click at [497, 166] on button "Dogsled Tour Disclaimer" at bounding box center [508, 173] width 142 height 15
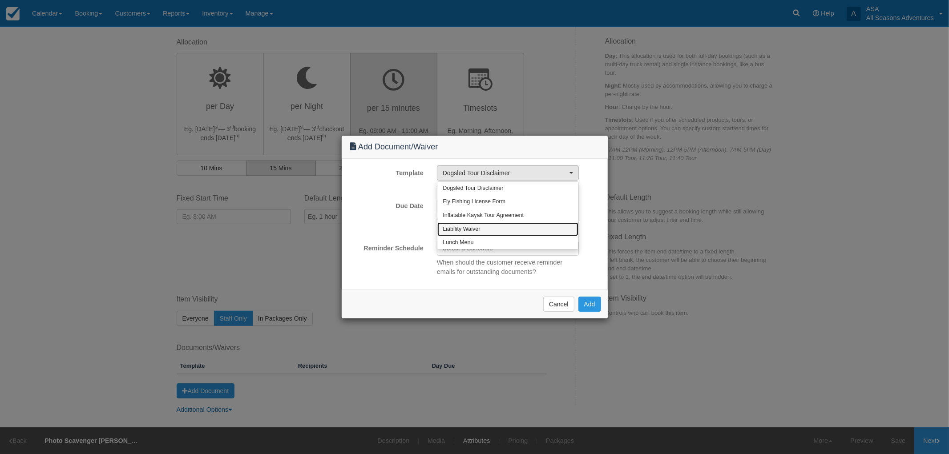
click at [488, 228] on link "Liability Waiver" at bounding box center [507, 229] width 141 height 14
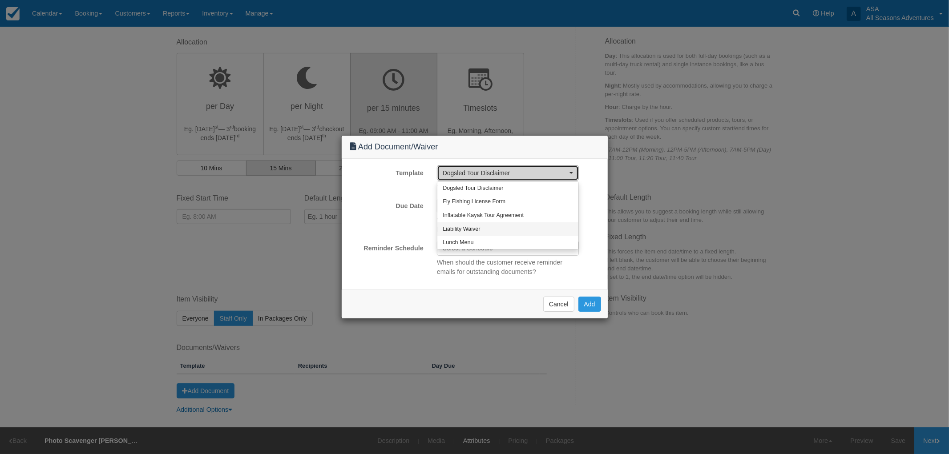
select select "2"
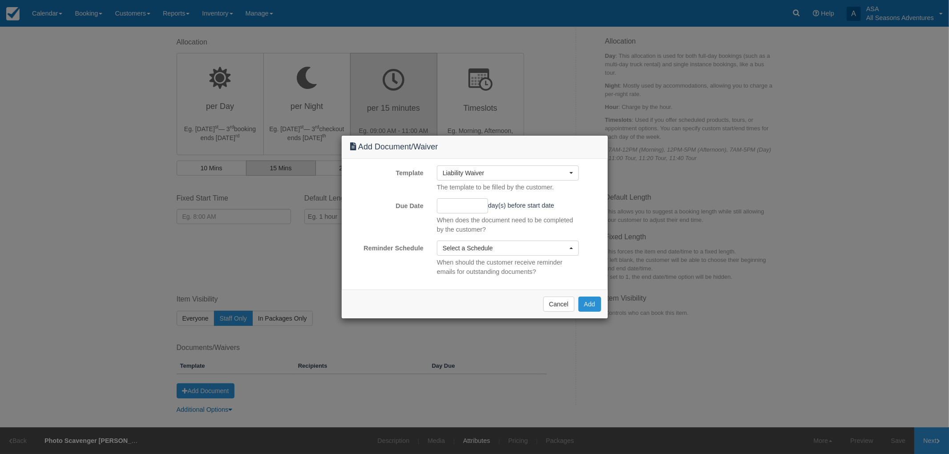
click at [595, 307] on button "Add" at bounding box center [589, 304] width 23 height 15
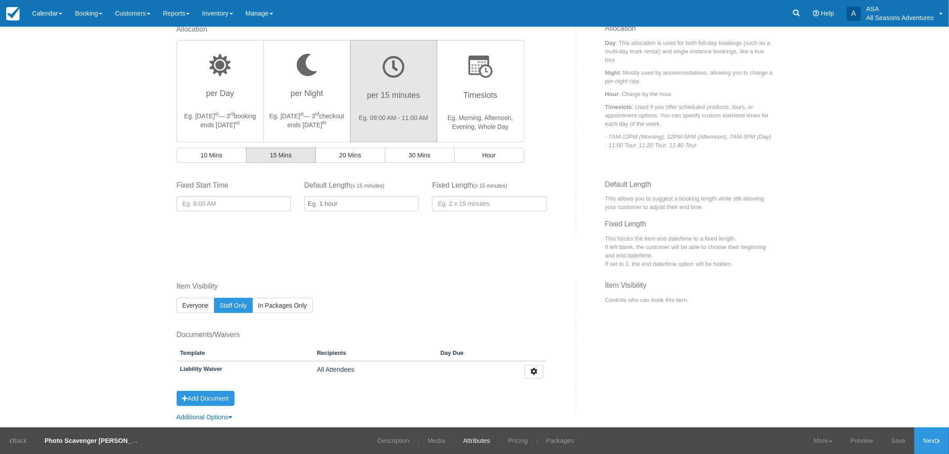
scroll to position [234, 0]
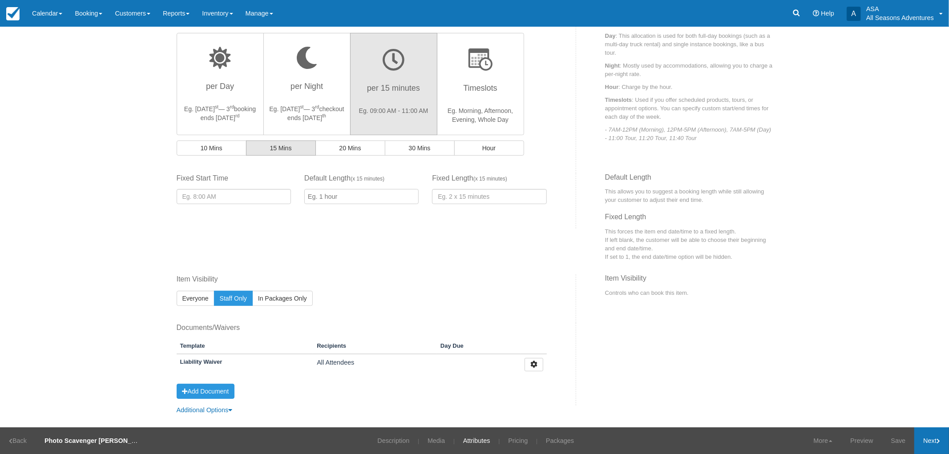
click at [937, 443] on icon at bounding box center [939, 441] width 4 height 5
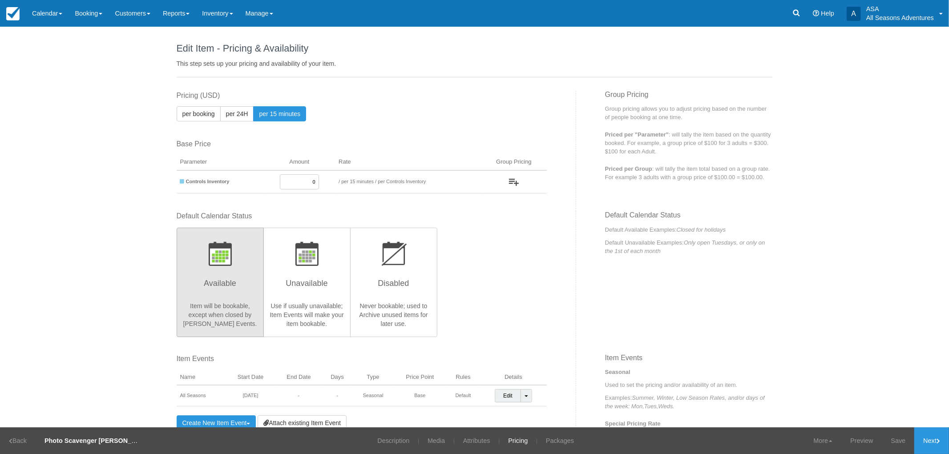
drag, startPoint x: 298, startPoint y: 176, endPoint x: 361, endPoint y: 183, distance: 63.1
click at [361, 183] on tr "Controls Inventory 0 / per booking per 15 minutes / per Controls Inventory" at bounding box center [362, 181] width 370 height 23
click at [153, 154] on div "Edit Item - Description This is your first step to creating your item for your …" at bounding box center [474, 227] width 949 height 401
click at [198, 180] on strong "Controls Inventory" at bounding box center [208, 181] width 44 height 5
click at [199, 114] on span "per booking" at bounding box center [198, 113] width 32 height 7
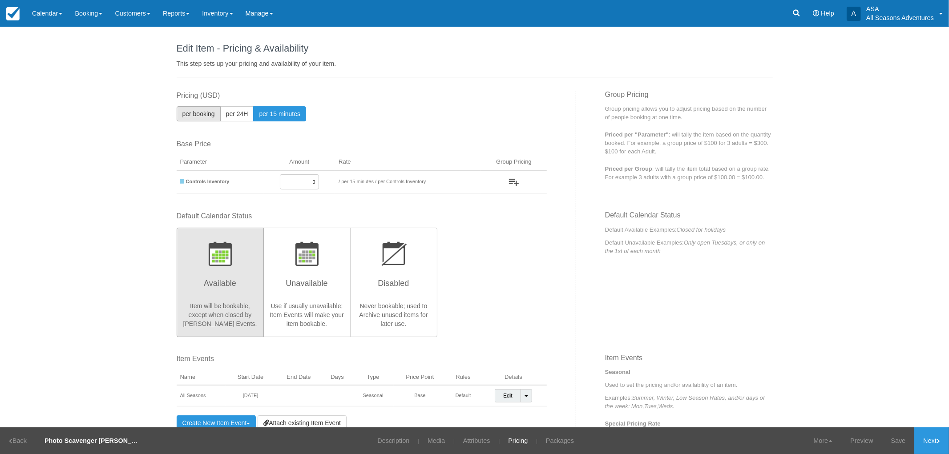
radio input "true"
click at [220, 179] on strong "Controls Inventory" at bounding box center [208, 181] width 44 height 5
click at [517, 180] on button "button" at bounding box center [512, 181] width 21 height 15
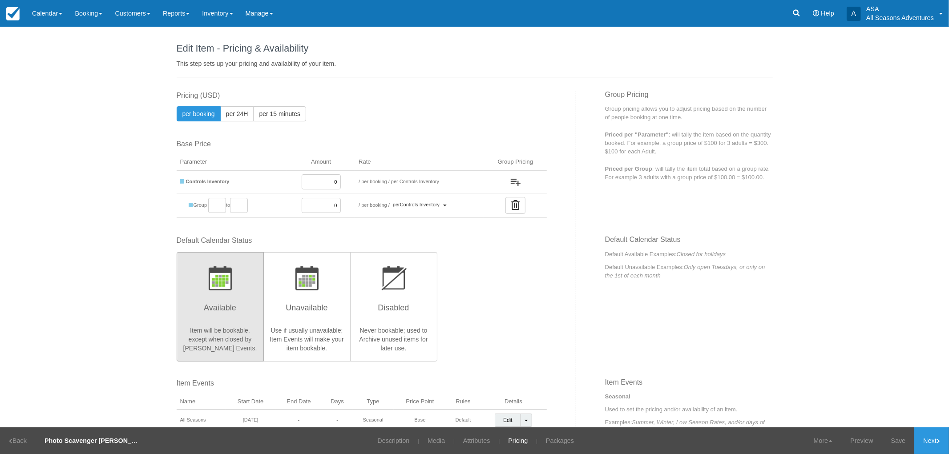
click at [513, 207] on icon "button" at bounding box center [515, 205] width 8 height 10
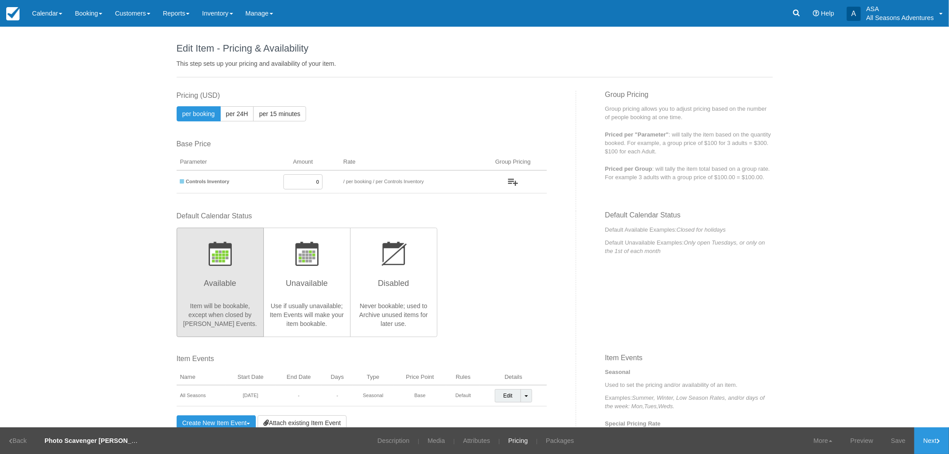
click at [199, 179] on strong "Controls Inventory" at bounding box center [208, 181] width 44 height 5
click at [386, 434] on link "Description" at bounding box center [393, 441] width 45 height 27
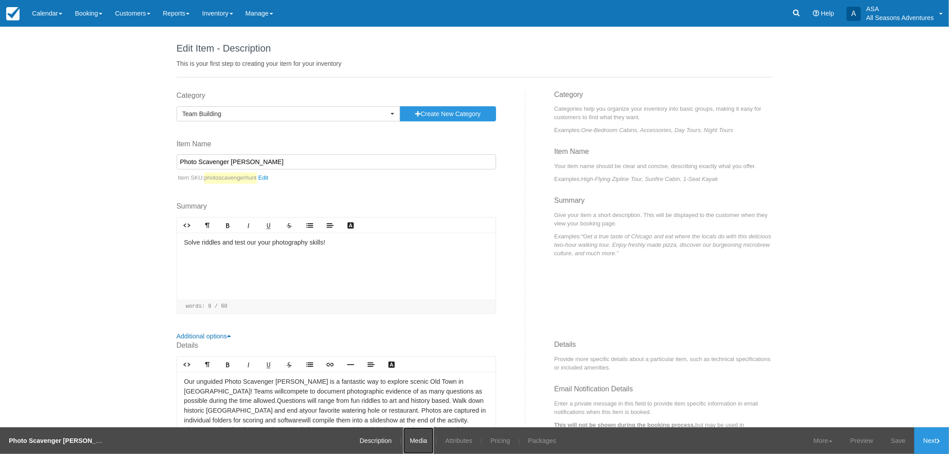
click at [417, 439] on link "Media" at bounding box center [418, 441] width 31 height 27
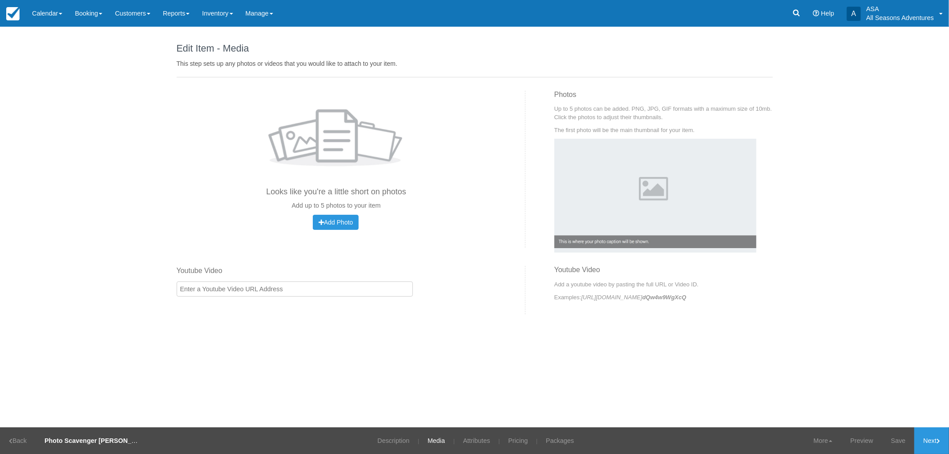
click at [441, 443] on li "Media" at bounding box center [438, 441] width 34 height 27
click at [457, 437] on link "Attributes" at bounding box center [477, 441] width 40 height 27
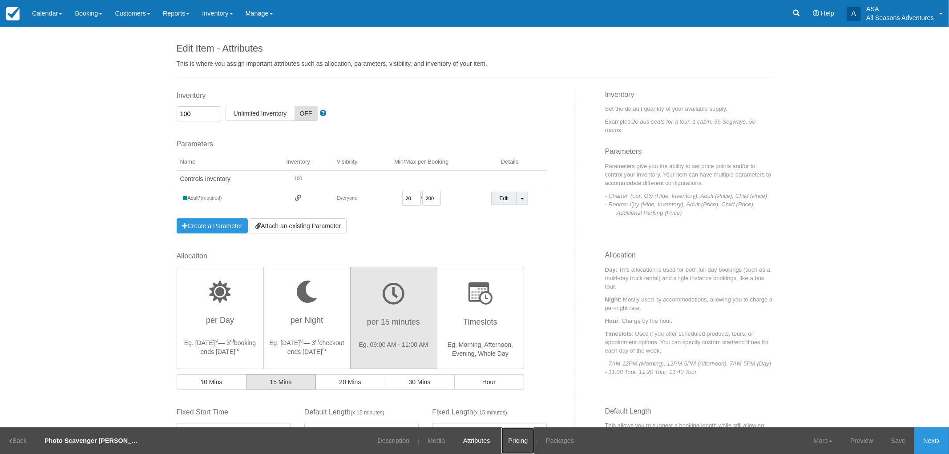
click at [510, 442] on link "Pricing" at bounding box center [518, 441] width 33 height 27
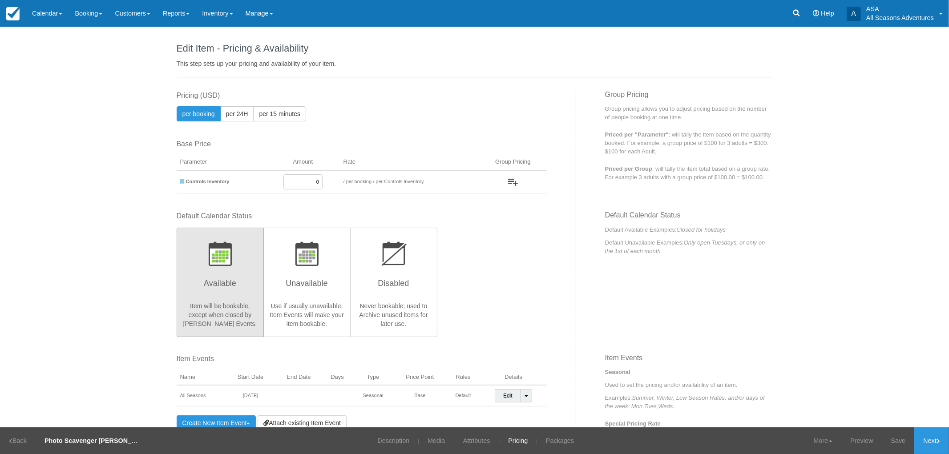
drag, startPoint x: 292, startPoint y: 186, endPoint x: 363, endPoint y: 198, distance: 71.8
click at [363, 198] on div "This item is a Product Grouping Parent, which are priced based on their child i…" at bounding box center [373, 151] width 406 height 121
type input "125"
click at [368, 195] on div "This item is a Product Grouping Parent, which are priced based on their child i…" at bounding box center [373, 151] width 406 height 121
click at [511, 181] on img "button" at bounding box center [513, 182] width 10 height 7
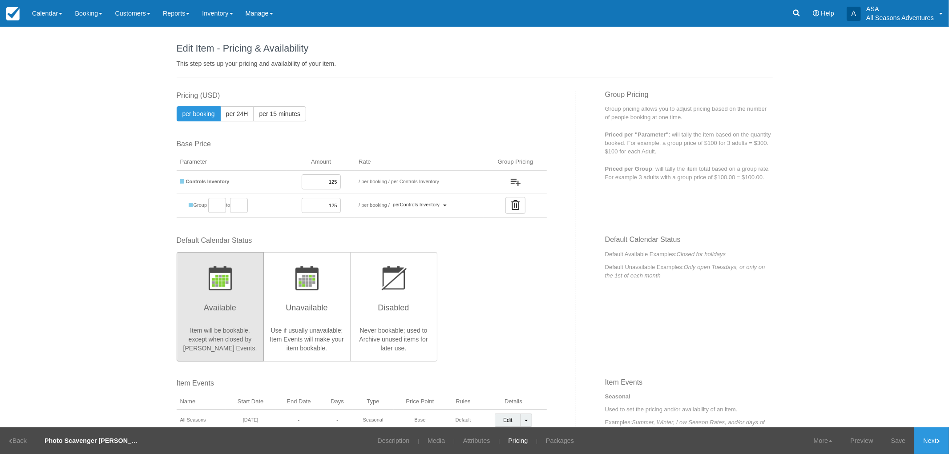
click at [514, 207] on icon "button" at bounding box center [515, 205] width 8 height 10
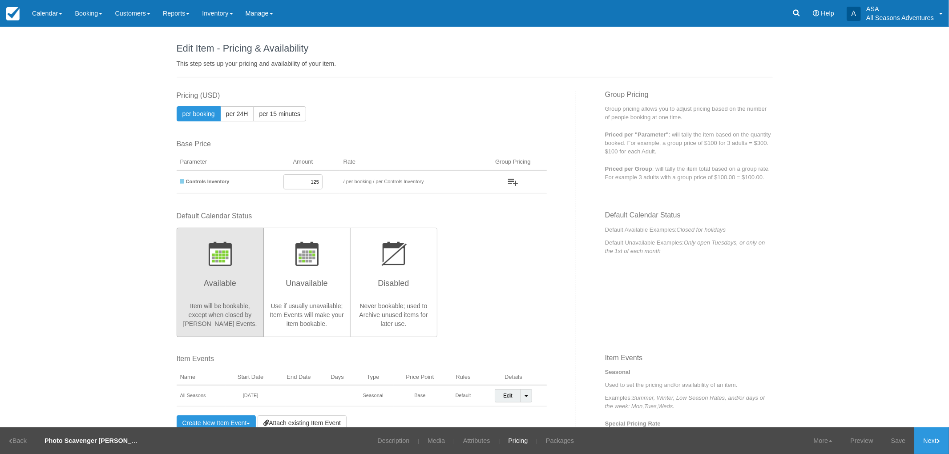
click at [212, 182] on strong "Controls Inventory" at bounding box center [208, 181] width 44 height 5
drag, startPoint x: 295, startPoint y: 180, endPoint x: 373, endPoint y: 186, distance: 78.1
click at [373, 186] on tr "Controls Inventory 125 / per booking per 15 minutes / per Controls Inventory" at bounding box center [362, 181] width 370 height 23
click at [473, 63] on p "This step sets up your pricing and availability of your item." at bounding box center [475, 63] width 596 height 9
click at [429, 436] on link "Media" at bounding box center [436, 441] width 31 height 27
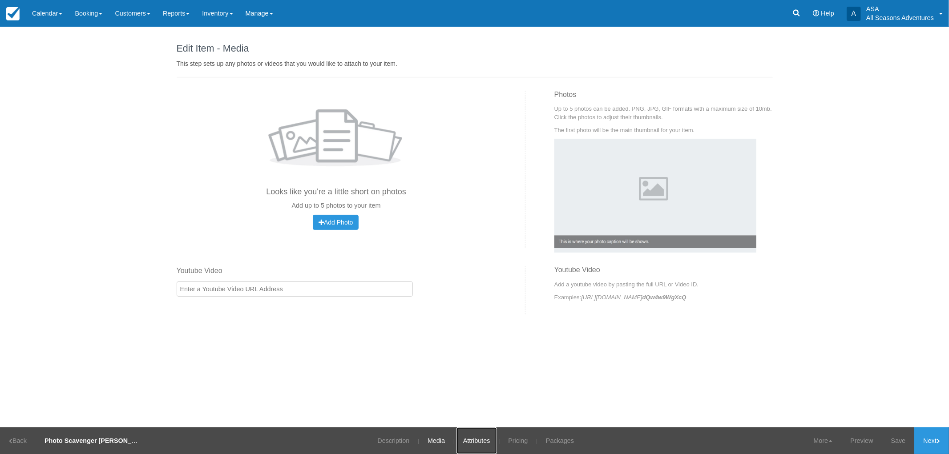
click at [464, 439] on link "Attributes" at bounding box center [477, 441] width 40 height 27
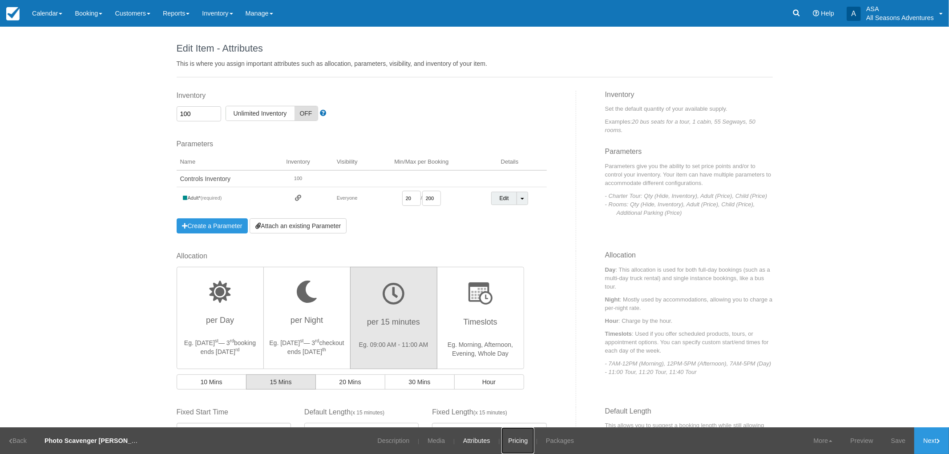
click at [507, 438] on link "Pricing" at bounding box center [518, 441] width 33 height 27
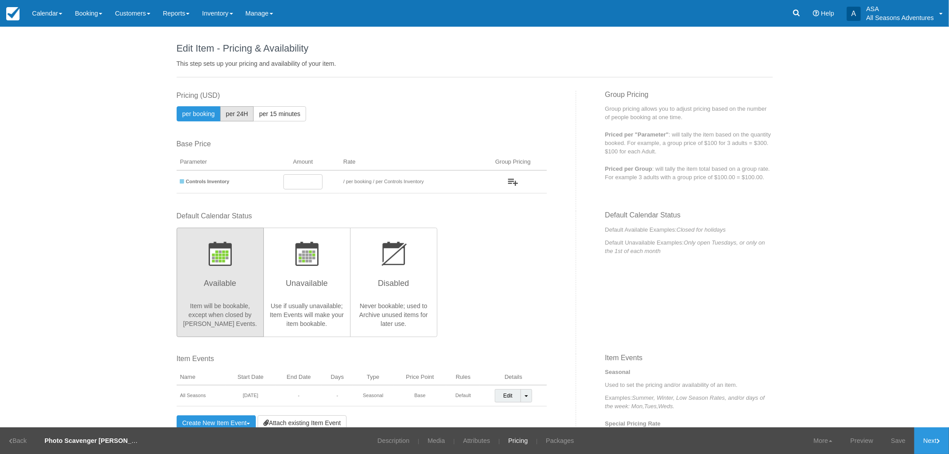
click at [238, 107] on button "per 24H" at bounding box center [237, 113] width 34 height 15
radio input "true"
click at [202, 117] on span "per booking" at bounding box center [198, 113] width 32 height 7
radio input "true"
click at [309, 184] on input "text" at bounding box center [302, 181] width 39 height 15
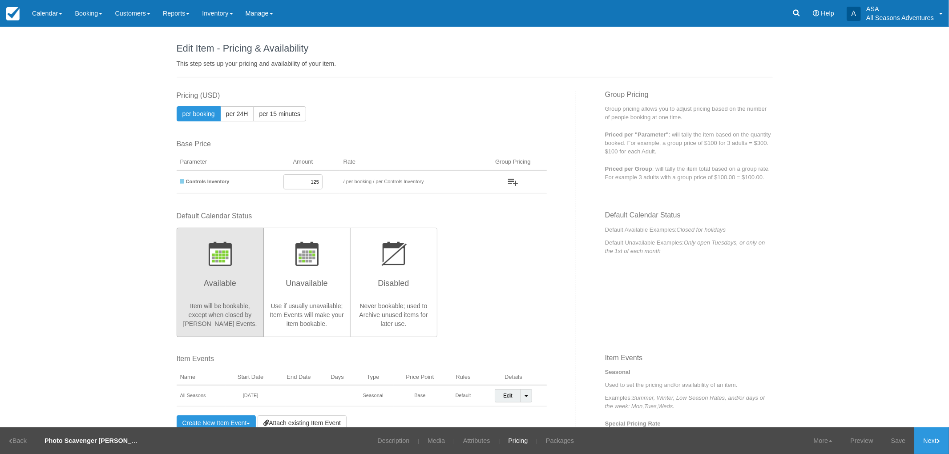
click at [146, 225] on div "Edit Item - Description This is your first step to creating your item for your …" at bounding box center [474, 227] width 949 height 401
drag, startPoint x: 305, startPoint y: 179, endPoint x: 362, endPoint y: 187, distance: 57.6
click at [362, 187] on tr "Controls Inventory 125 / per booking per 15 minutes / per Controls Inventory" at bounding box center [362, 181] width 370 height 23
type input "45"
click at [154, 259] on div "Edit Item - Description This is your first step to creating your item for your …" at bounding box center [474, 227] width 949 height 401
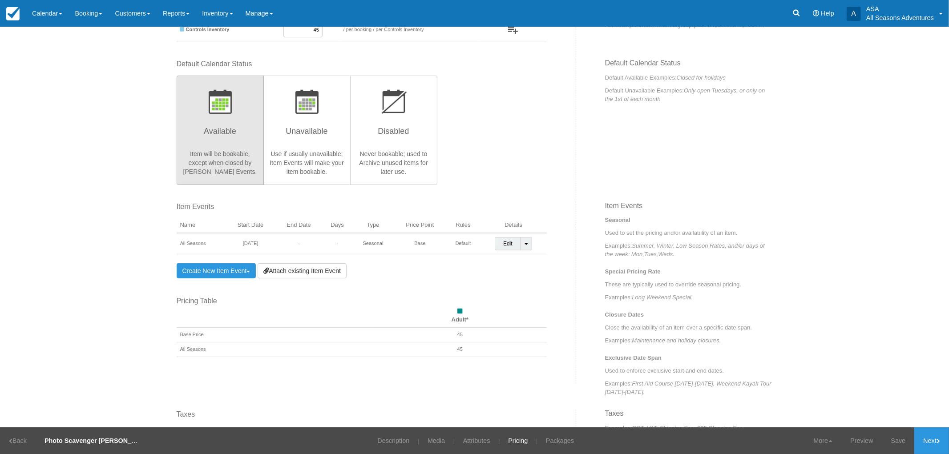
scroll to position [299, 0]
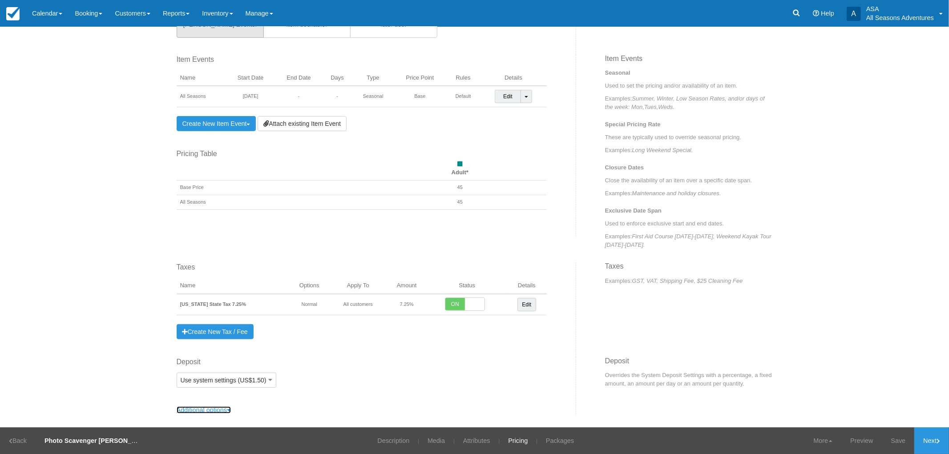
click at [223, 411] on link "Additional options" at bounding box center [204, 410] width 55 height 7
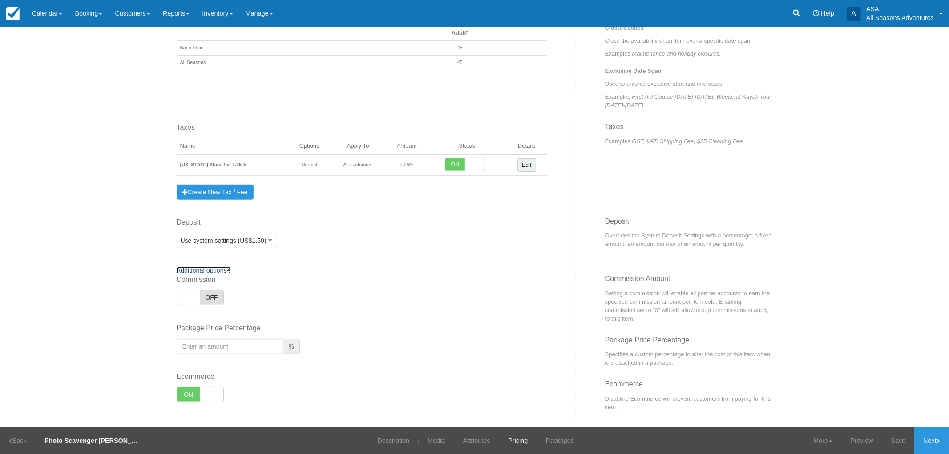
scroll to position [449, 0]
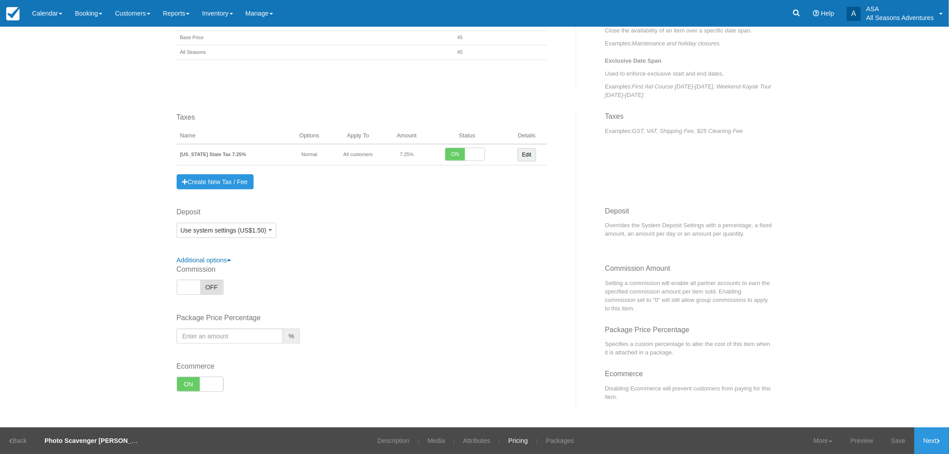
click at [202, 285] on span "OFF" at bounding box center [211, 287] width 23 height 14
checkbox input "true"
type input "0"
click at [243, 283] on input "0" at bounding box center [272, 287] width 93 height 15
type input "10"
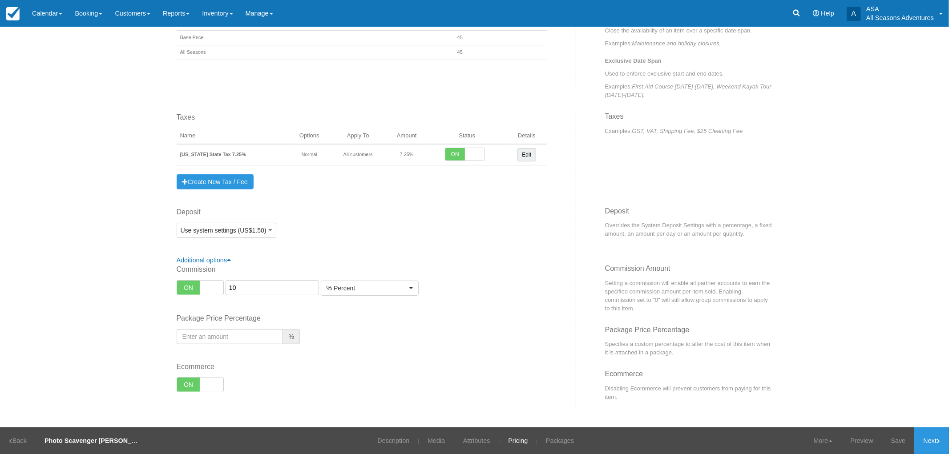
click at [110, 252] on div "Edit Item - Description This is your first step to creating your item for your …" at bounding box center [474, 227] width 949 height 401
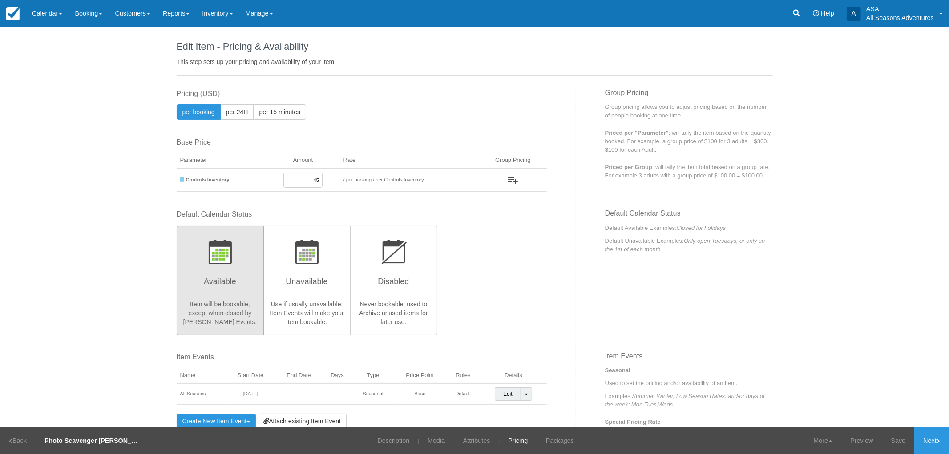
scroll to position [0, 0]
click at [942, 441] on link "Next" at bounding box center [931, 441] width 35 height 27
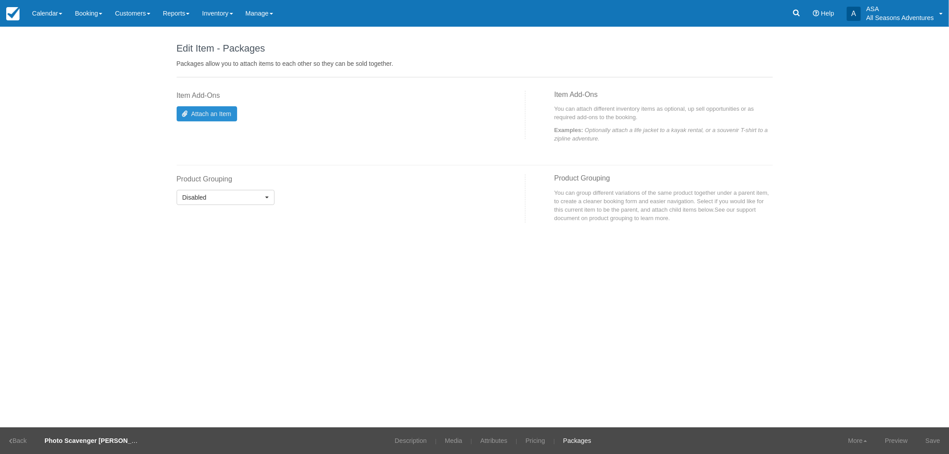
click at [208, 114] on link "Attach an Item" at bounding box center [207, 113] width 61 height 15
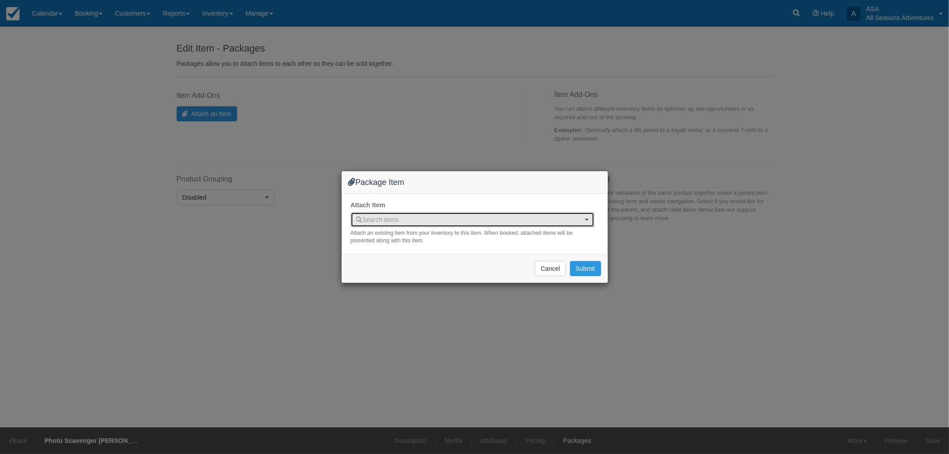
click at [460, 220] on span "Search items" at bounding box center [469, 219] width 227 height 9
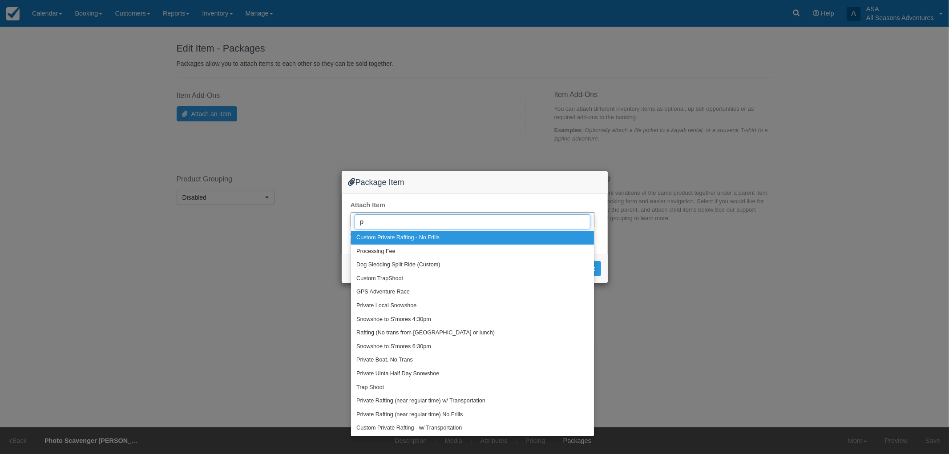
type input "pr"
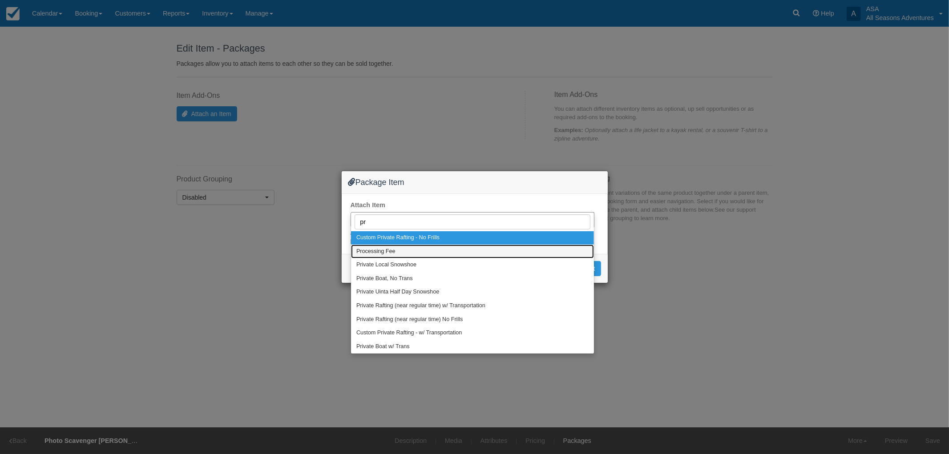
click at [445, 254] on link "Processing Fee" at bounding box center [472, 252] width 243 height 14
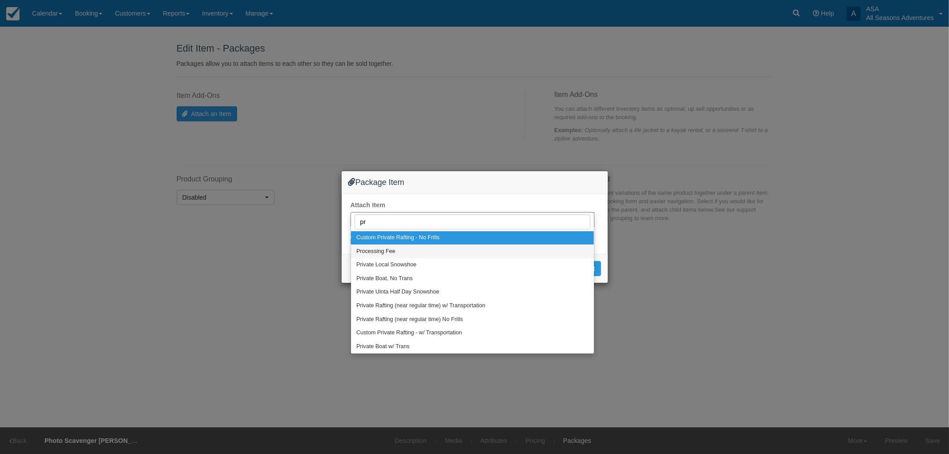
select select "80"
select select
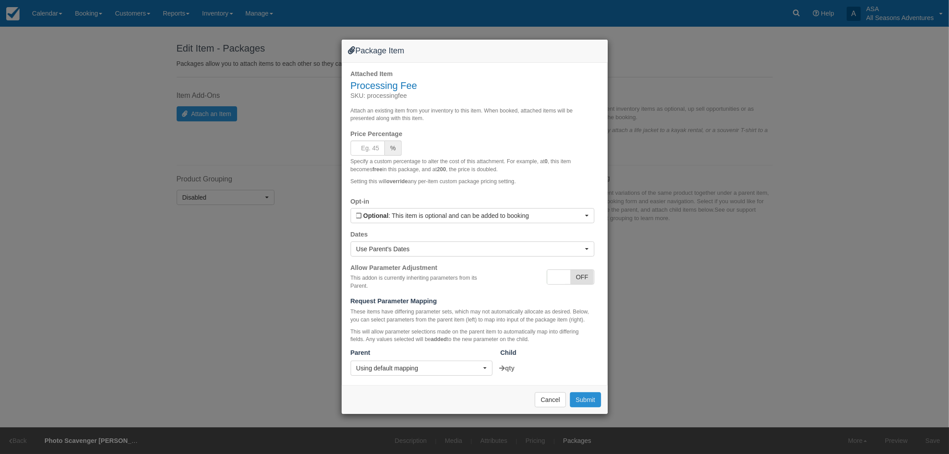
click at [590, 402] on button "Submit" at bounding box center [585, 399] width 31 height 15
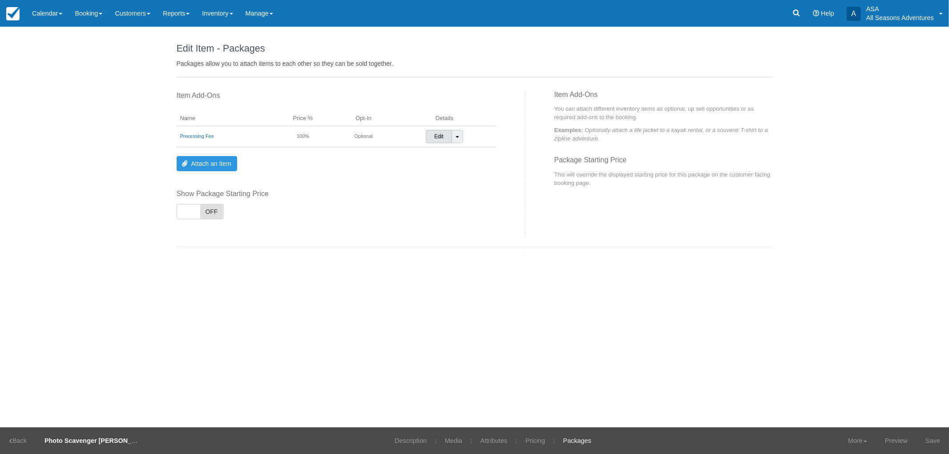
click at [435, 134] on link "Edit" at bounding box center [439, 136] width 26 height 13
select select
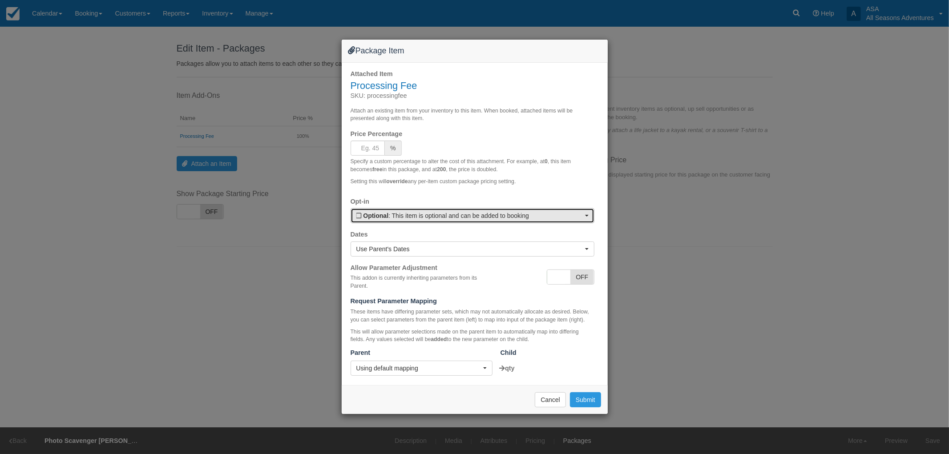
click at [421, 208] on button "Optional : This item is optional and can be added to booking" at bounding box center [473, 215] width 244 height 15
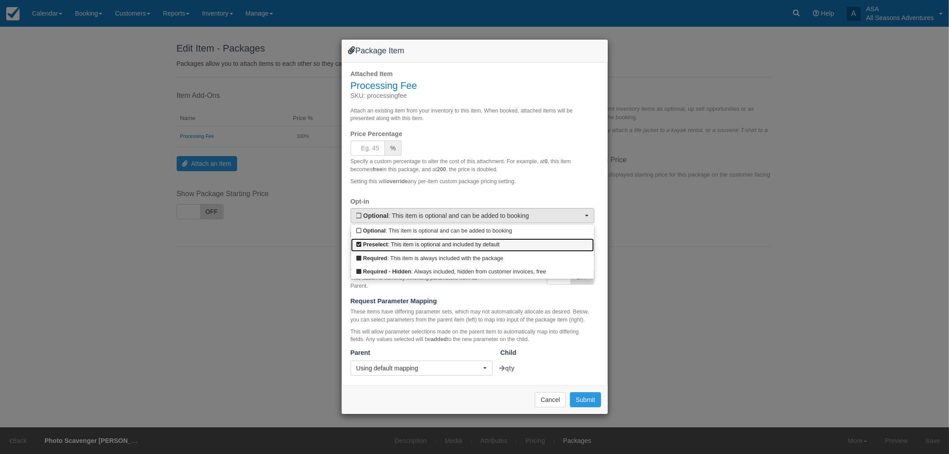
click at [426, 245] on link "Preselect : This item is optional and included by default" at bounding box center [472, 246] width 243 height 14
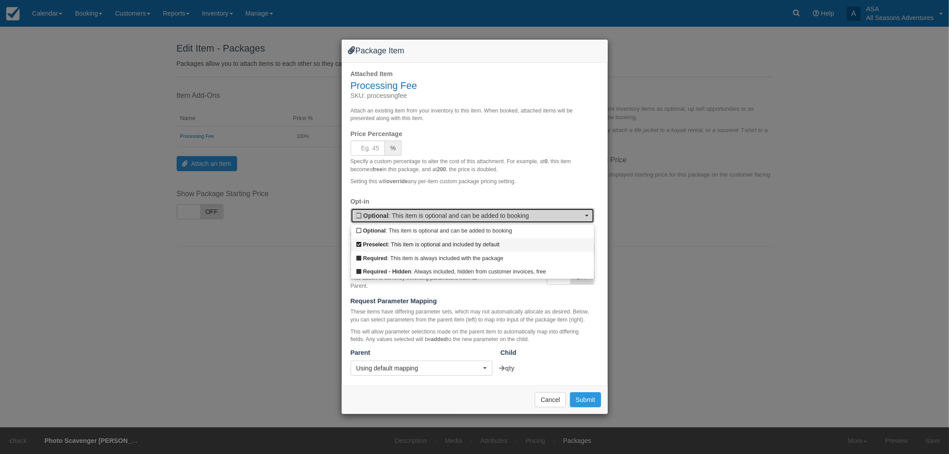
select select "C"
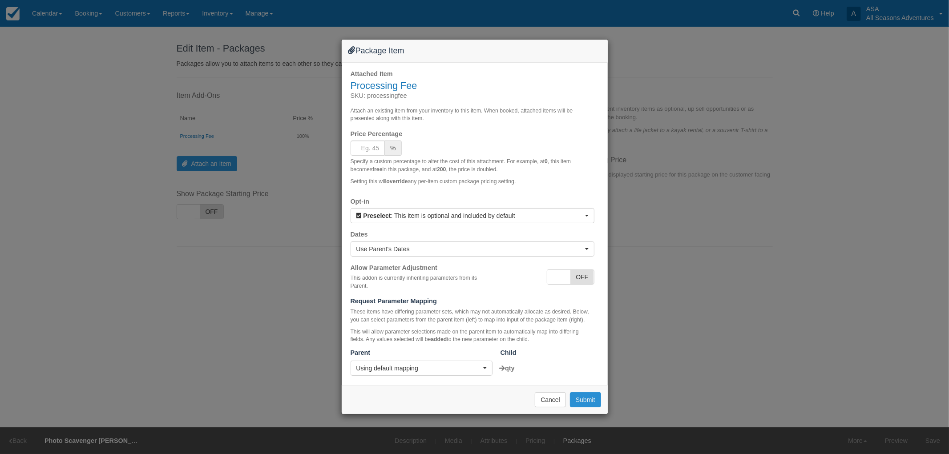
click at [574, 396] on button "Submit" at bounding box center [585, 399] width 31 height 15
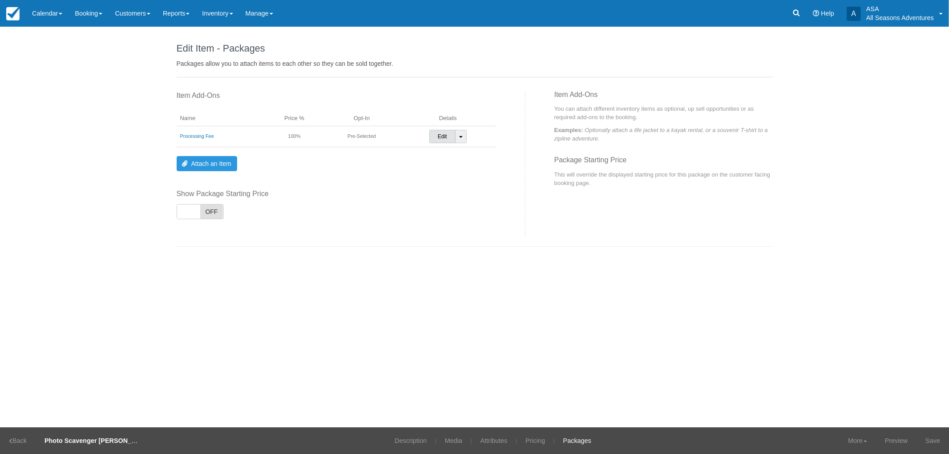
click at [447, 135] on link "Edit" at bounding box center [442, 136] width 26 height 13
select select
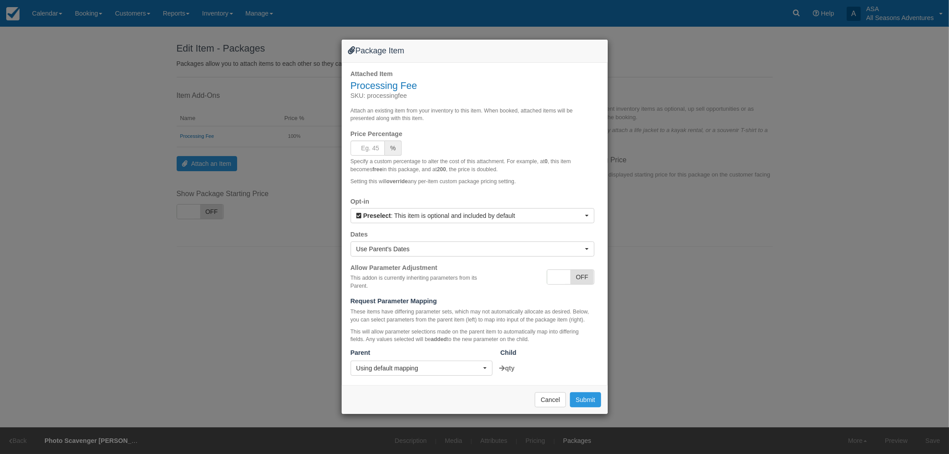
click at [369, 139] on div "Price Percentage % Specify a custom percentage to alter the cost of this attach…" at bounding box center [473, 159] width 244 height 61
click at [370, 145] on input "Price Percentage" at bounding box center [368, 148] width 35 height 15
type input "100"
click at [409, 120] on p "Attach an existing item from your inventory to this item. When booked, attached…" at bounding box center [473, 115] width 244 height 16
click at [588, 403] on button "Submit" at bounding box center [585, 399] width 31 height 15
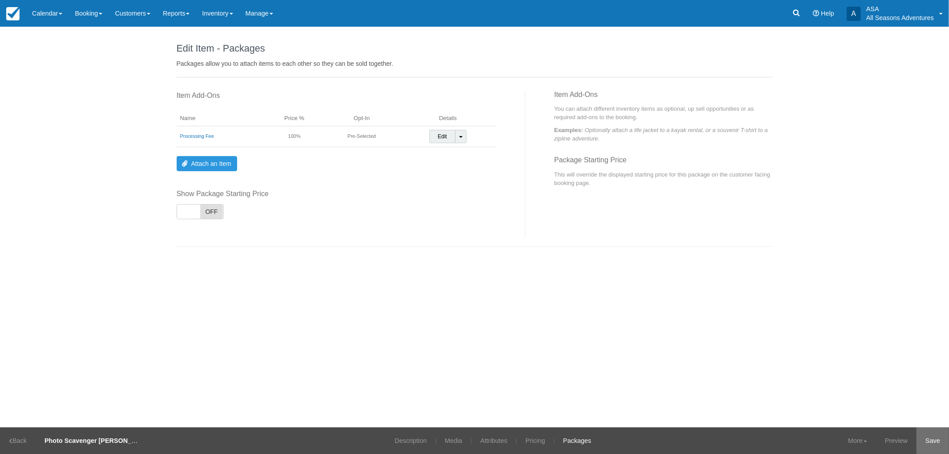
click at [942, 440] on link "Save" at bounding box center [933, 441] width 32 height 27
click at [880, 447] on link "Preview" at bounding box center [885, 441] width 40 height 27
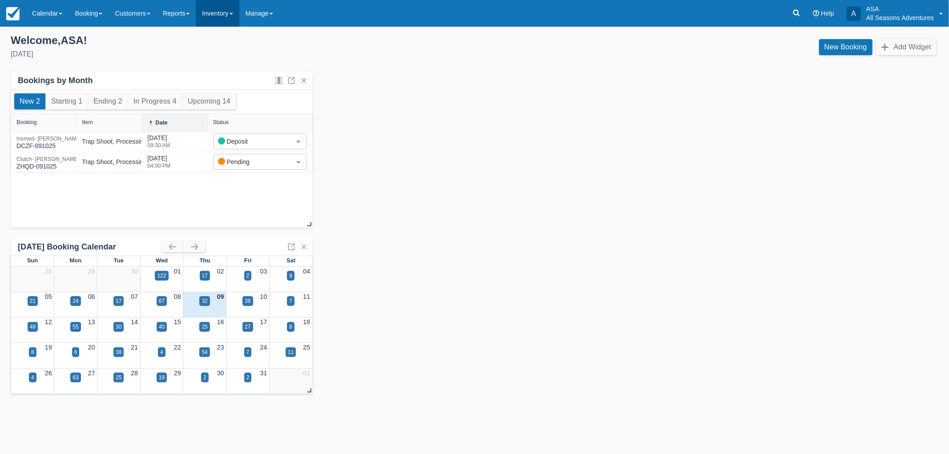
click at [215, 11] on link "Inventory" at bounding box center [217, 13] width 43 height 27
click at [232, 43] on link "Items" at bounding box center [231, 38] width 70 height 19
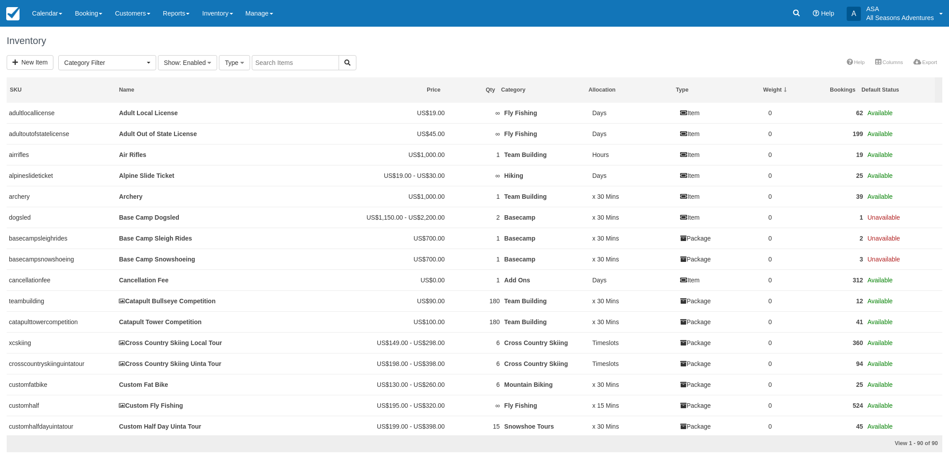
select select
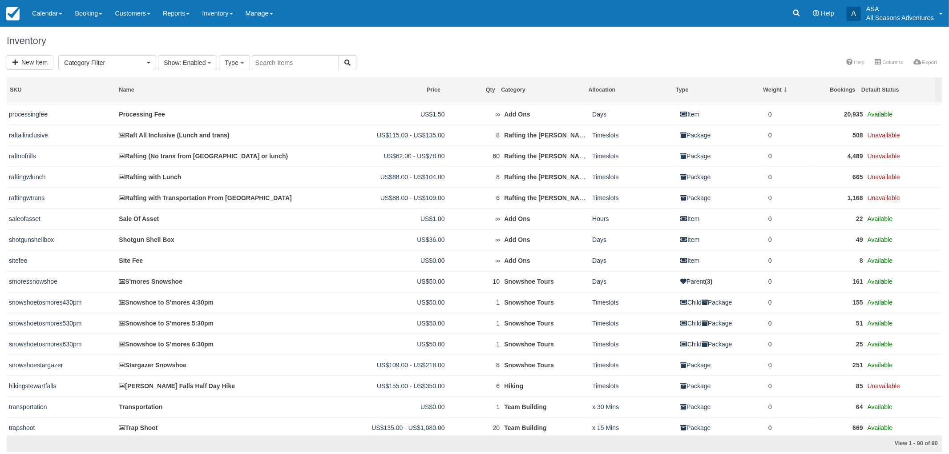
scroll to position [1558, 0]
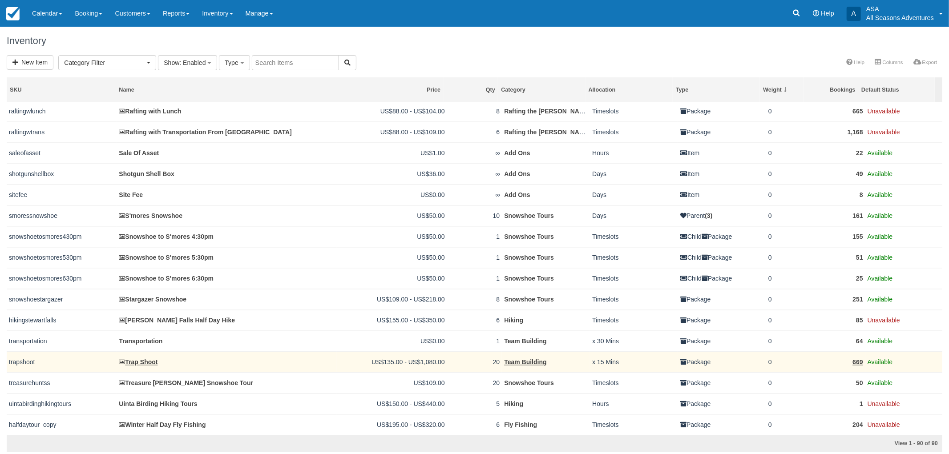
click at [31, 362] on td "trapshoot" at bounding box center [62, 362] width 110 height 21
click at [132, 362] on link "Trap Shoot" at bounding box center [138, 362] width 39 height 7
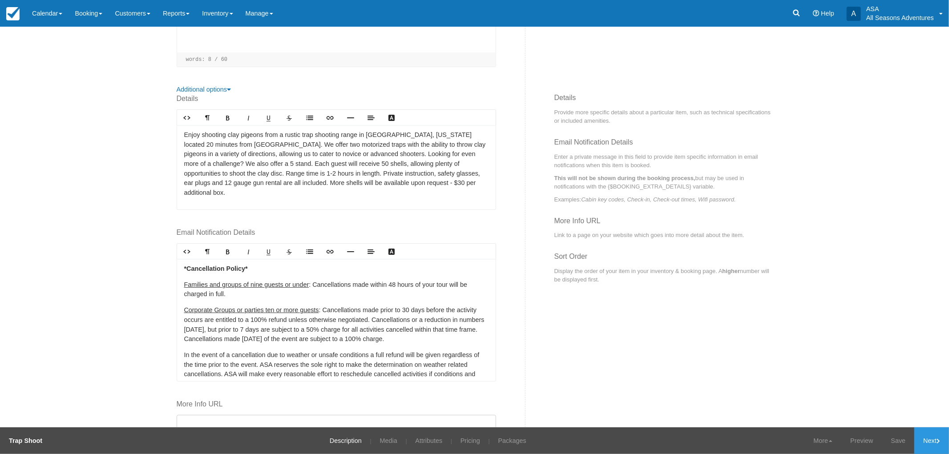
scroll to position [319, 0]
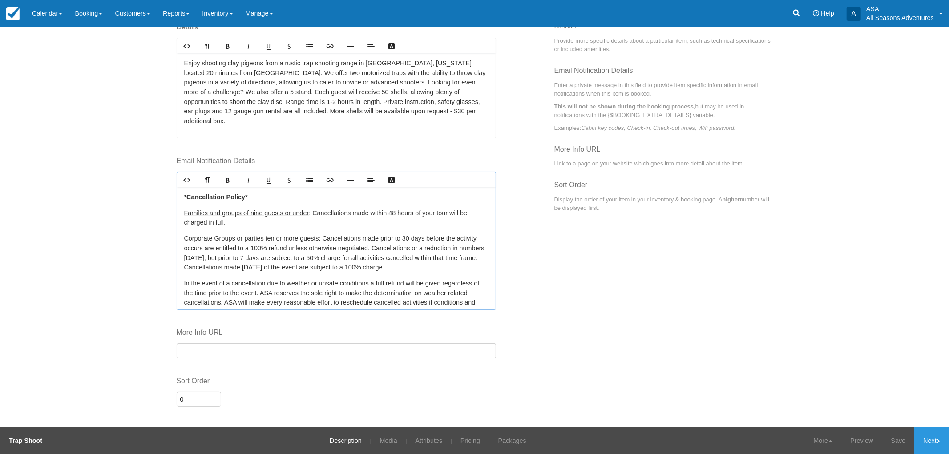
click at [311, 252] on p "Corporate Groups or parties ten or more guests : Cancellations made prior to 30…" at bounding box center [336, 253] width 304 height 38
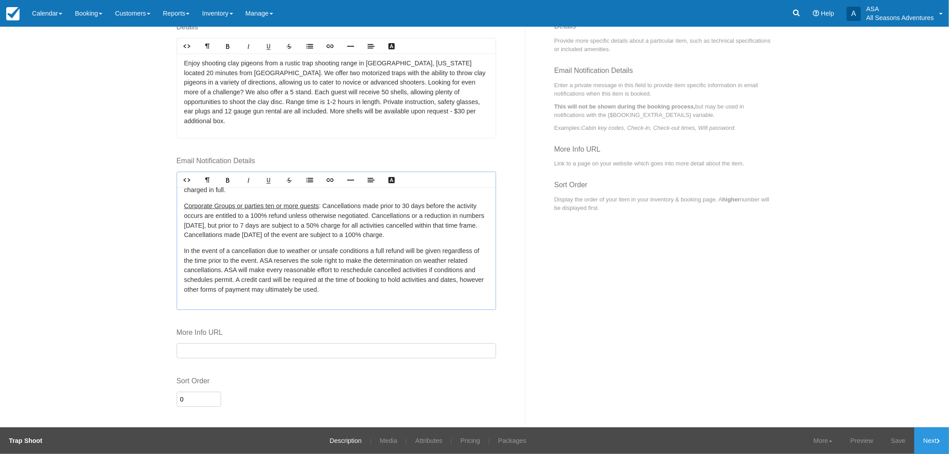
scroll to position [0, 0]
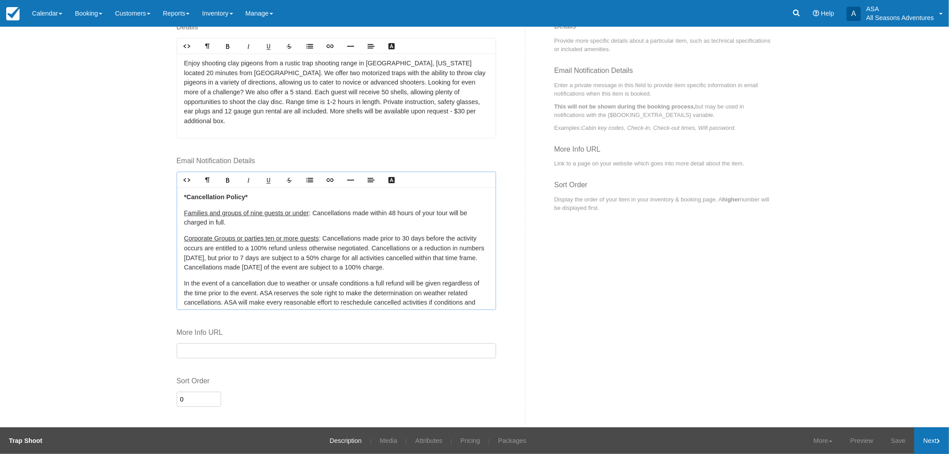
click at [925, 432] on link "Next" at bounding box center [931, 441] width 35 height 27
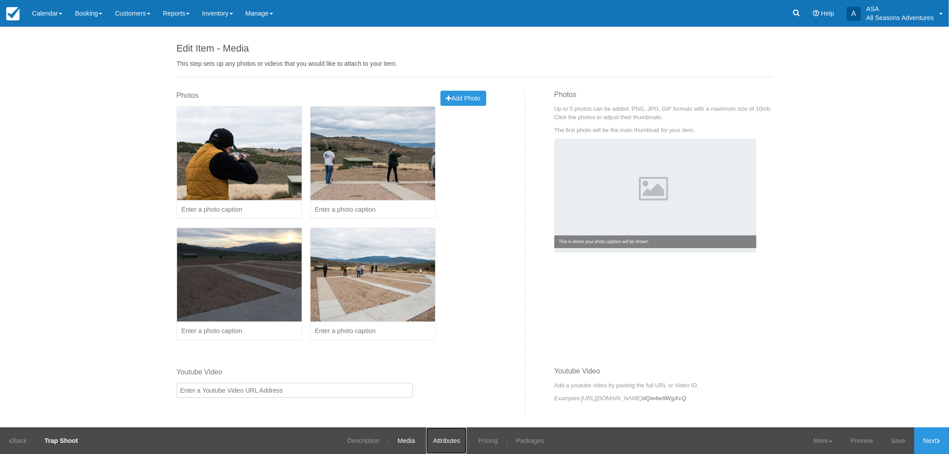
click at [454, 438] on link "Attributes" at bounding box center [446, 441] width 40 height 27
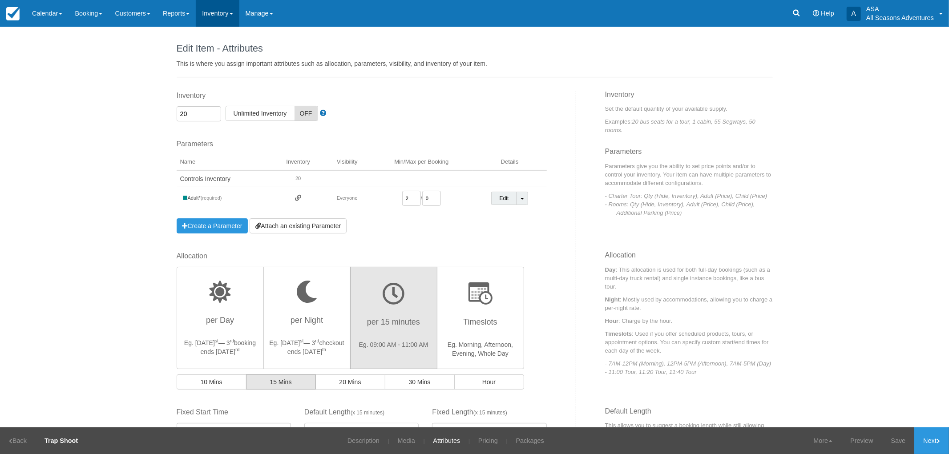
click at [232, 2] on link "Inventory" at bounding box center [217, 13] width 43 height 27
click at [226, 43] on link "Items" at bounding box center [231, 38] width 70 height 19
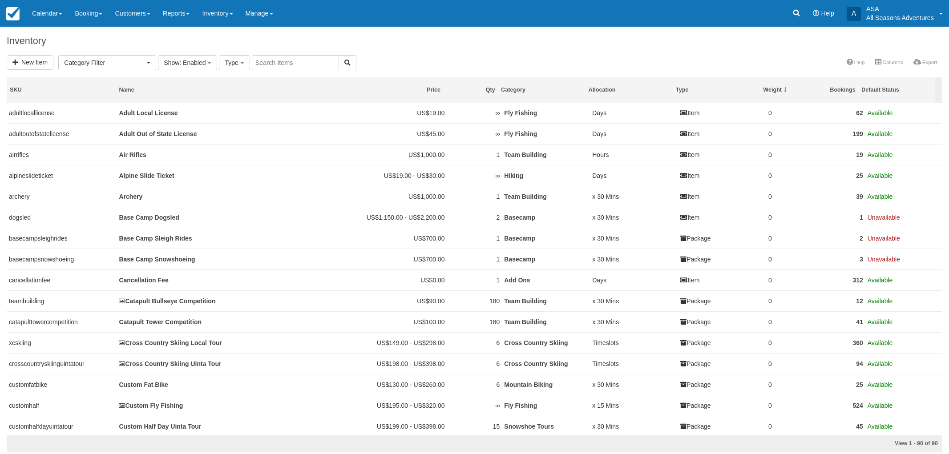
select select
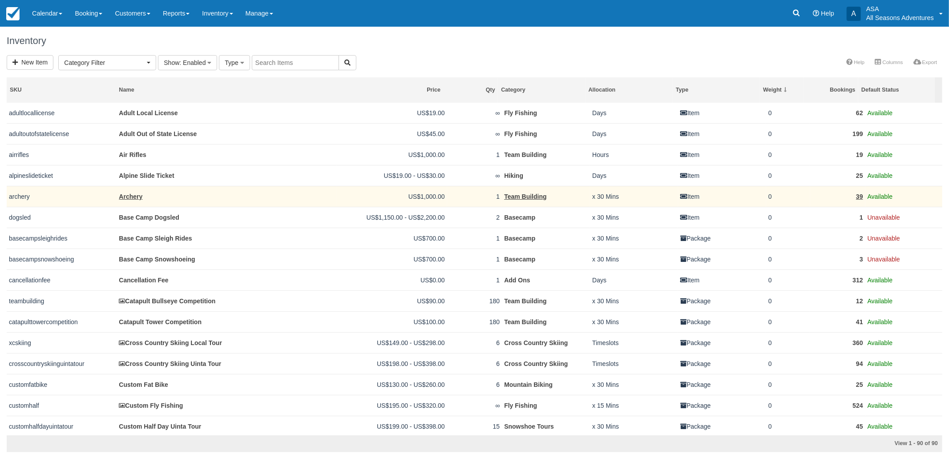
click at [19, 197] on td "archery" at bounding box center [62, 196] width 110 height 21
click at [119, 198] on link "Archery" at bounding box center [131, 196] width 24 height 7
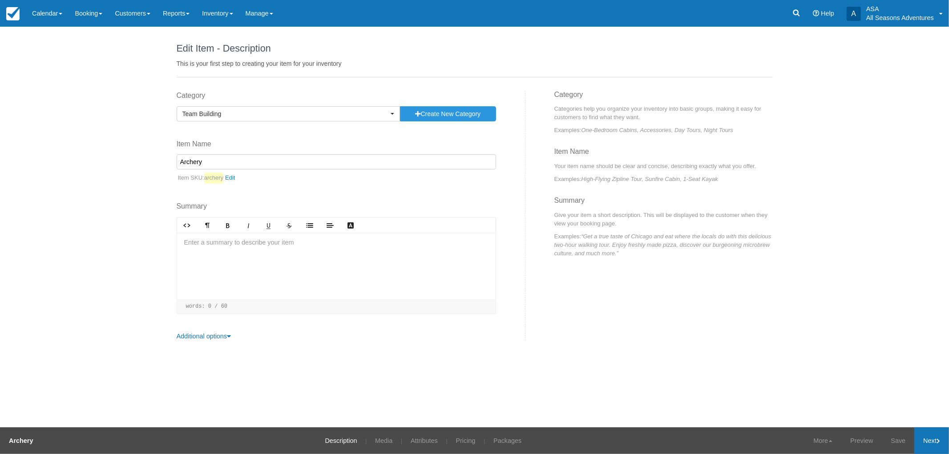
click at [930, 444] on link "Next" at bounding box center [931, 441] width 35 height 27
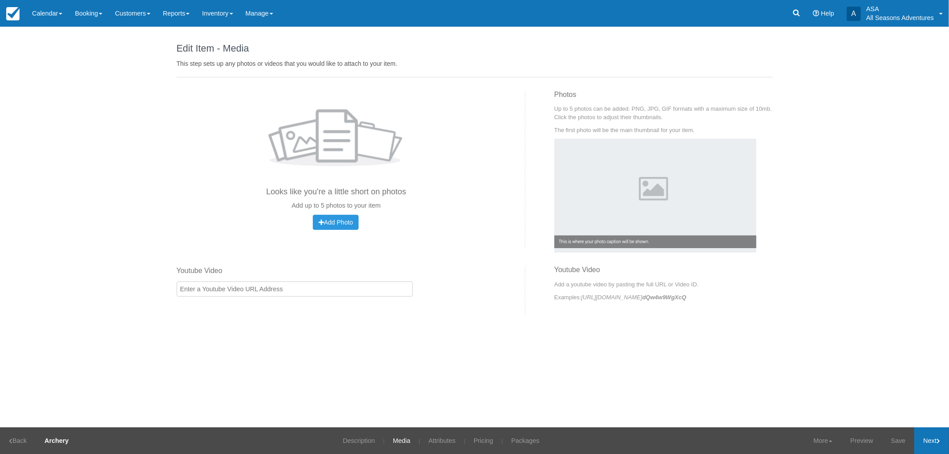
click at [932, 436] on link "Next" at bounding box center [931, 441] width 35 height 27
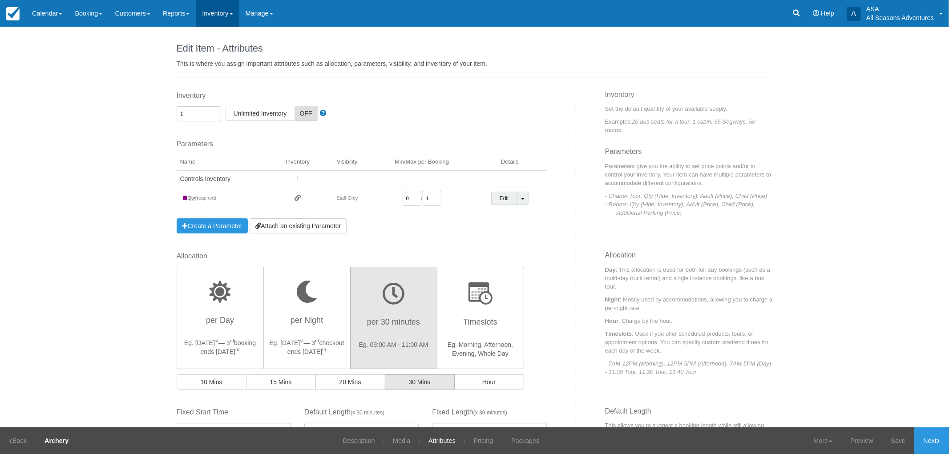
click at [227, 18] on link "Inventory" at bounding box center [217, 13] width 43 height 27
click at [226, 47] on link "Items" at bounding box center [231, 38] width 70 height 19
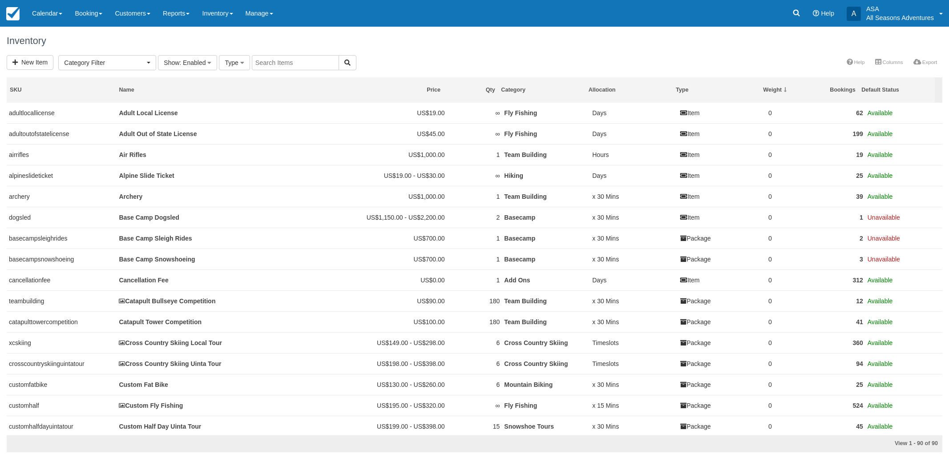
select select
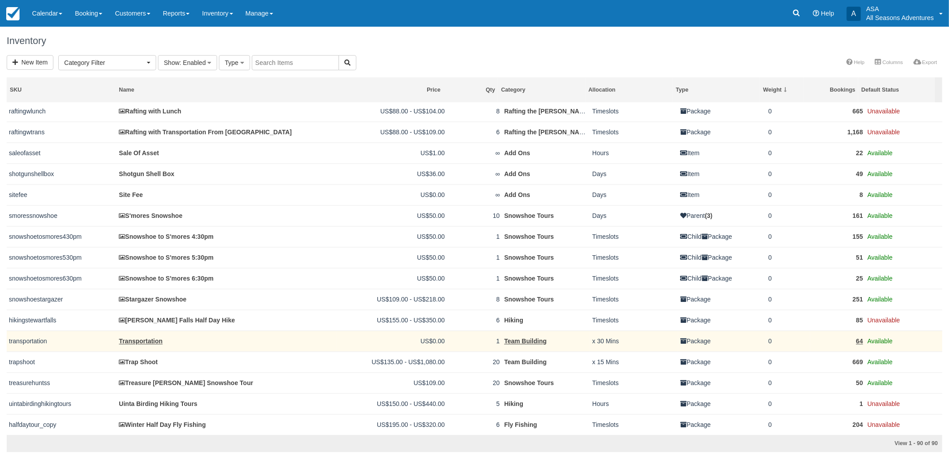
scroll to position [1558, 0]
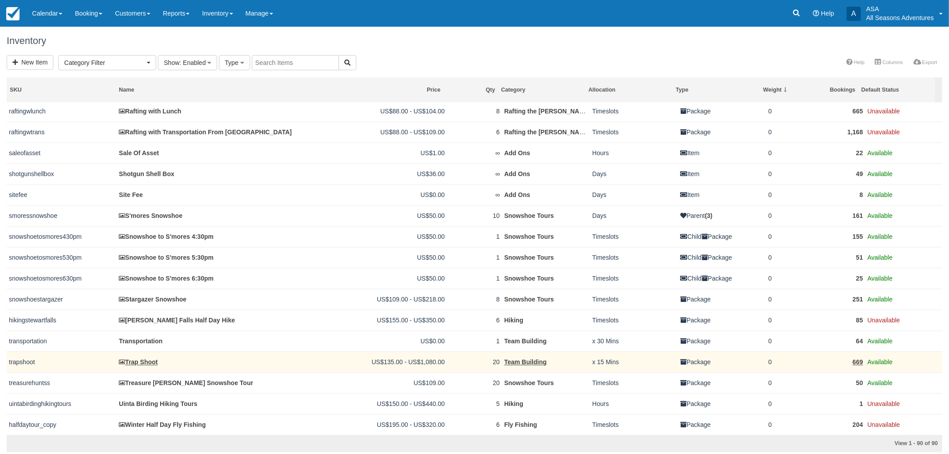
click at [33, 358] on td "trapshoot" at bounding box center [62, 362] width 110 height 21
click at [30, 361] on td "trapshoot" at bounding box center [62, 362] width 110 height 21
click at [142, 361] on link "Trap Shoot" at bounding box center [138, 362] width 39 height 7
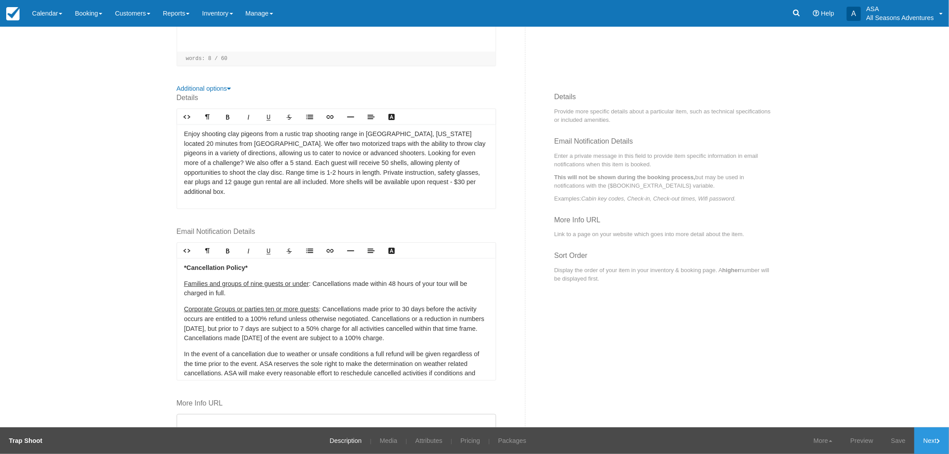
scroll to position [296, 0]
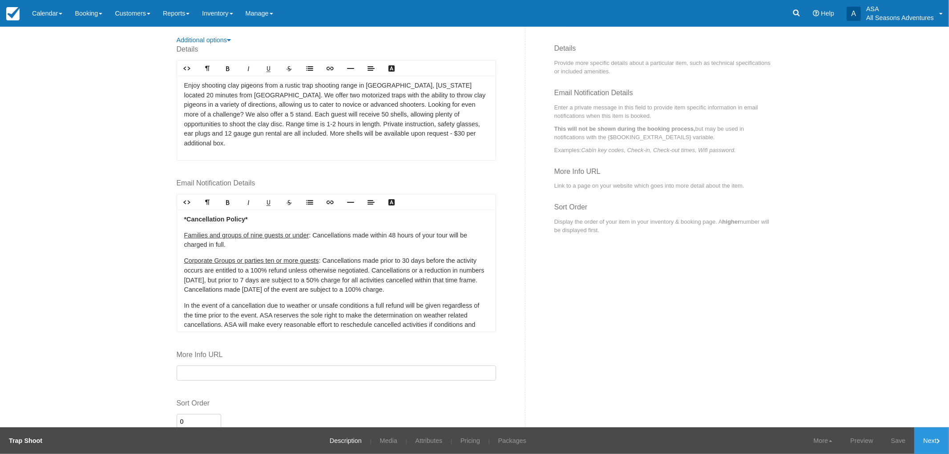
click at [379, 301] on p "In the event of a cancellation due to weather or unsafe conditions a full refun…" at bounding box center [336, 325] width 304 height 48
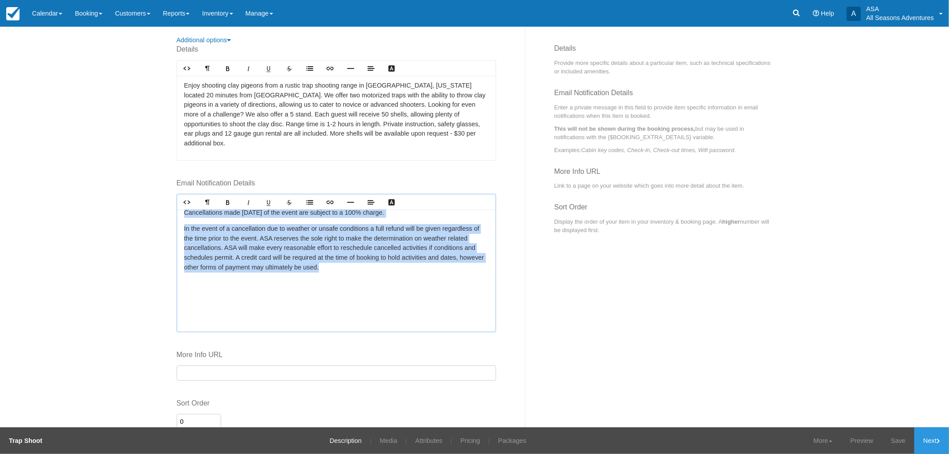
scroll to position [0, 0]
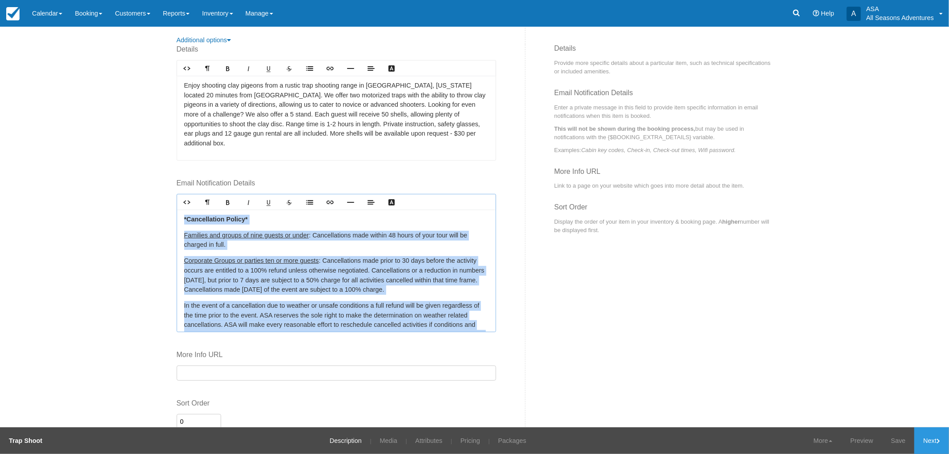
drag, startPoint x: 430, startPoint y: 259, endPoint x: 176, endPoint y: 205, distance: 259.8
click at [177, 210] on div "*Cancellation Policy* Families and groups of nine guests or under : Cancellatio…" at bounding box center [336, 271] width 319 height 122
copy div "*Loremipsumdo Sitame* Consecte adi elitse do eius tempor in utlab : Etdoloremag…"
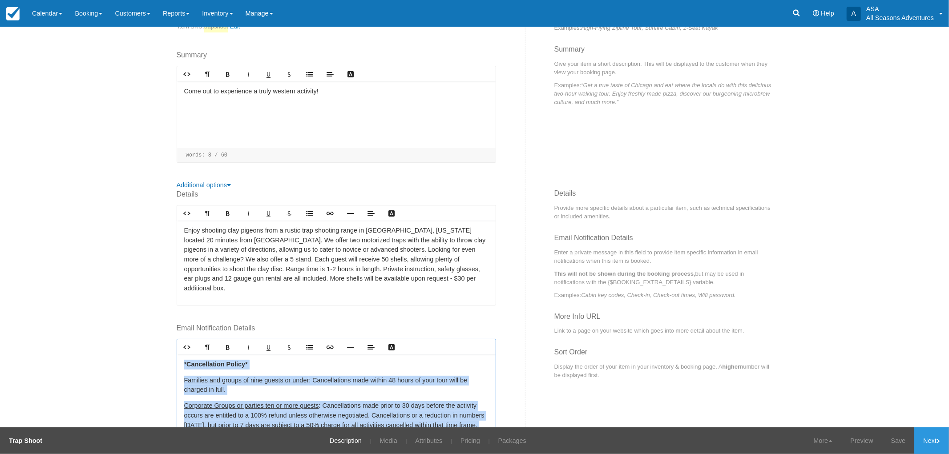
scroll to position [148, 0]
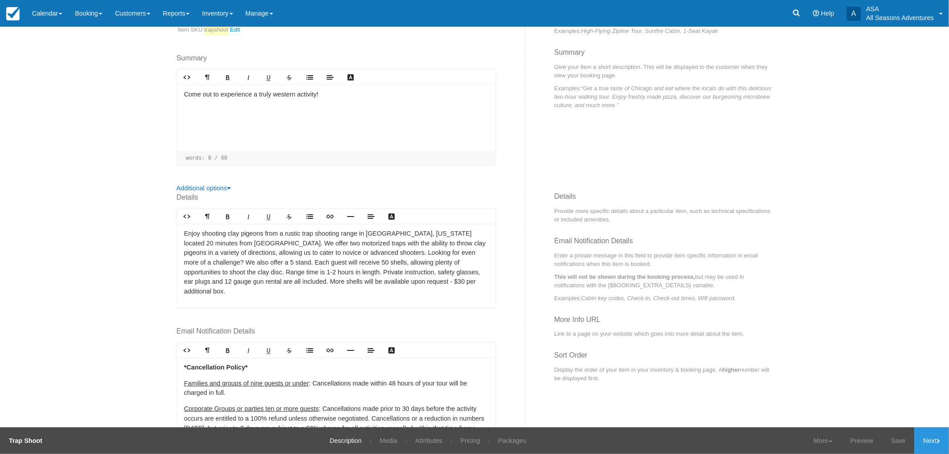
click at [164, 99] on div "Edit Item - Description This is your first step to creating your item for your …" at bounding box center [474, 227] width 949 height 401
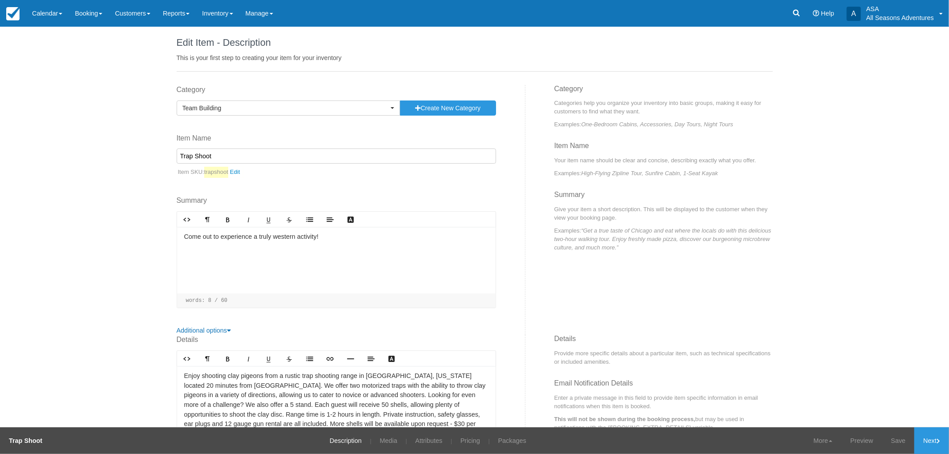
scroll to position [0, 0]
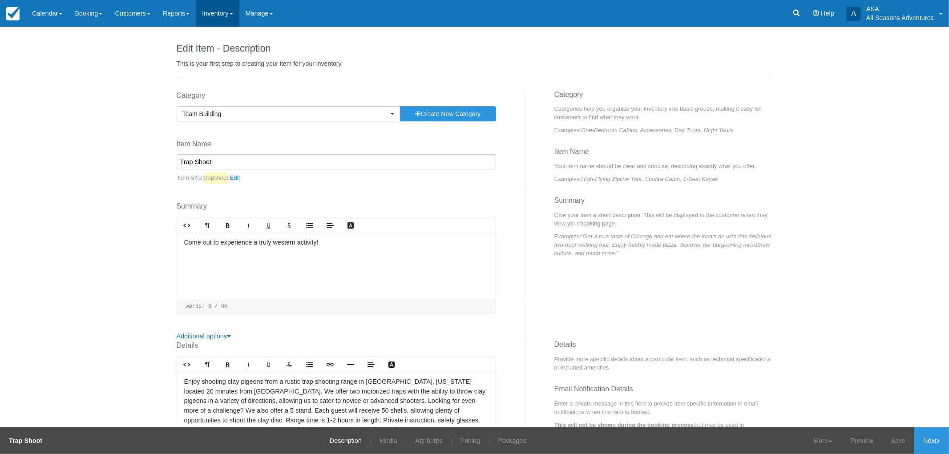
click at [231, 16] on link "Inventory" at bounding box center [217, 13] width 43 height 27
click at [227, 38] on link "Items" at bounding box center [231, 38] width 70 height 19
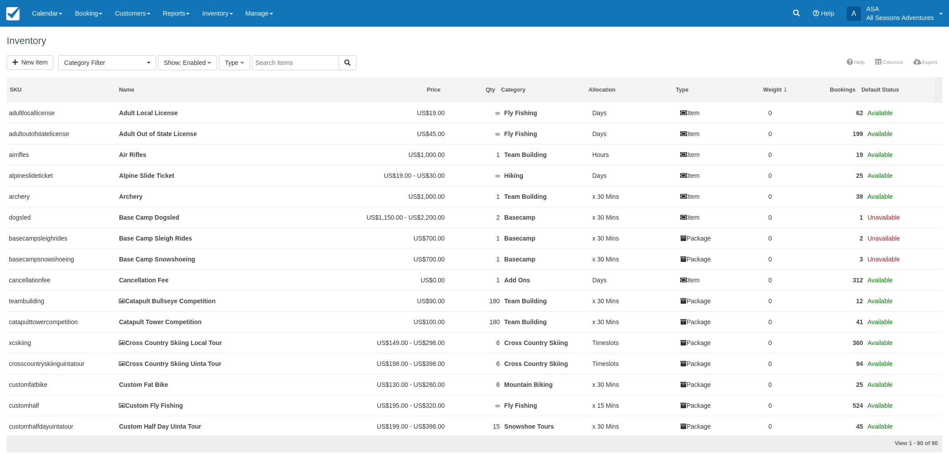
select select
click at [274, 59] on input "text" at bounding box center [295, 62] width 87 height 15
type input "gps"
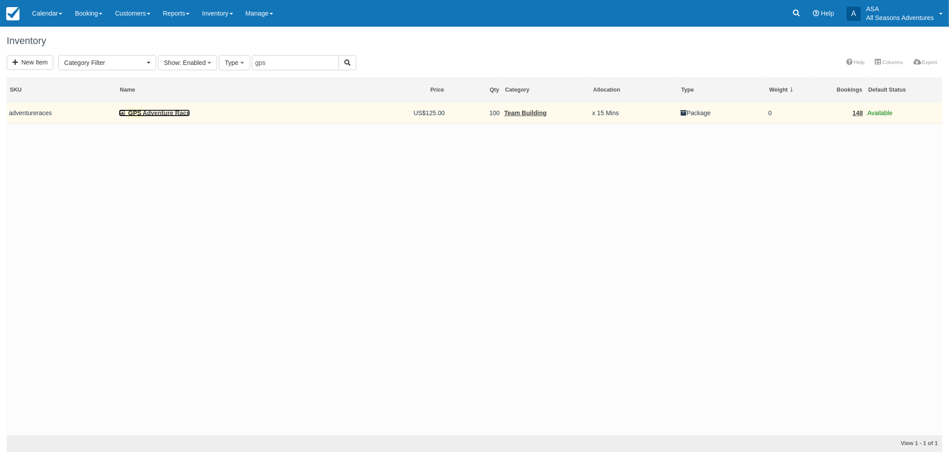
click at [150, 112] on link "GPS Adventure Race" at bounding box center [154, 112] width 71 height 7
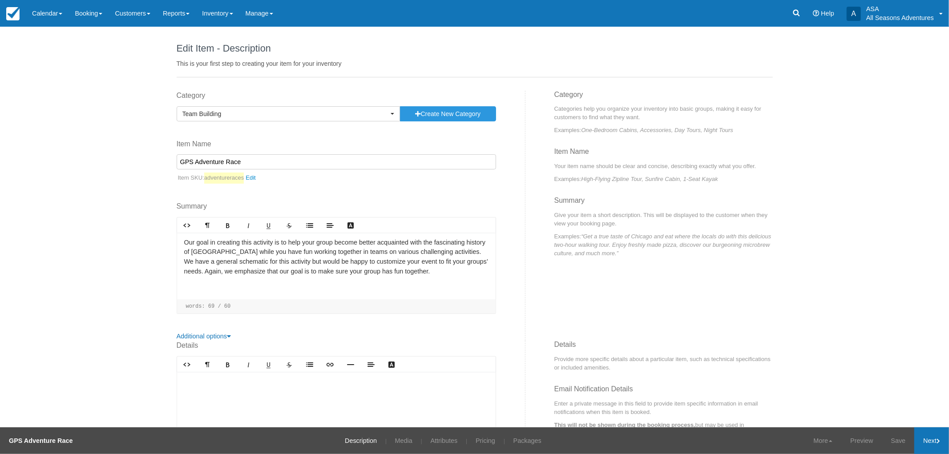
click at [926, 440] on link "Next" at bounding box center [931, 441] width 35 height 27
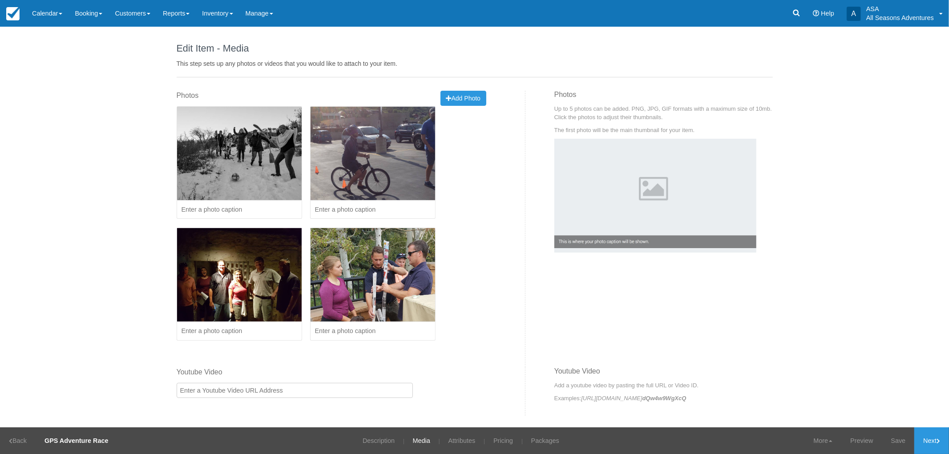
scroll to position [2, 0]
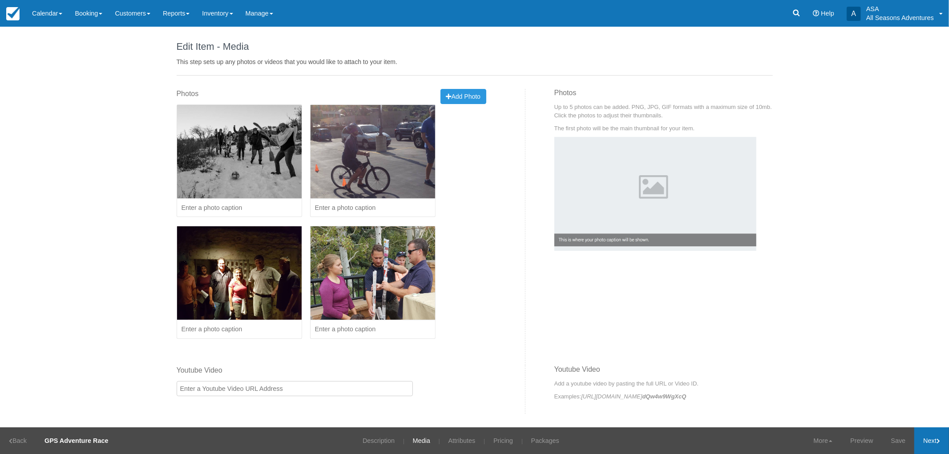
click at [926, 434] on link "Next" at bounding box center [931, 441] width 35 height 27
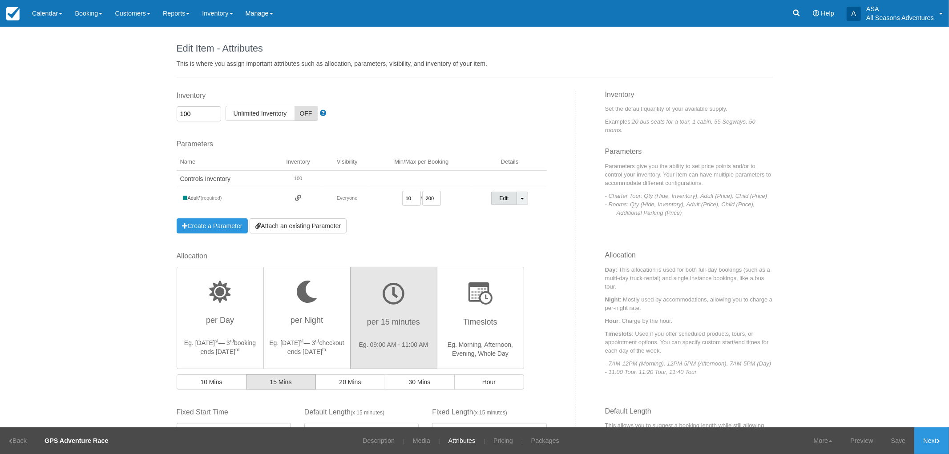
click at [501, 201] on link "Edit" at bounding box center [504, 198] width 26 height 13
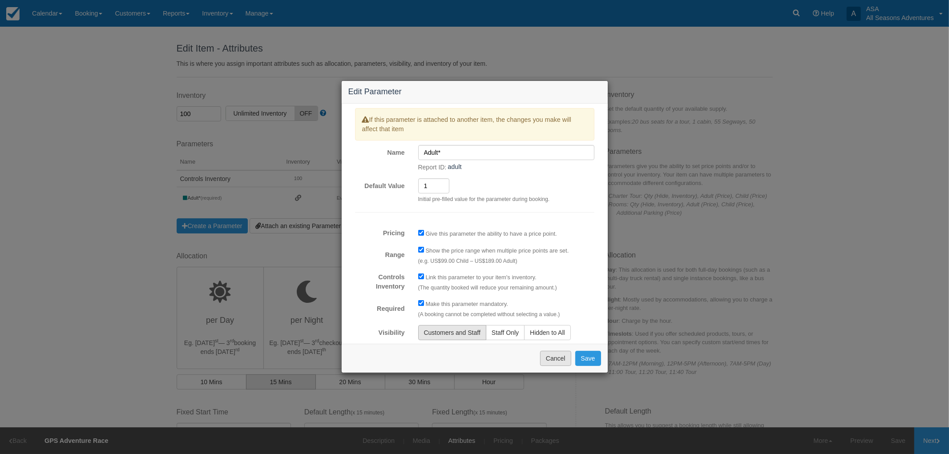
click at [553, 365] on button "Cancel" at bounding box center [555, 358] width 31 height 15
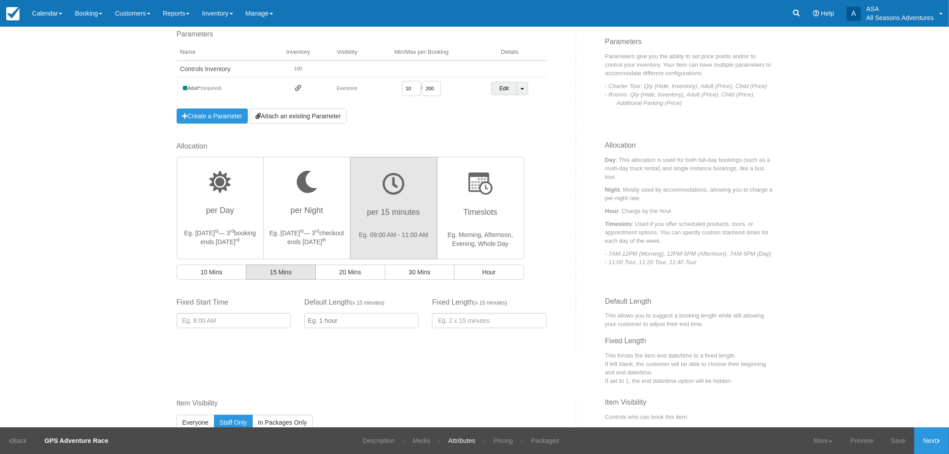
scroll to position [234, 0]
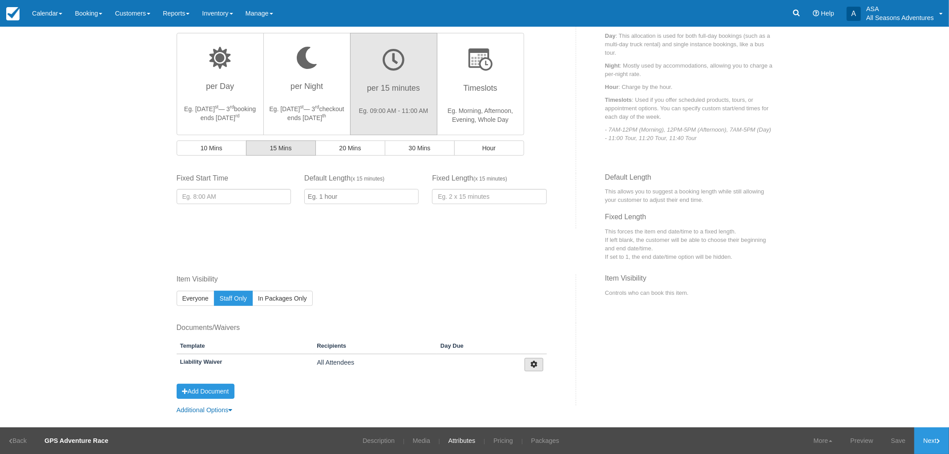
click at [528, 368] on button "button" at bounding box center [534, 364] width 19 height 13
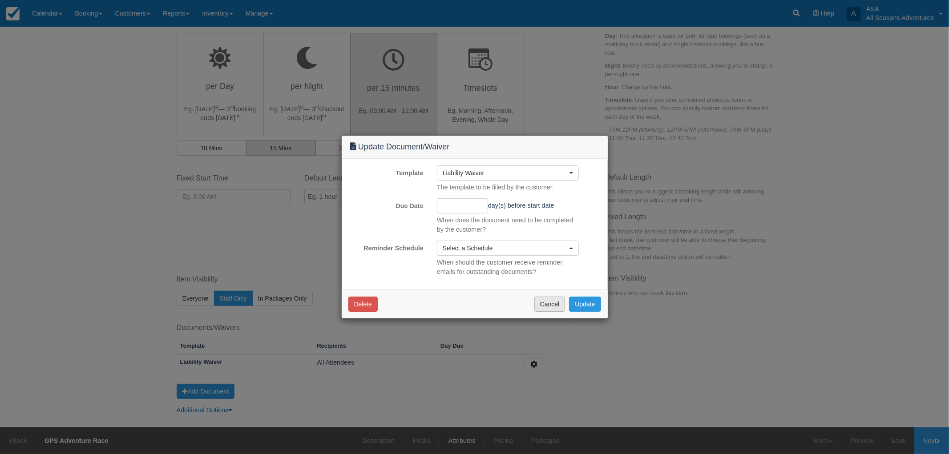
click at [548, 303] on button "Cancel" at bounding box center [549, 304] width 31 height 15
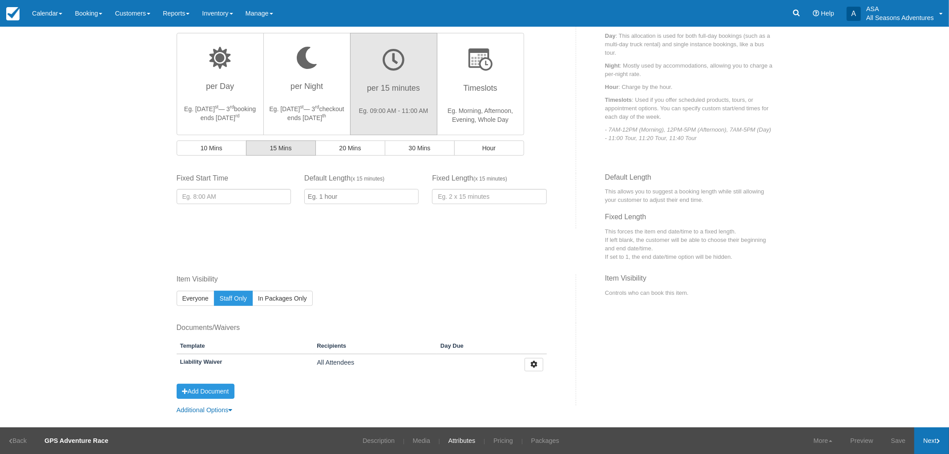
click at [928, 444] on link "Next" at bounding box center [931, 441] width 35 height 27
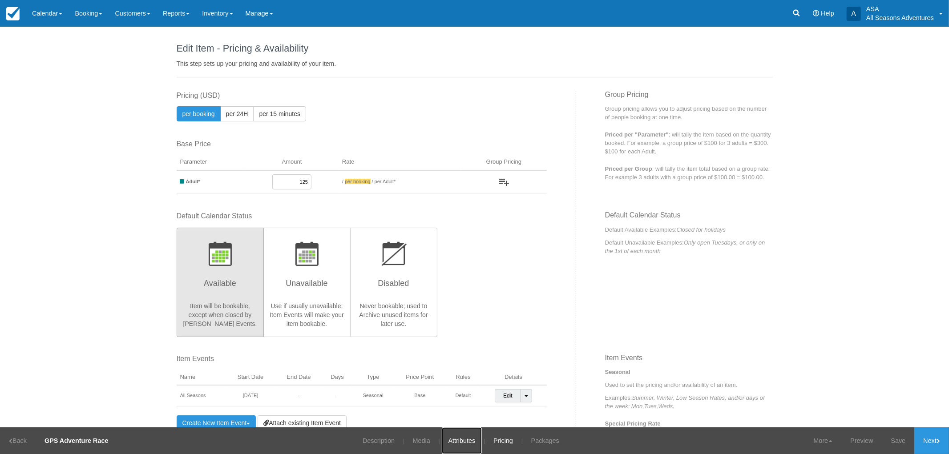
click at [470, 441] on link "Attributes" at bounding box center [462, 441] width 40 height 27
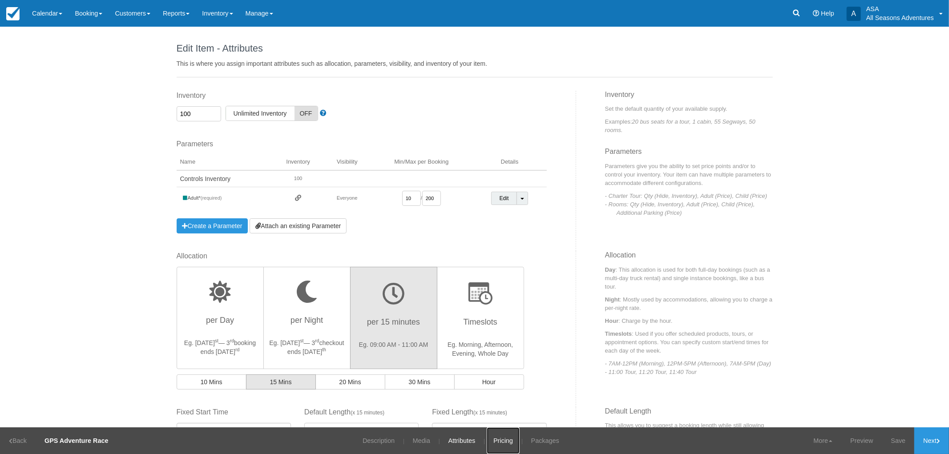
click at [511, 442] on link "Pricing" at bounding box center [503, 441] width 33 height 27
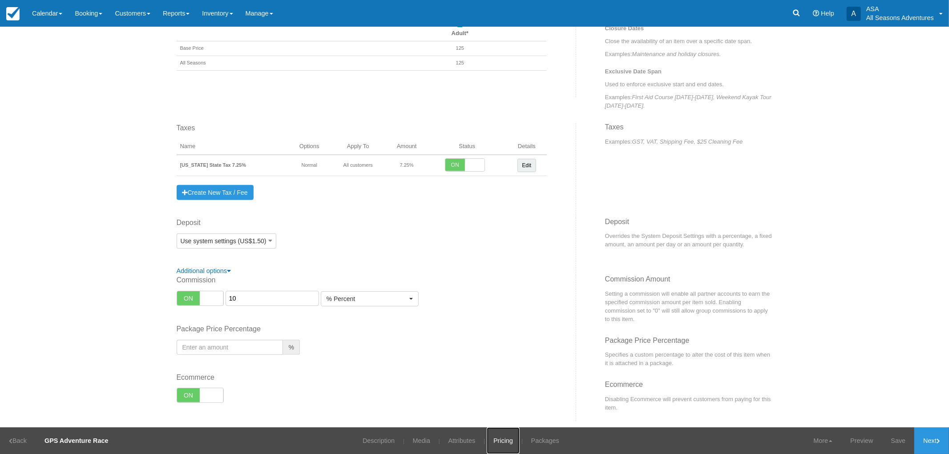
scroll to position [449, 0]
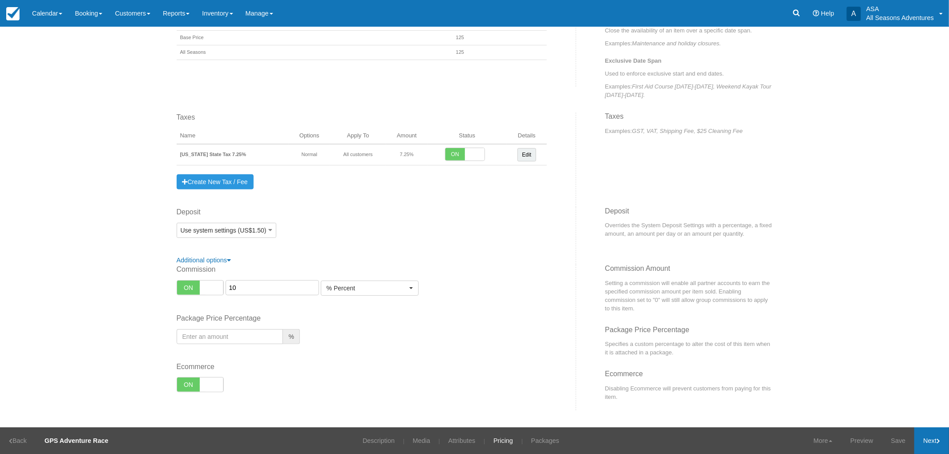
click at [934, 430] on link "Next" at bounding box center [931, 441] width 35 height 27
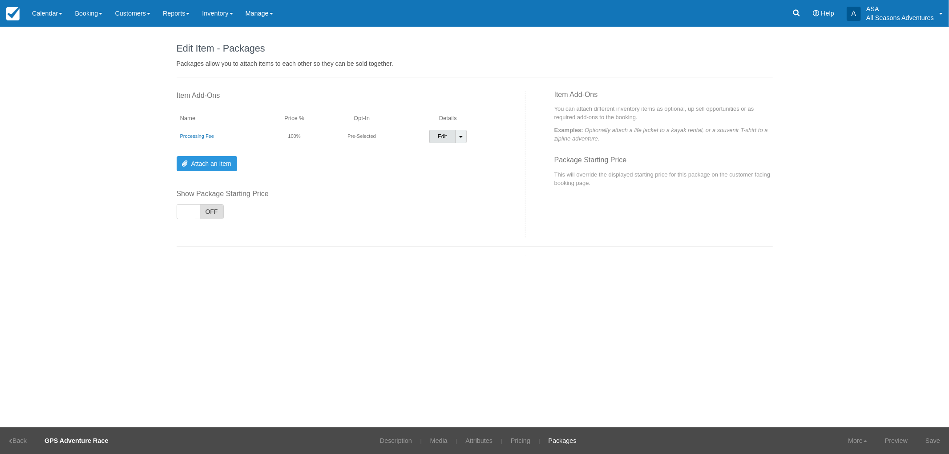
click at [450, 135] on link "Edit" at bounding box center [442, 136] width 26 height 13
select select
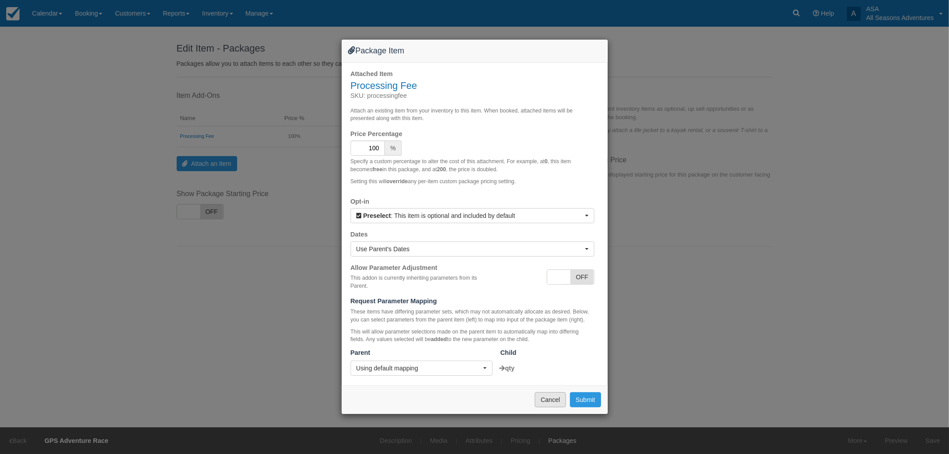
click at [563, 397] on button "Cancel" at bounding box center [550, 399] width 31 height 15
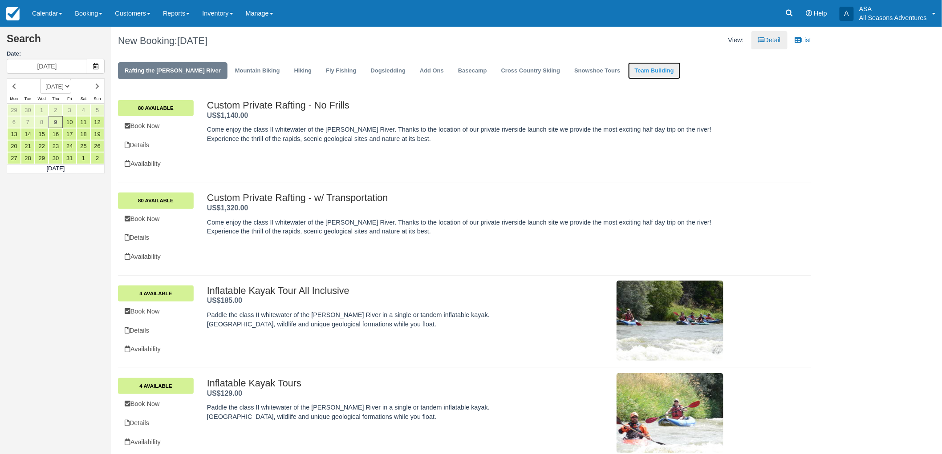
click at [628, 70] on link "Team Building" at bounding box center [654, 70] width 53 height 17
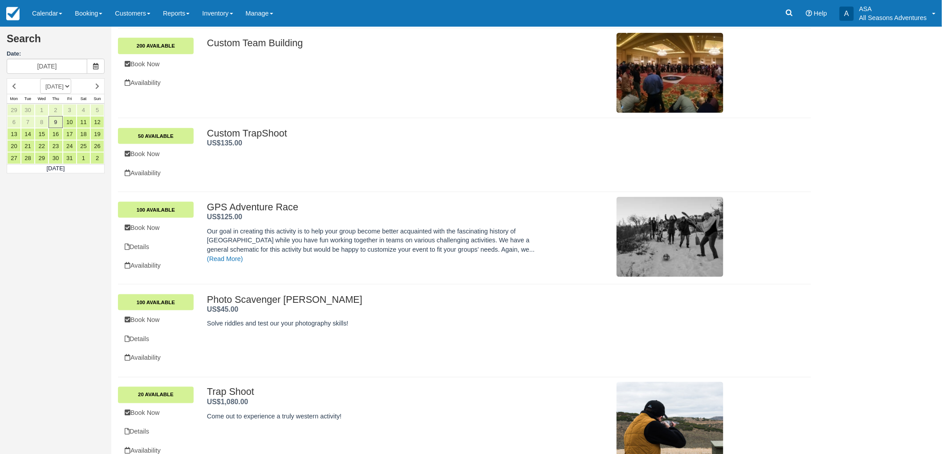
scroll to position [411, 0]
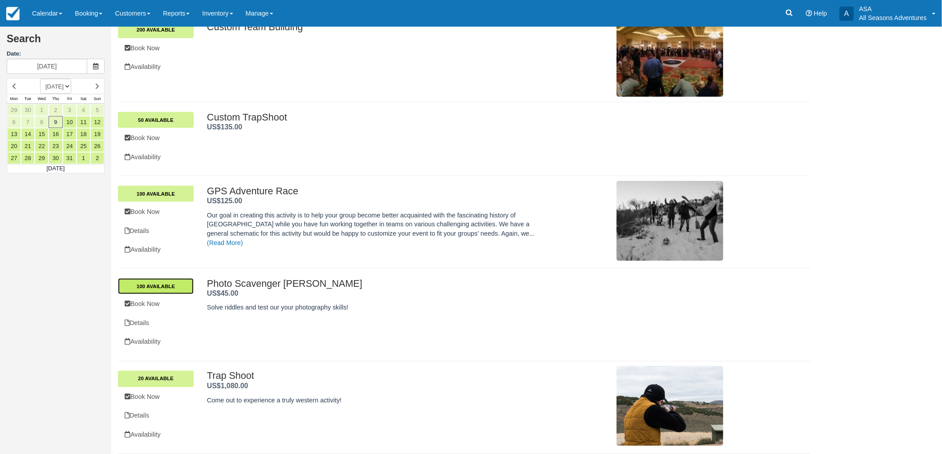
click at [189, 283] on link "100 Available" at bounding box center [156, 287] width 76 height 16
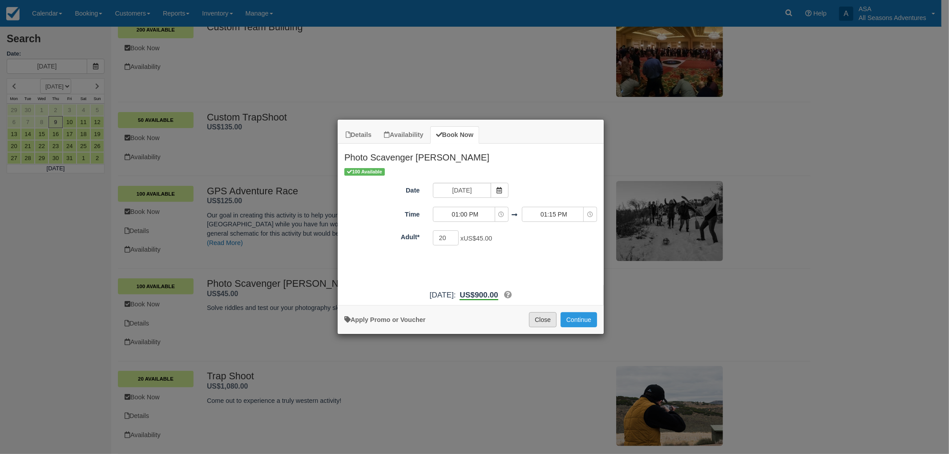
click at [540, 320] on button "Close" at bounding box center [543, 319] width 28 height 15
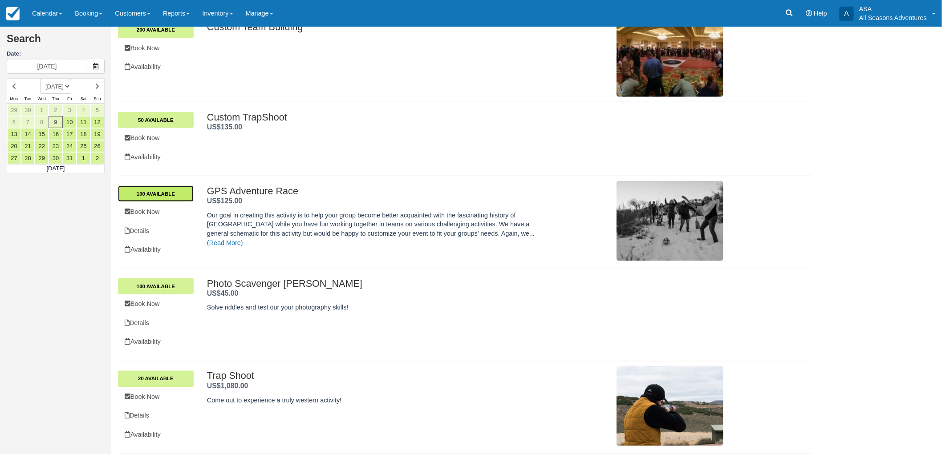
click at [170, 193] on link "100 Available" at bounding box center [156, 194] width 76 height 16
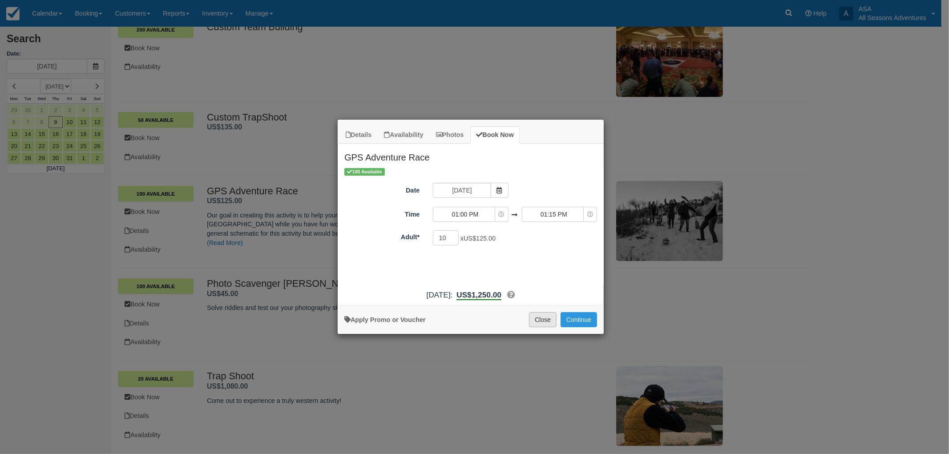
click at [549, 319] on button "Close" at bounding box center [543, 319] width 28 height 15
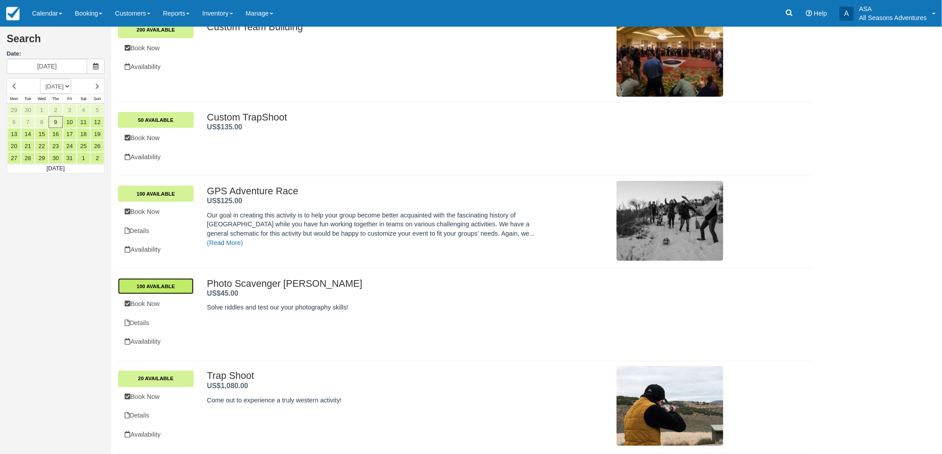
click at [166, 288] on link "100 Available" at bounding box center [156, 287] width 76 height 16
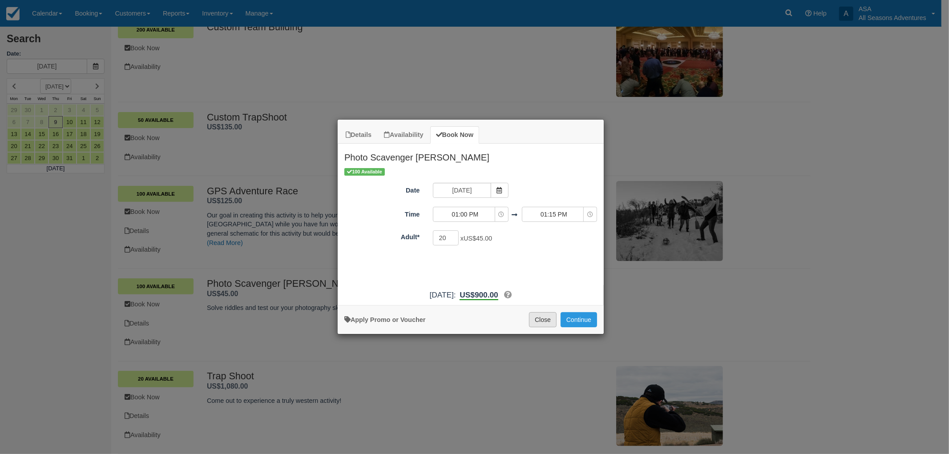
click at [533, 322] on button "Close" at bounding box center [543, 319] width 28 height 15
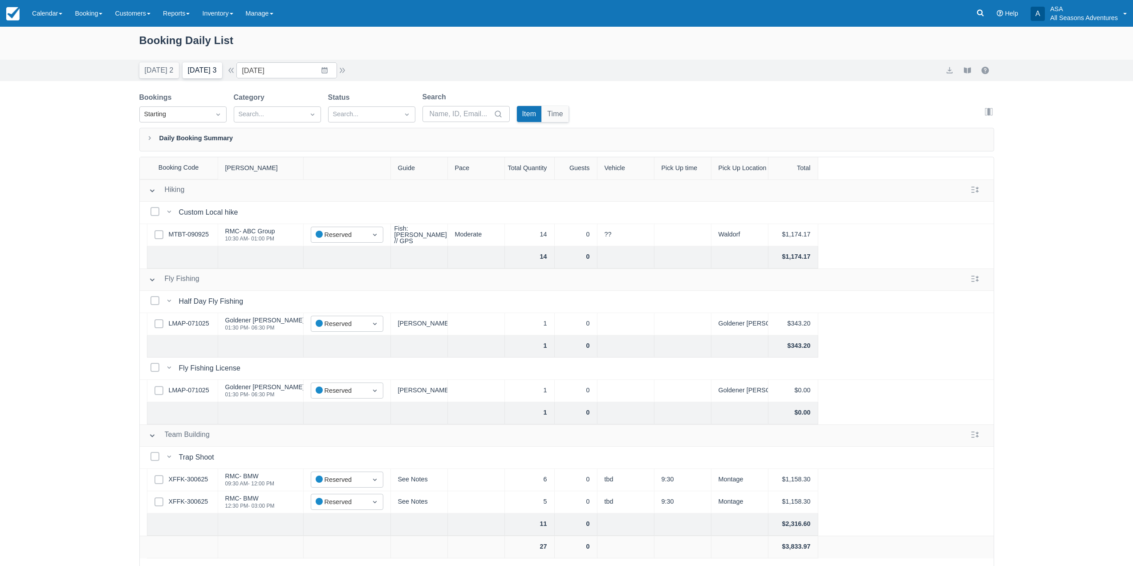
click at [212, 68] on button "[DATE] 3" at bounding box center [202, 70] width 40 height 16
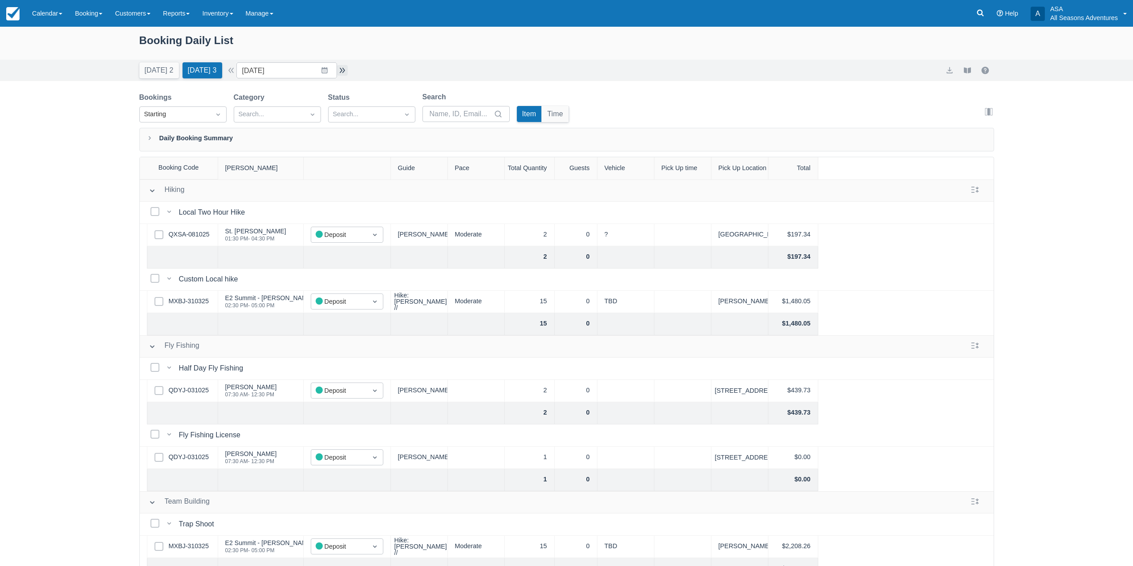
click at [347, 73] on button "button" at bounding box center [342, 70] width 11 height 11
type input "[DATE]"
